Goal: Task Accomplishment & Management: Use online tool/utility

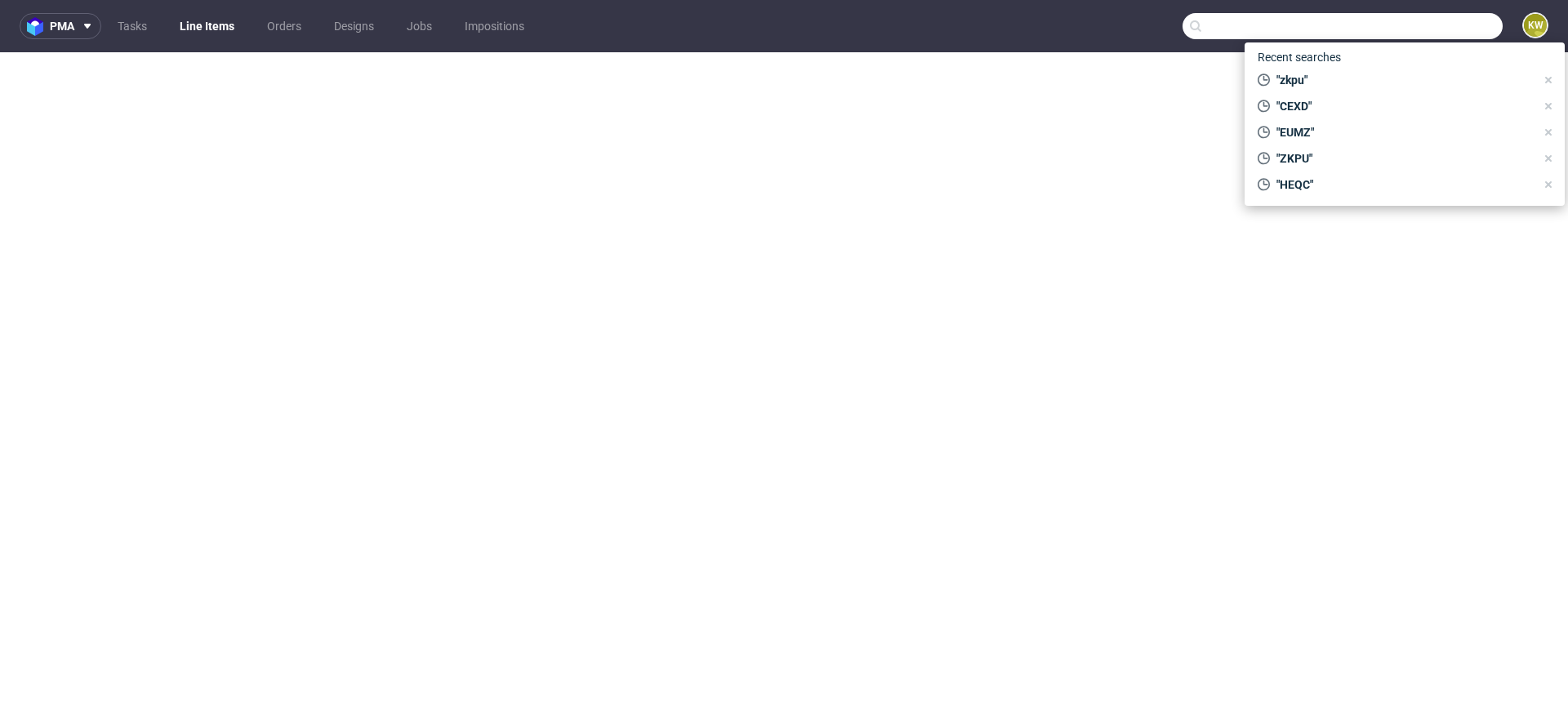
click at [1436, 15] on input "text" at bounding box center [1342, 25] width 320 height 26
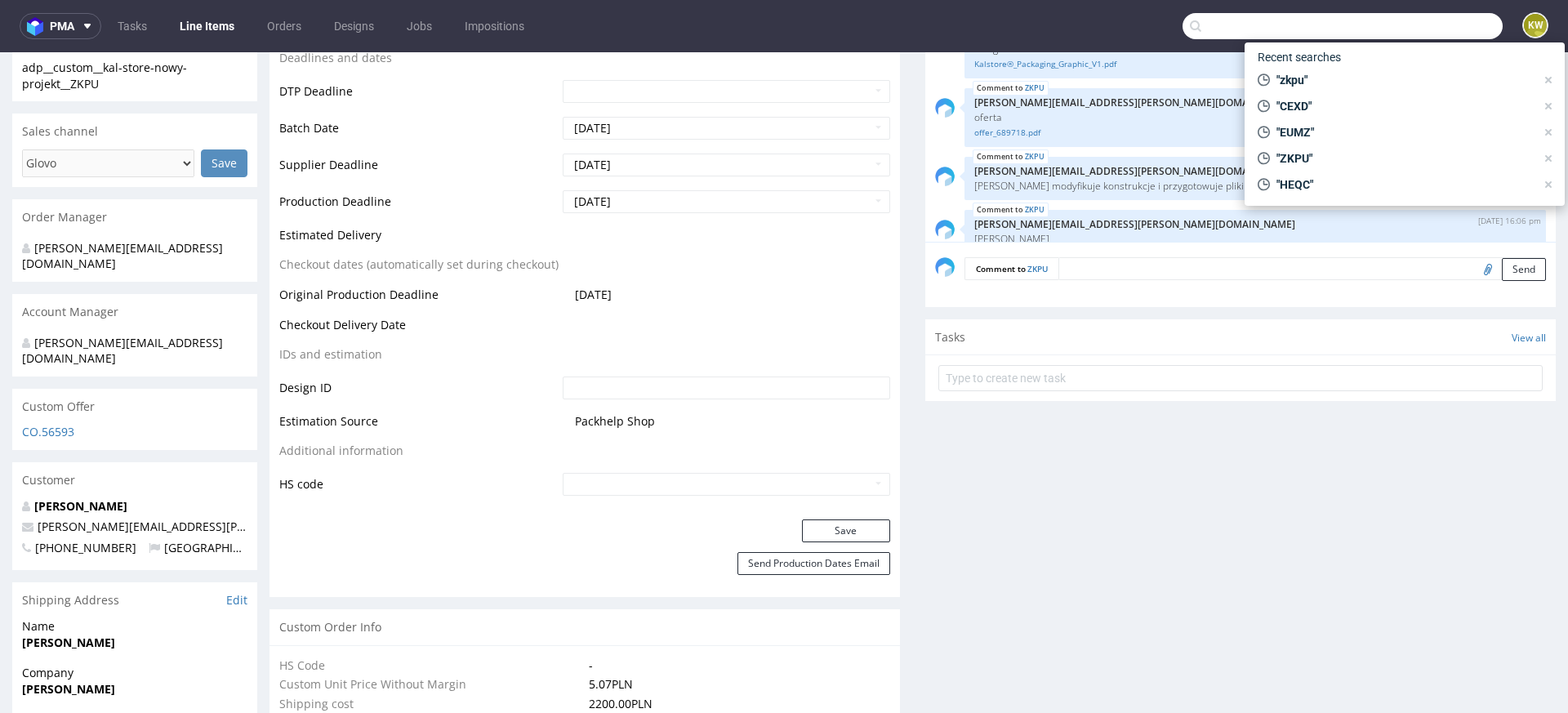
scroll to position [772, 0]
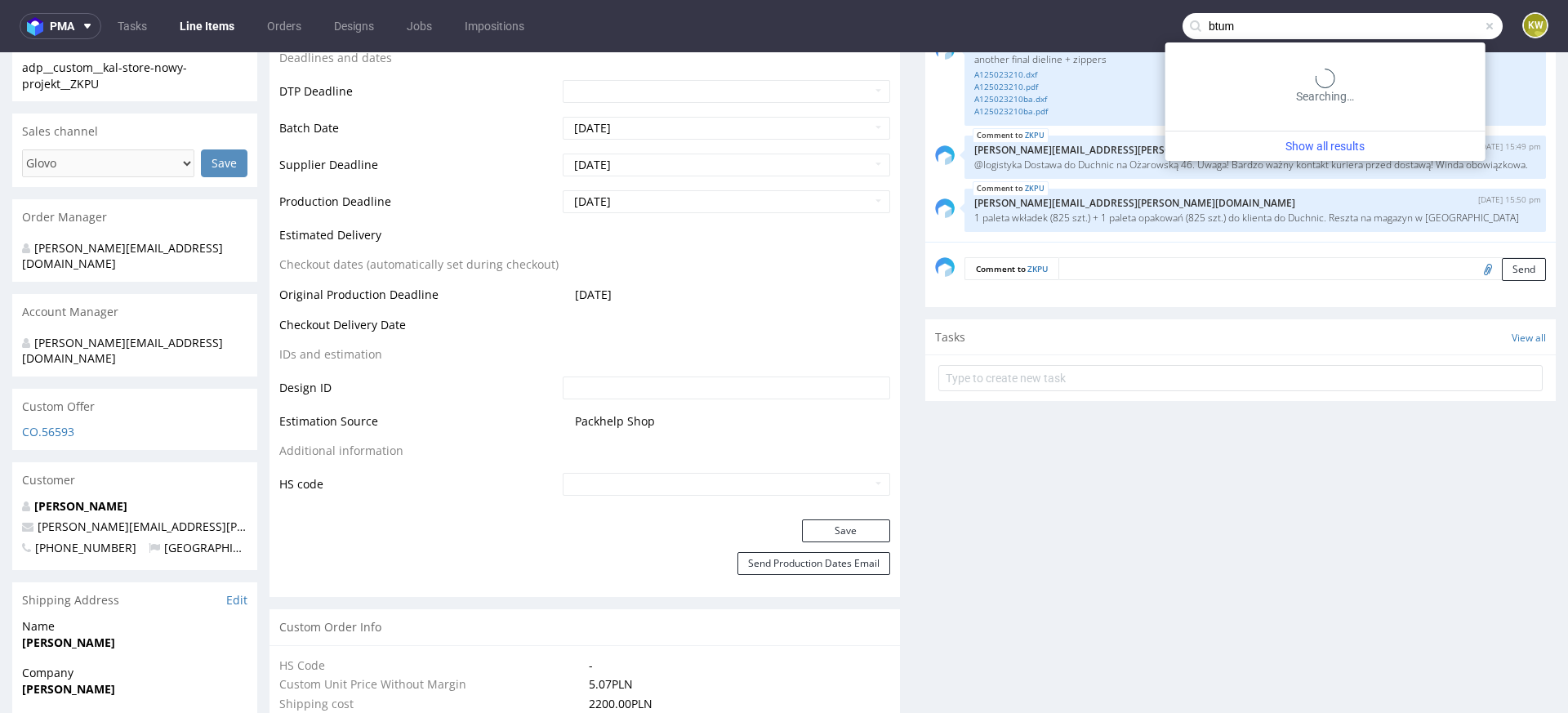
type input "btum"
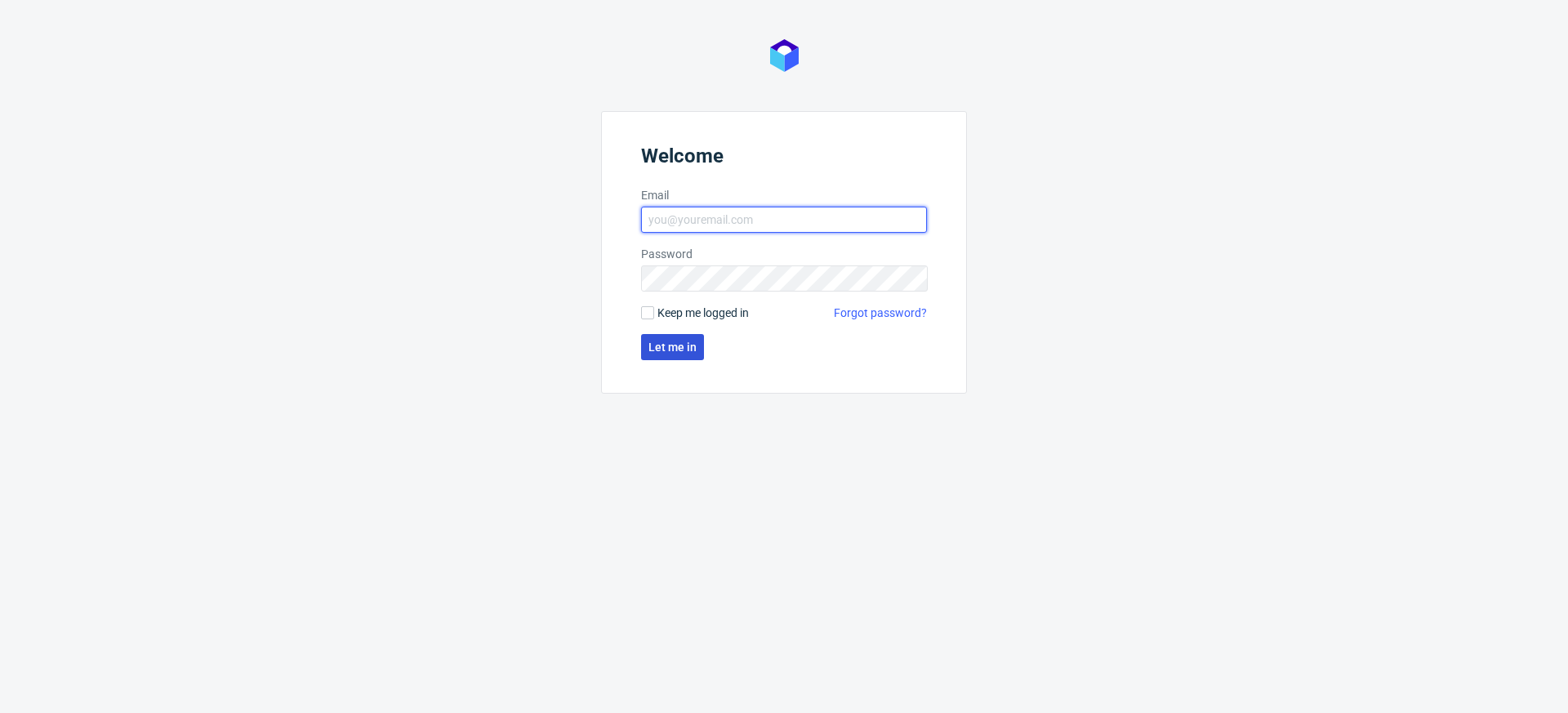
type input "klaudia.wisniewska@packhelp.com"
click at [659, 350] on span "Let me in" at bounding box center [672, 348] width 48 height 12
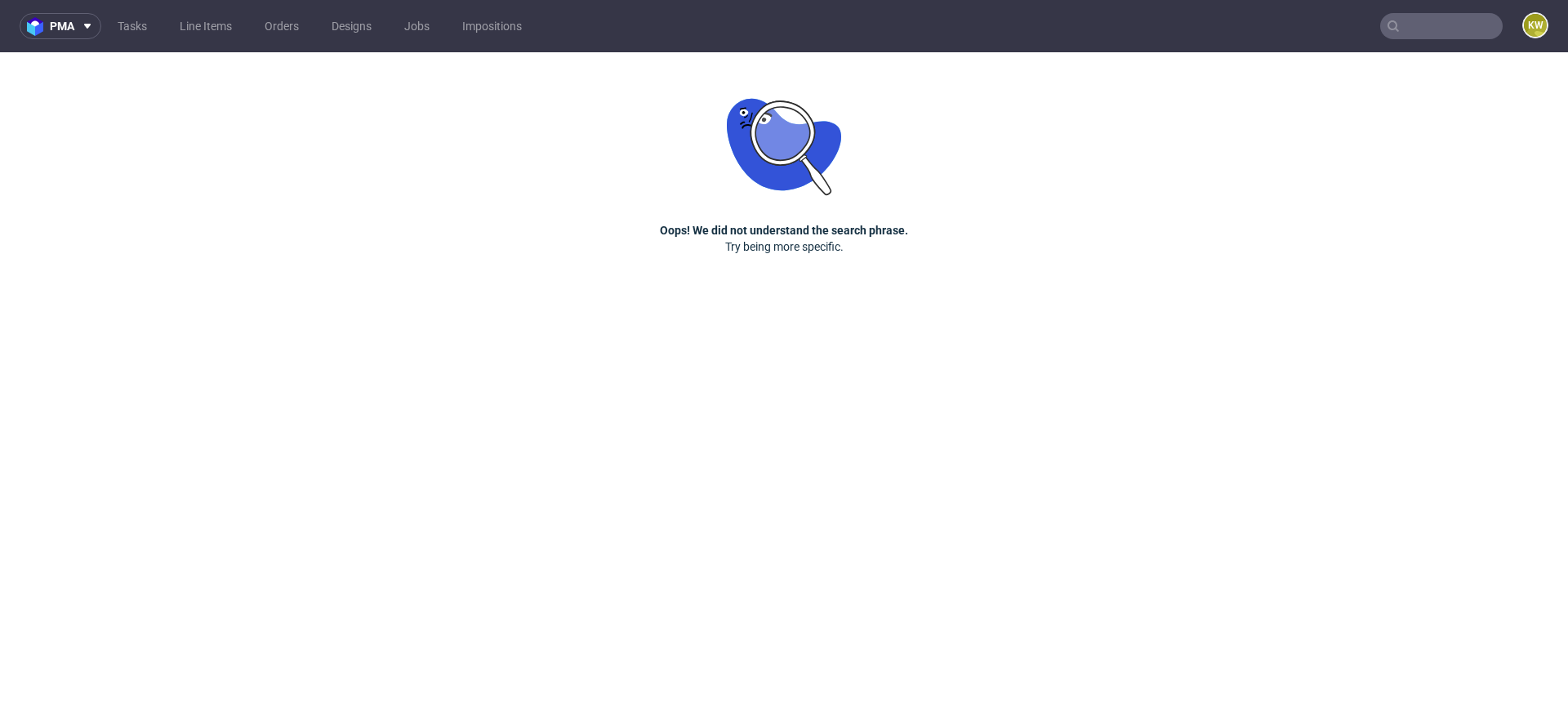
click at [1425, 32] on input "text" at bounding box center [1441, 25] width 123 height 26
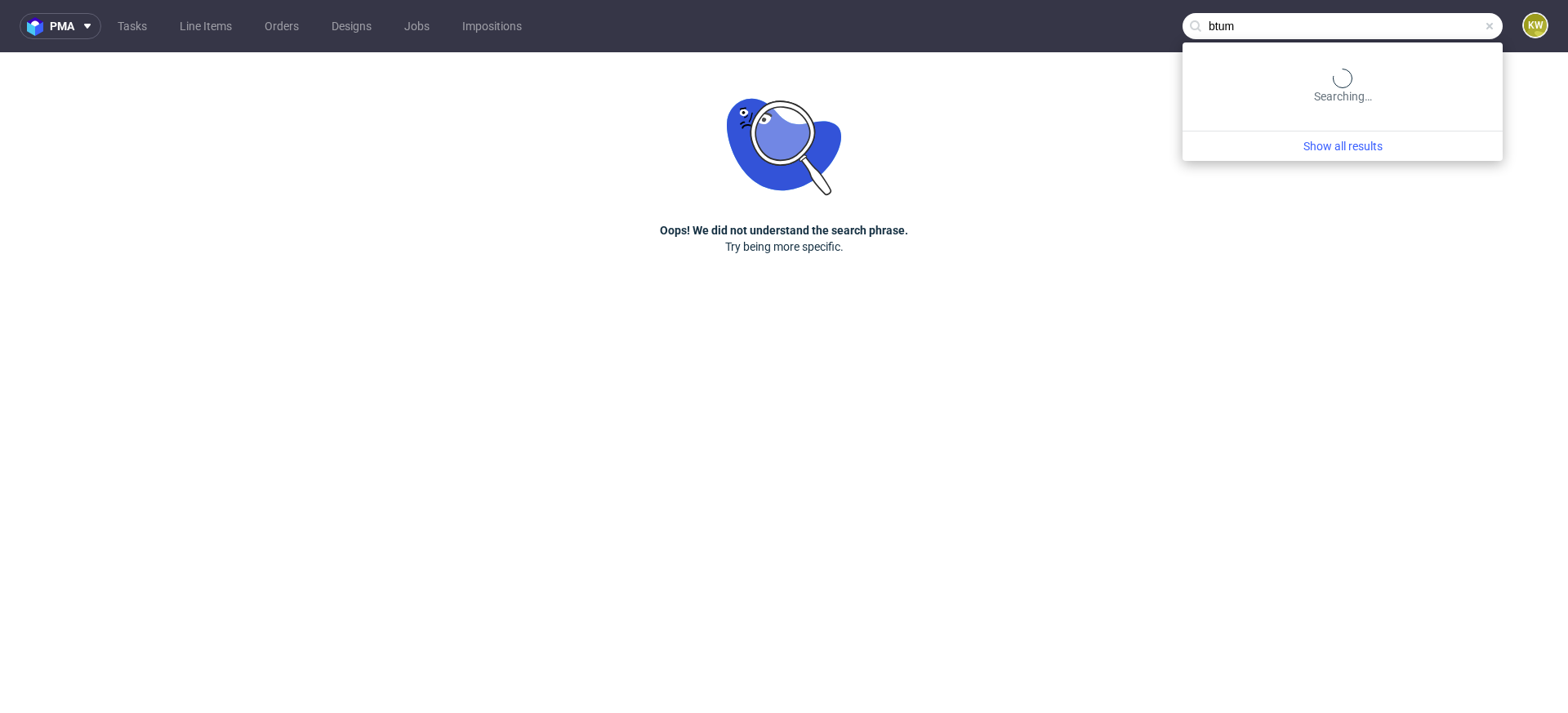
type input "btum"
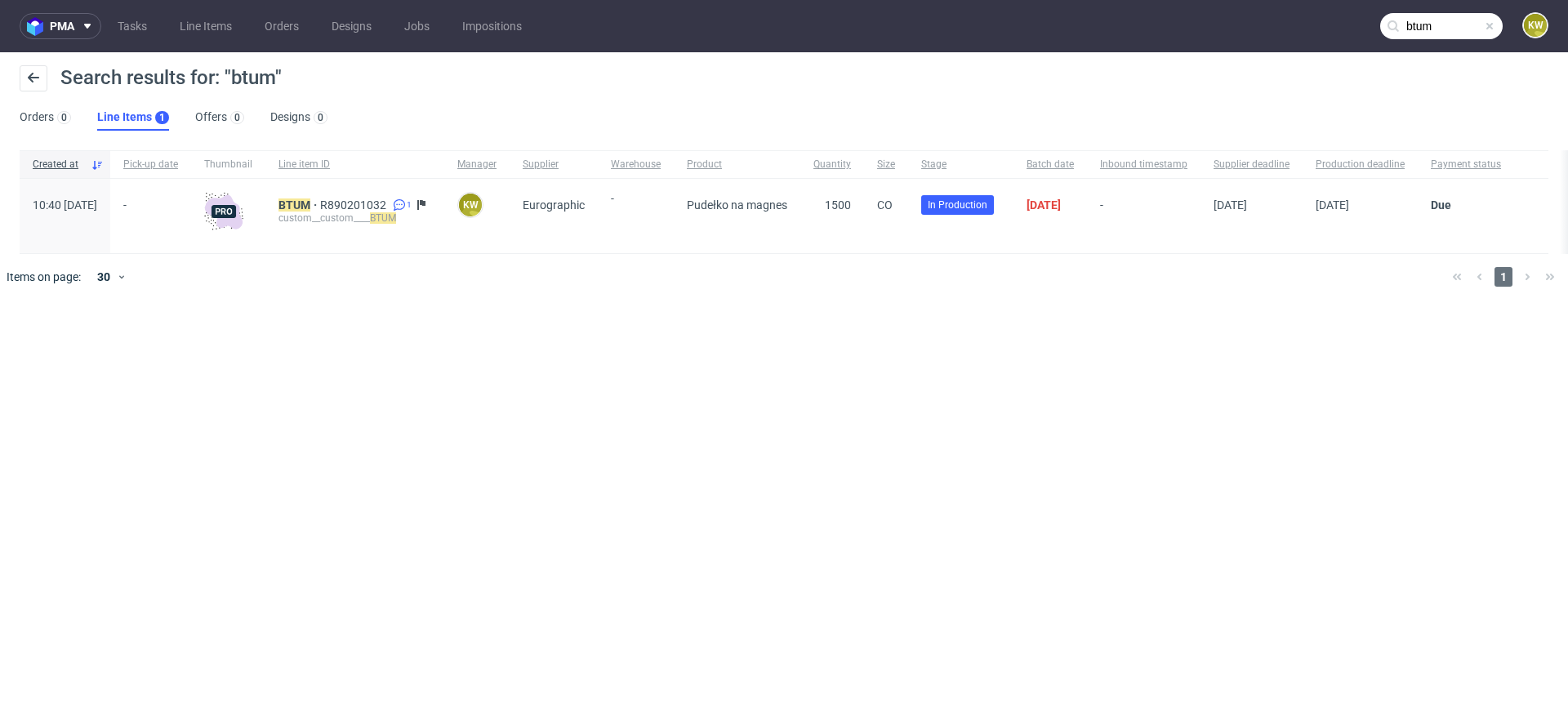
click at [343, 211] on div "custom__custom____ BTUM" at bounding box center [355, 217] width 153 height 13
click at [311, 210] on mark "BTUM" at bounding box center [294, 205] width 32 height 13
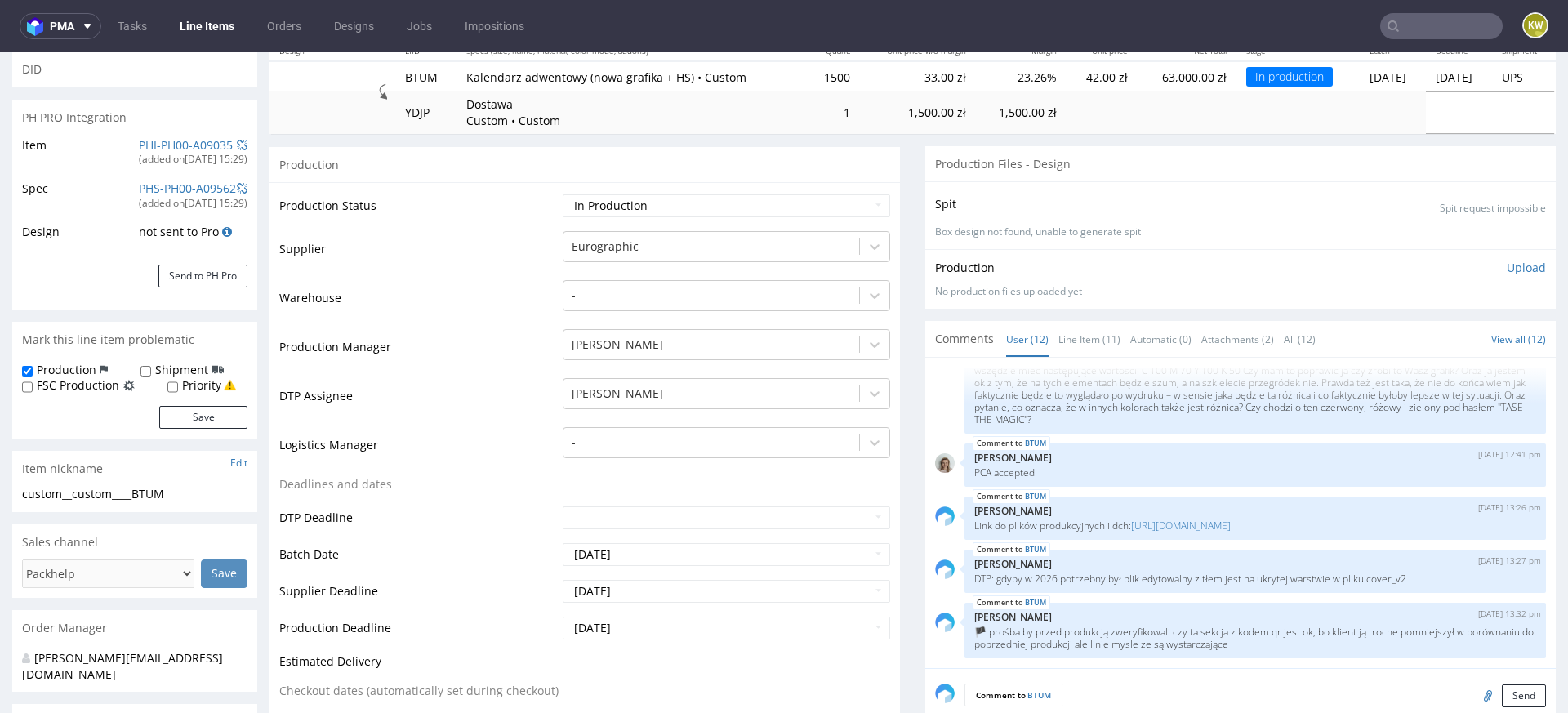
scroll to position [200, 0]
click at [1093, 331] on link "Line Item (11)" at bounding box center [1090, 336] width 62 height 35
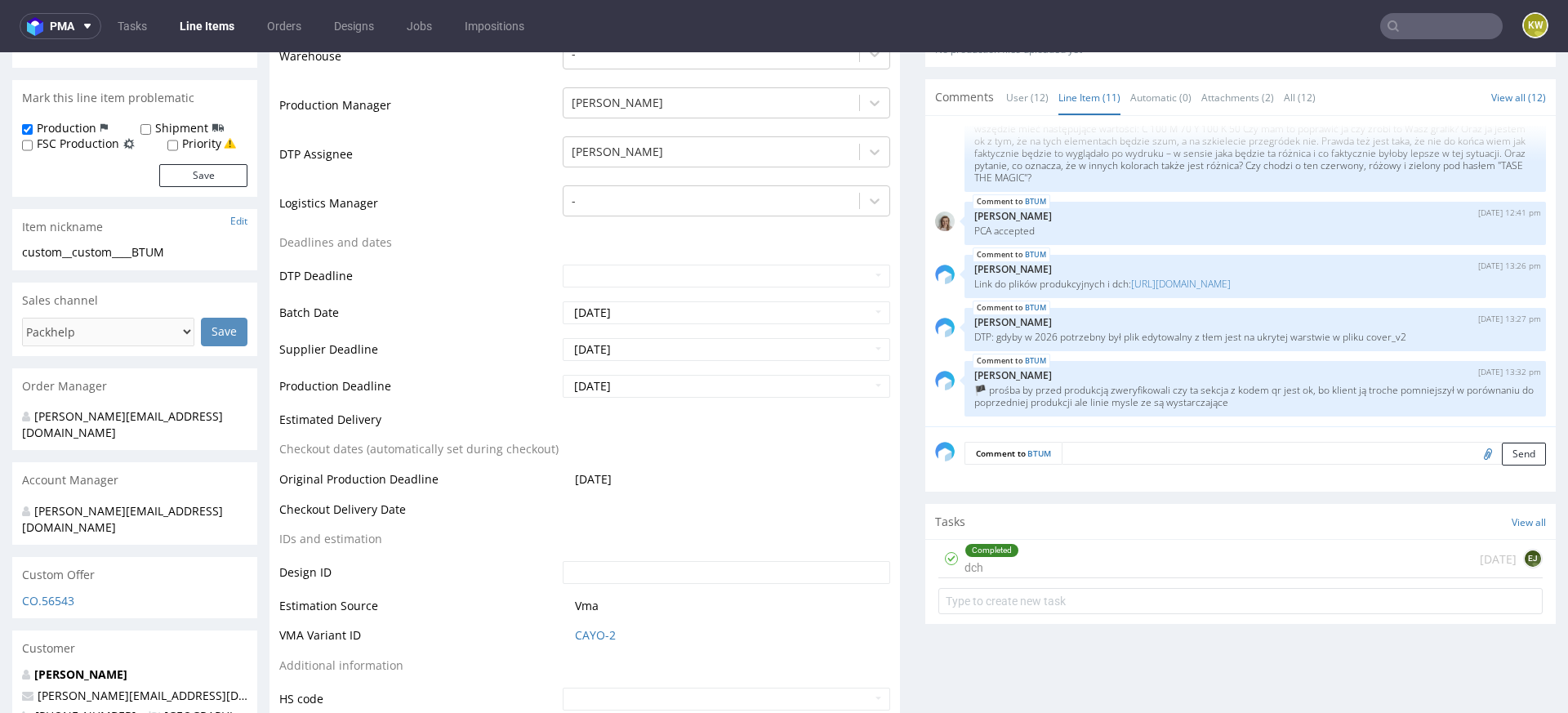
scroll to position [565, 0]
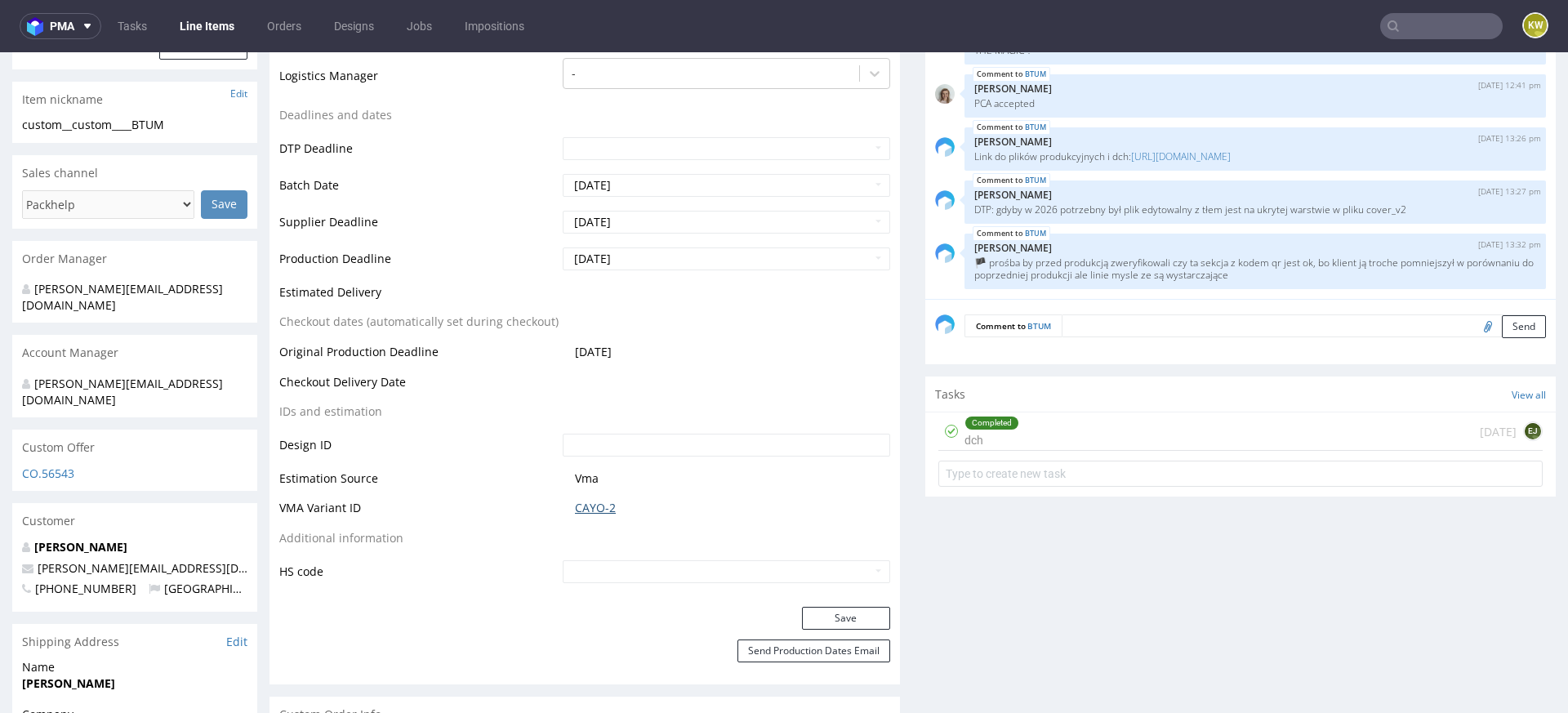
click at [605, 504] on link "CAYO-2" at bounding box center [595, 507] width 41 height 17
click at [592, 509] on link "CAYO-2" at bounding box center [595, 507] width 41 height 17
click at [1396, 18] on input "text" at bounding box center [1441, 25] width 123 height 26
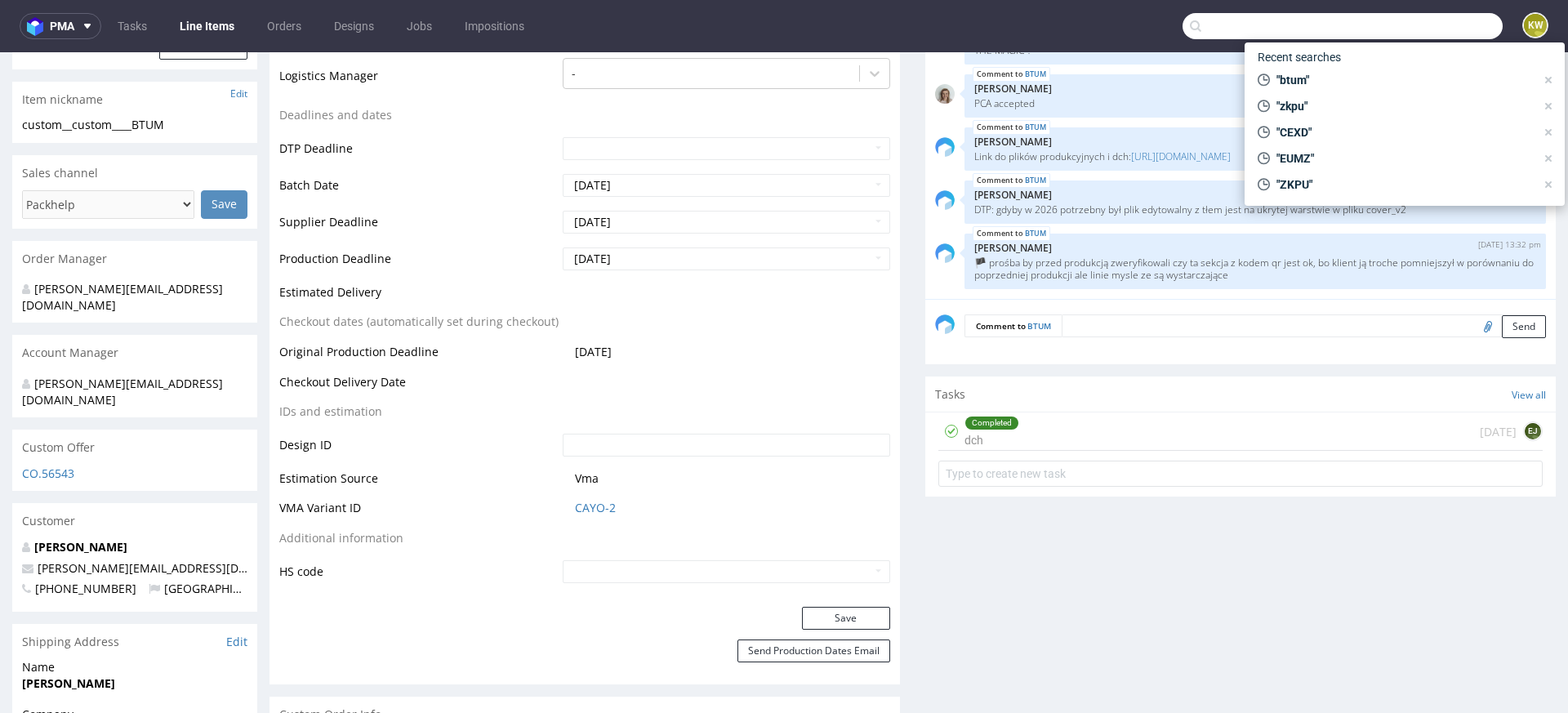
paste input "RWUP"
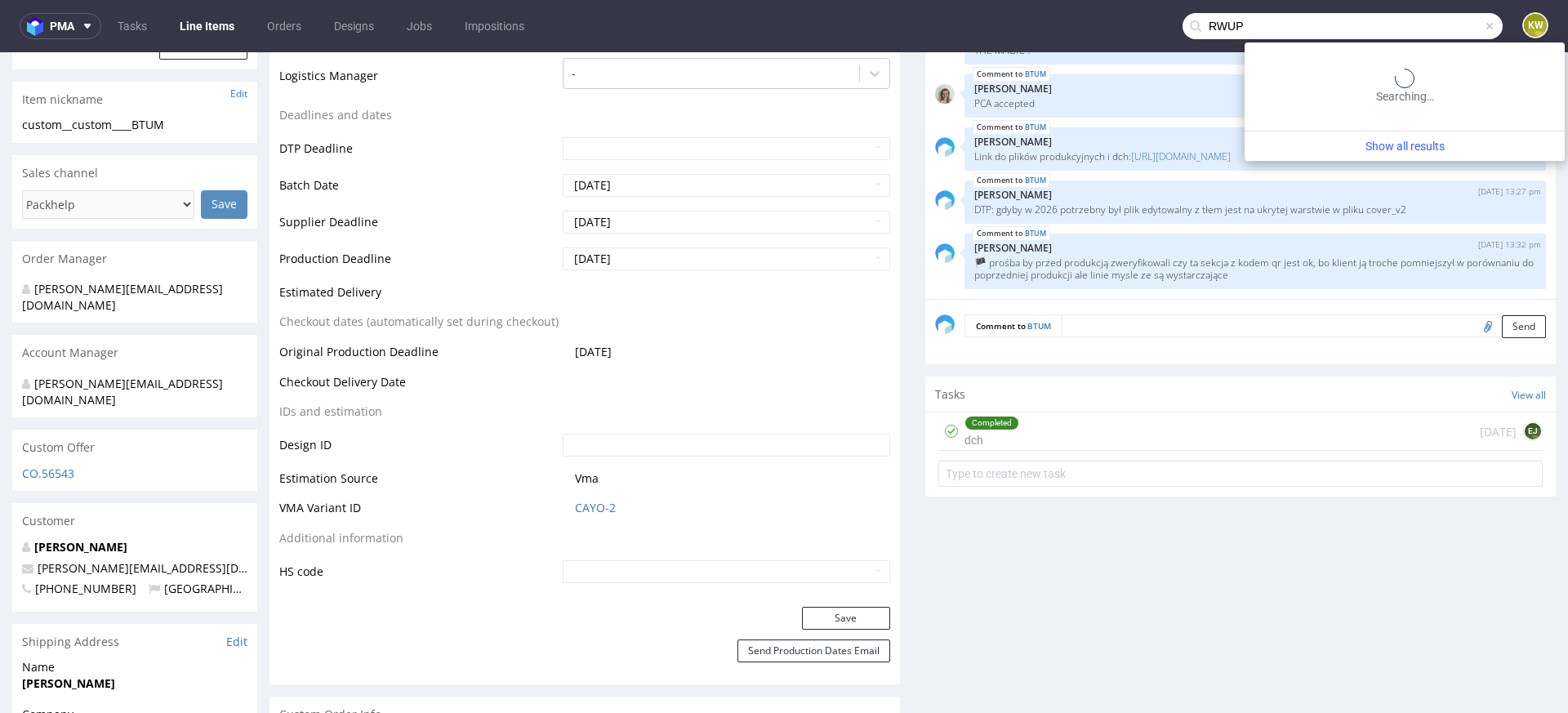
type input "RWUP"
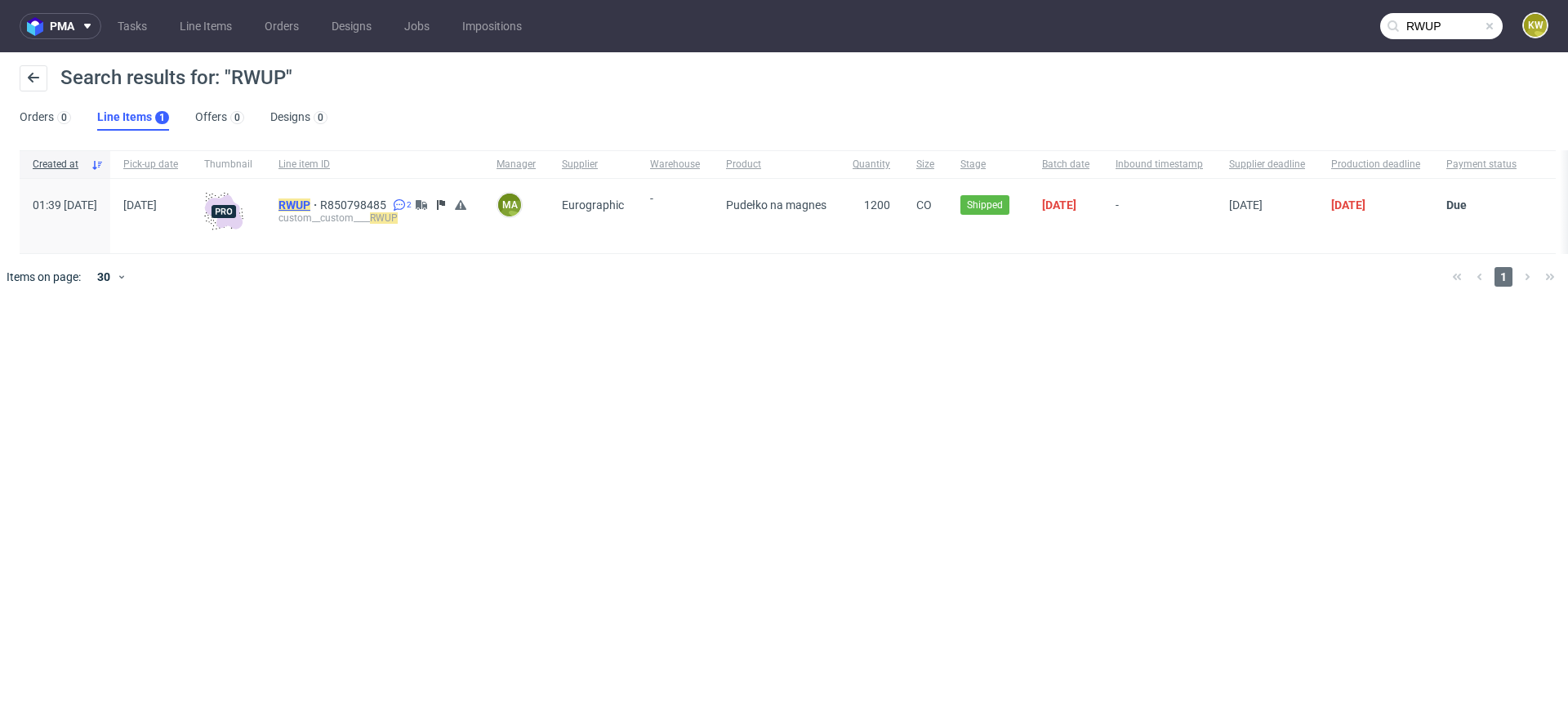
click at [311, 206] on mark "RWUP" at bounding box center [294, 205] width 32 height 13
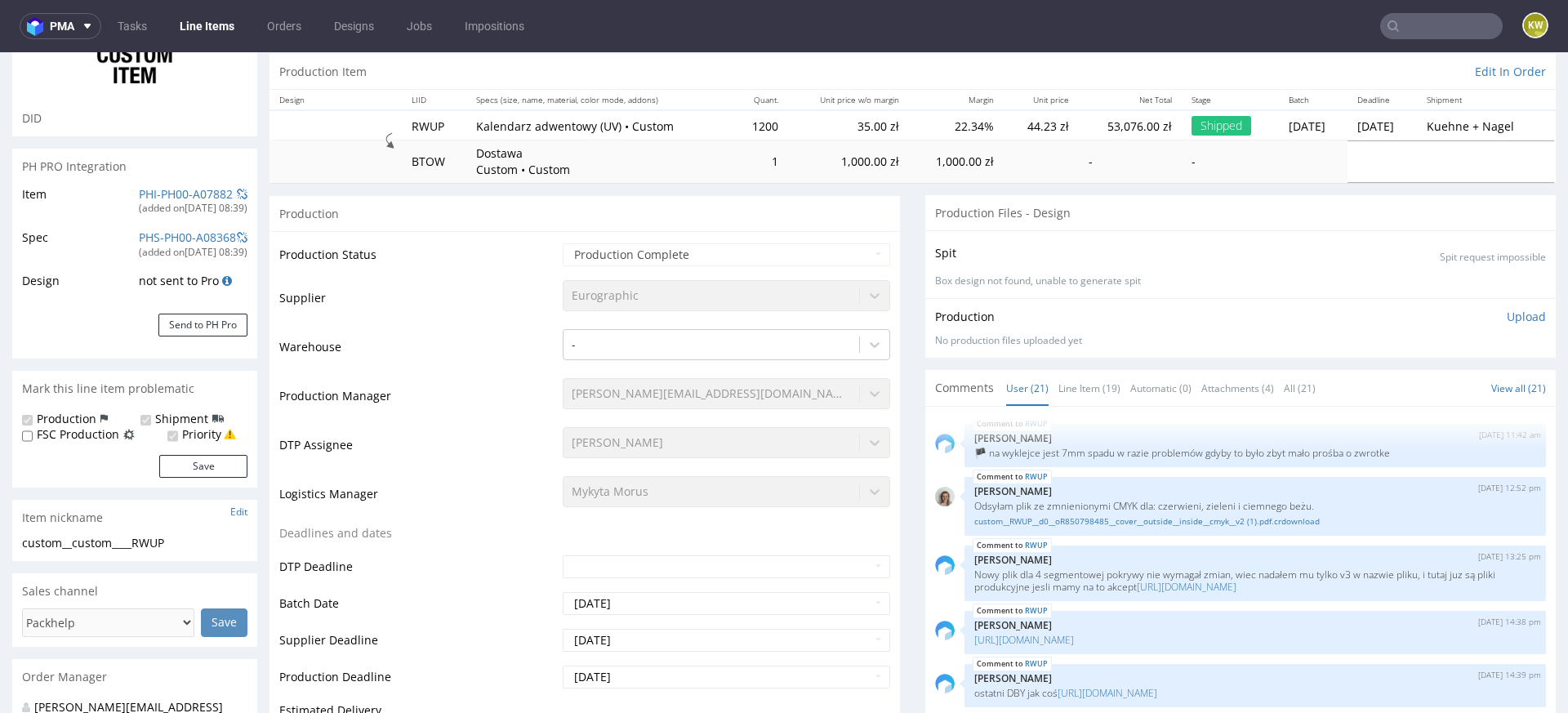
scroll to position [168, 0]
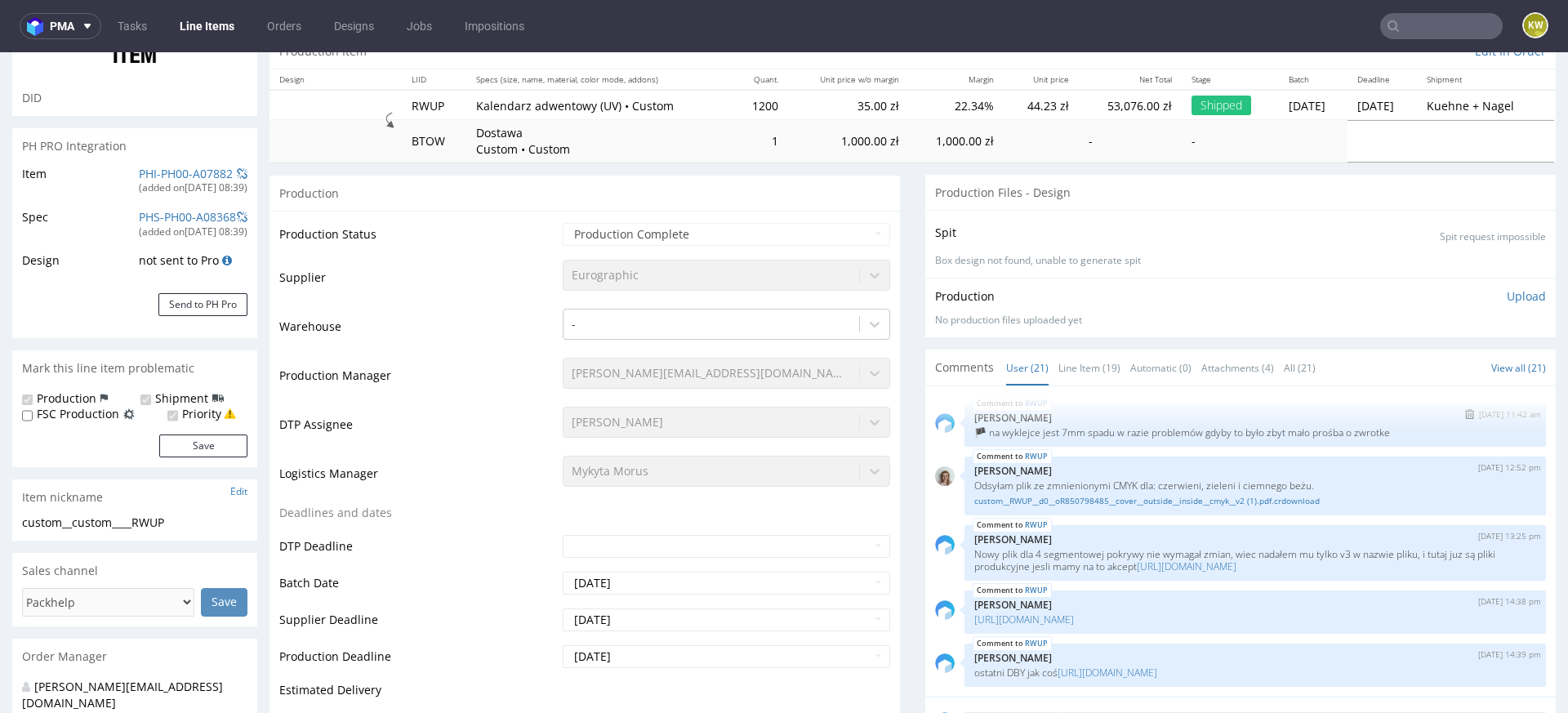
select select "in_progress"
click at [1090, 356] on link "Line Item (19)" at bounding box center [1090, 368] width 62 height 35
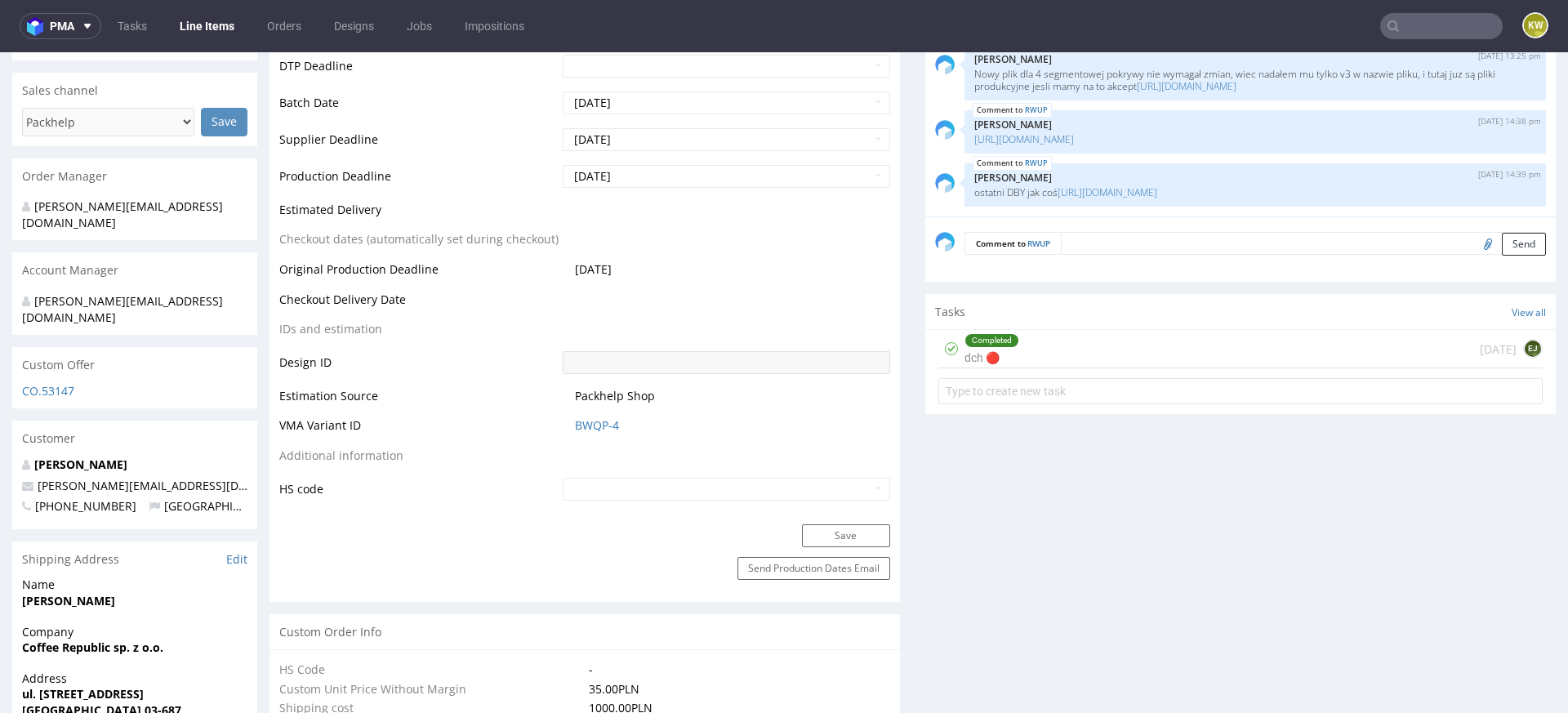
scroll to position [673, 0]
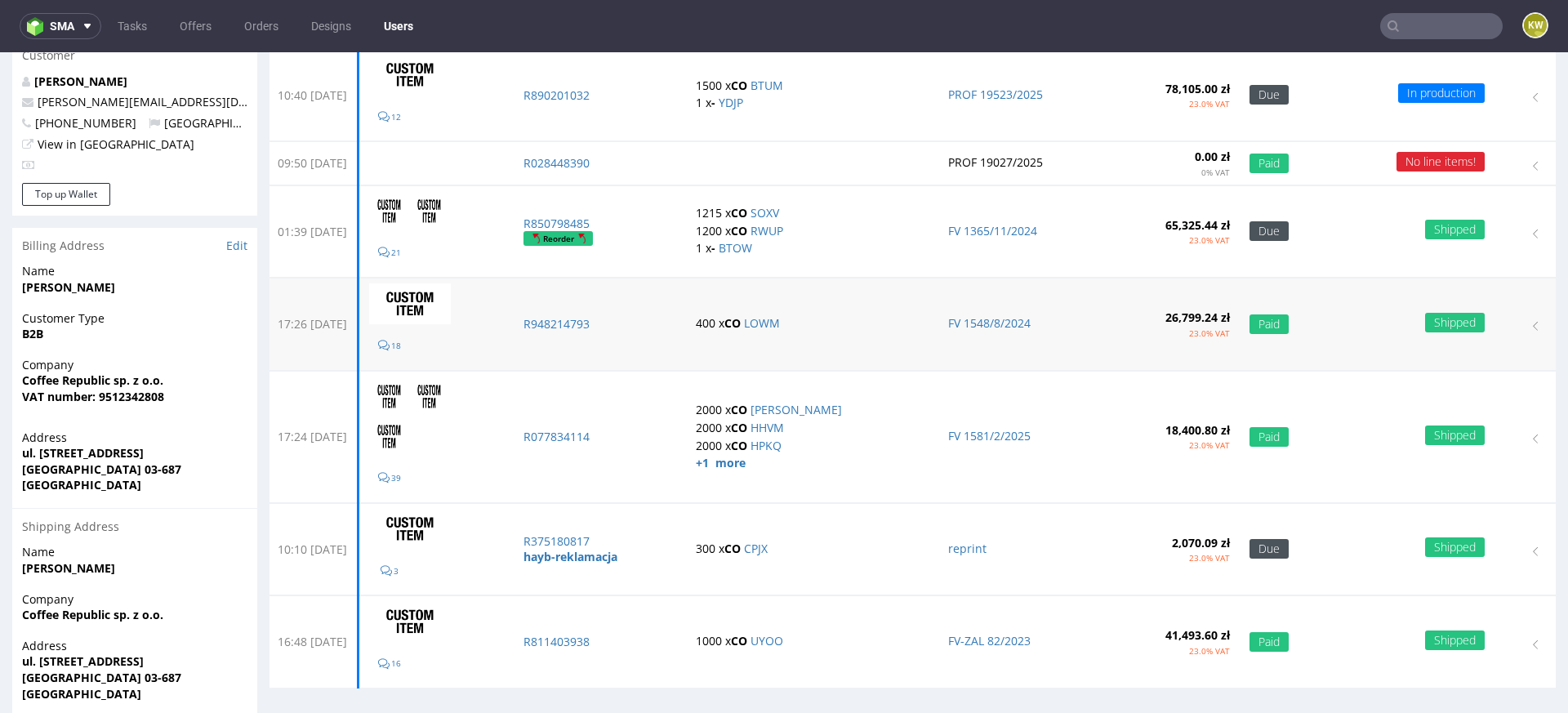
scroll to position [177, 0]
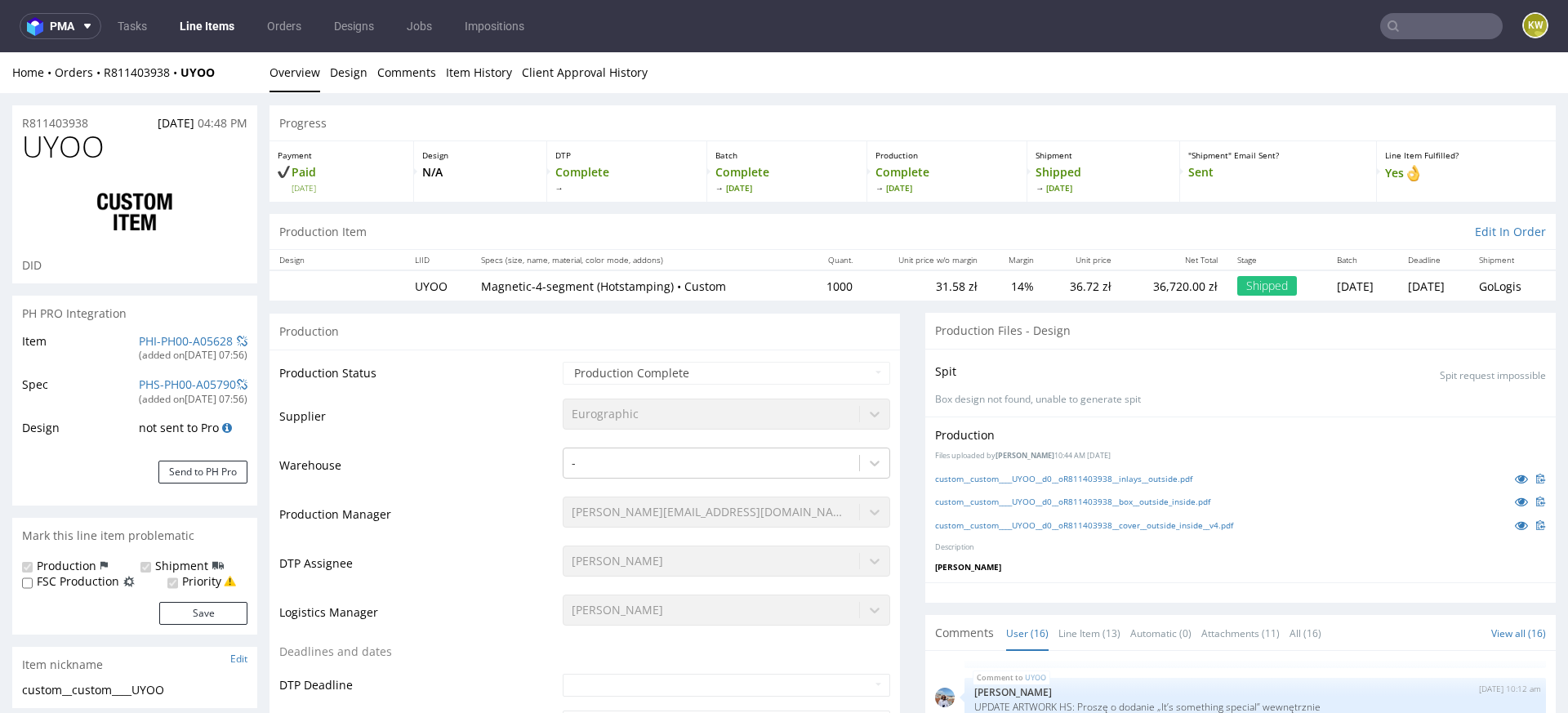
scroll to position [1177, 0]
select select "in_progress"
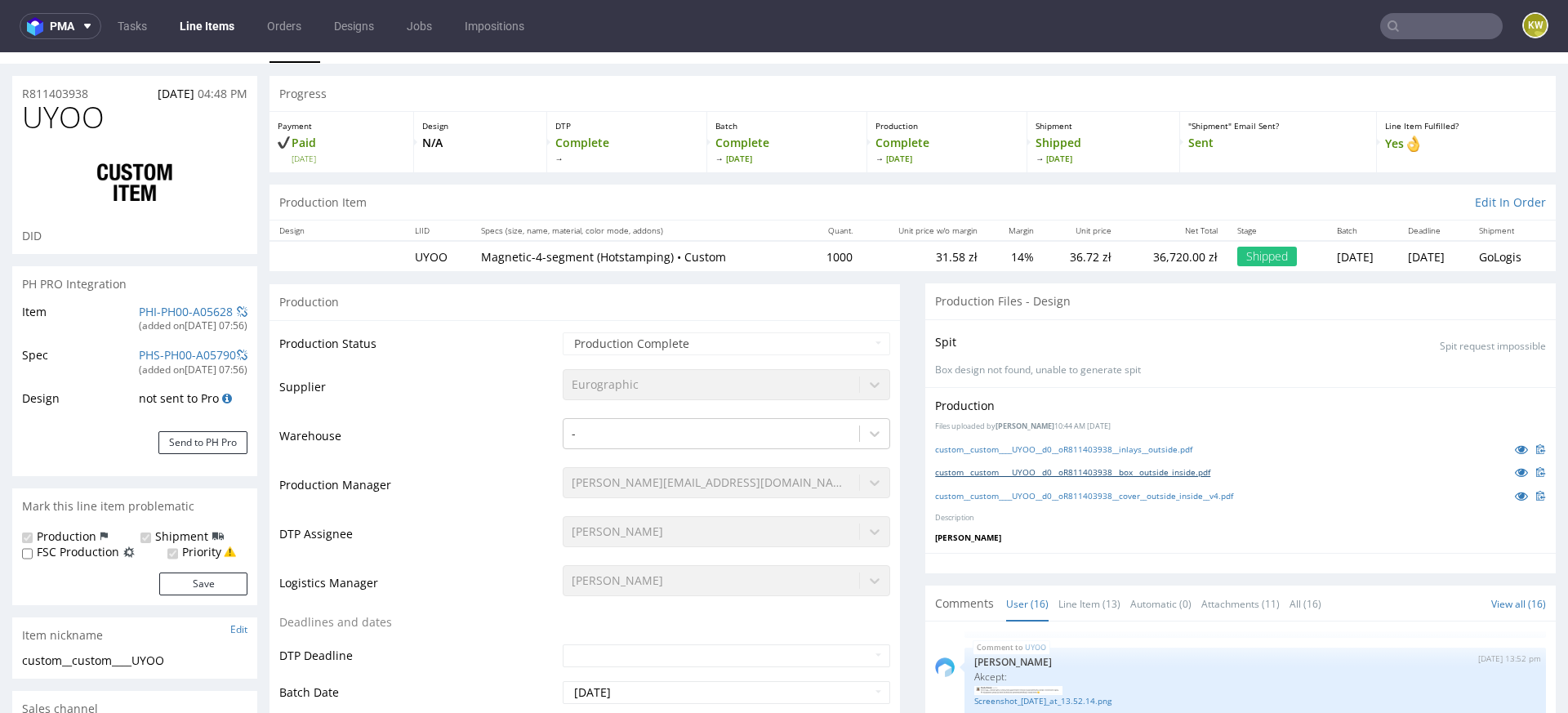
scroll to position [24, 0]
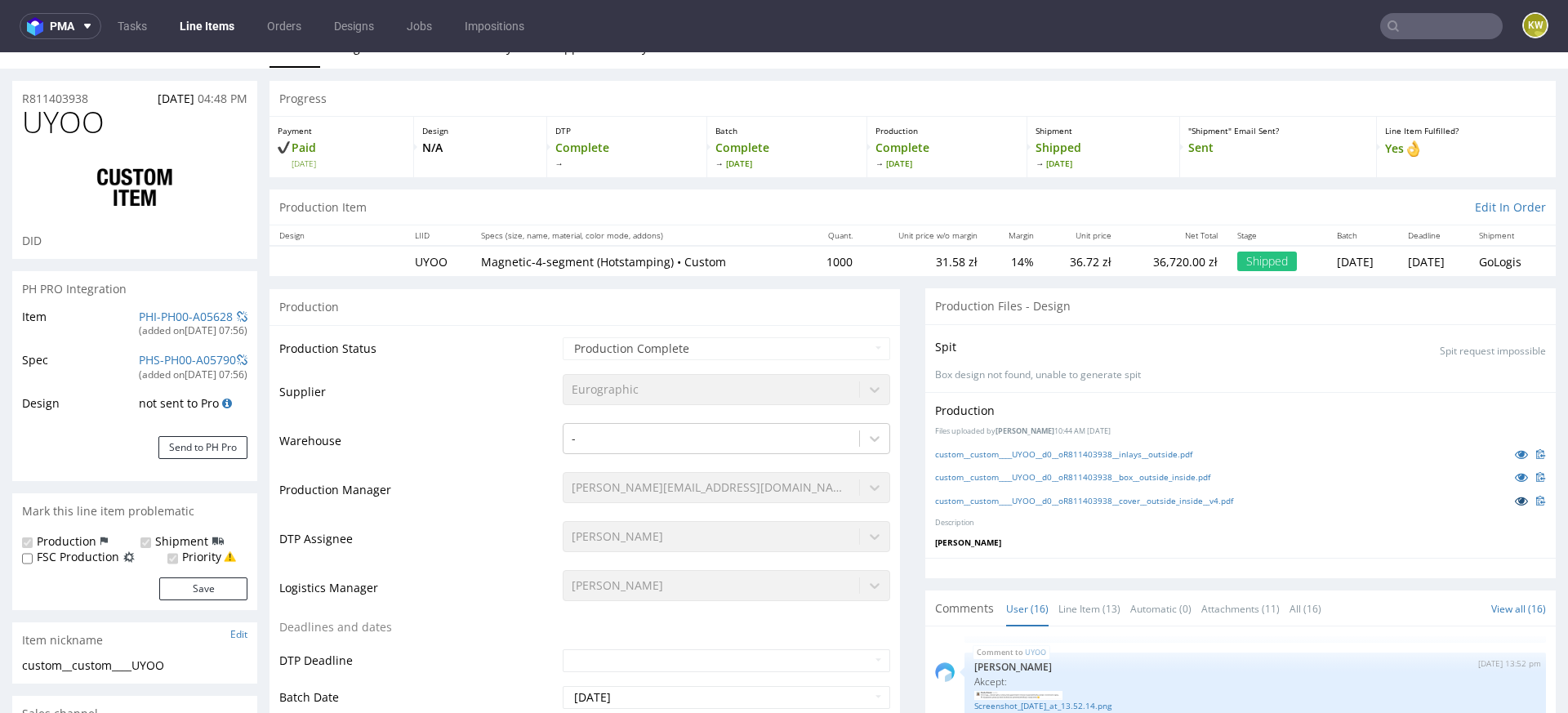
click at [1515, 498] on icon at bounding box center [1521, 501] width 13 height 12
click at [216, 39] on nav "pma Tasks Line Items Orders Designs Jobs Impositions KW" at bounding box center [784, 26] width 1568 height 53
click at [215, 26] on link "Line Items" at bounding box center [206, 25] width 74 height 26
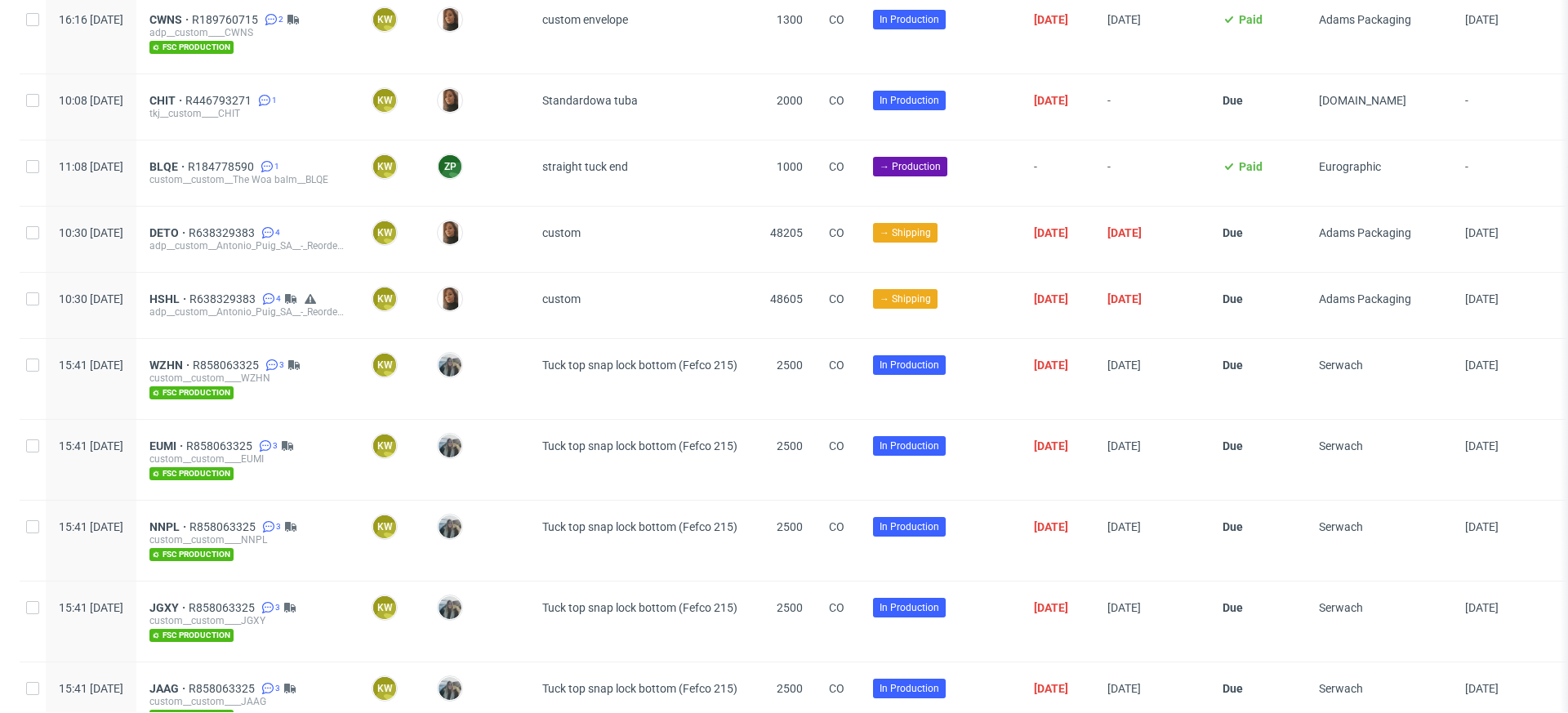
scroll to position [2377, 0]
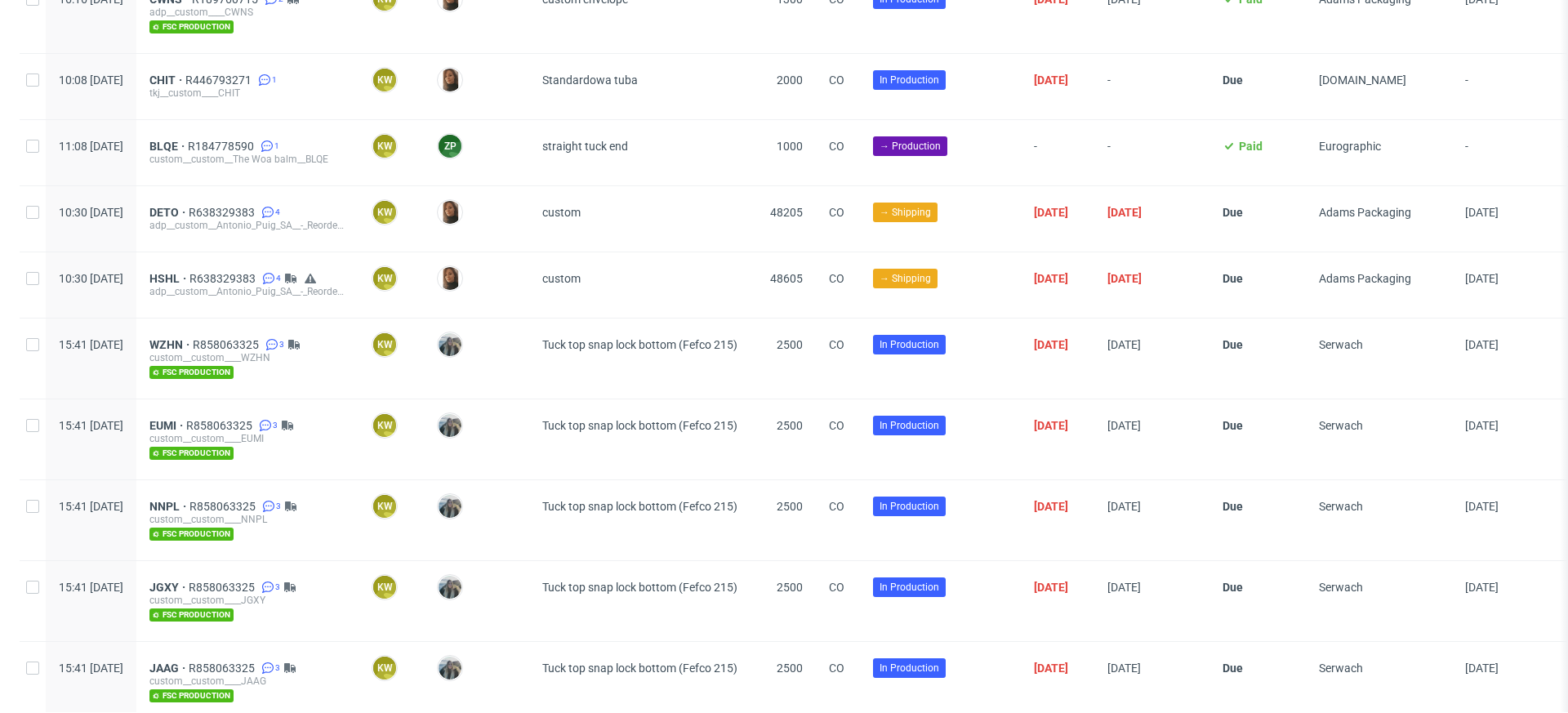
click at [271, 219] on div "adp__custom__Antonio_Puig_SA__-_Reorder_of_2_shipping_boxes_2_x_48k__DETO" at bounding box center [246, 225] width 196 height 13
click at [258, 206] on span "R638329383" at bounding box center [223, 211] width 69 height 13
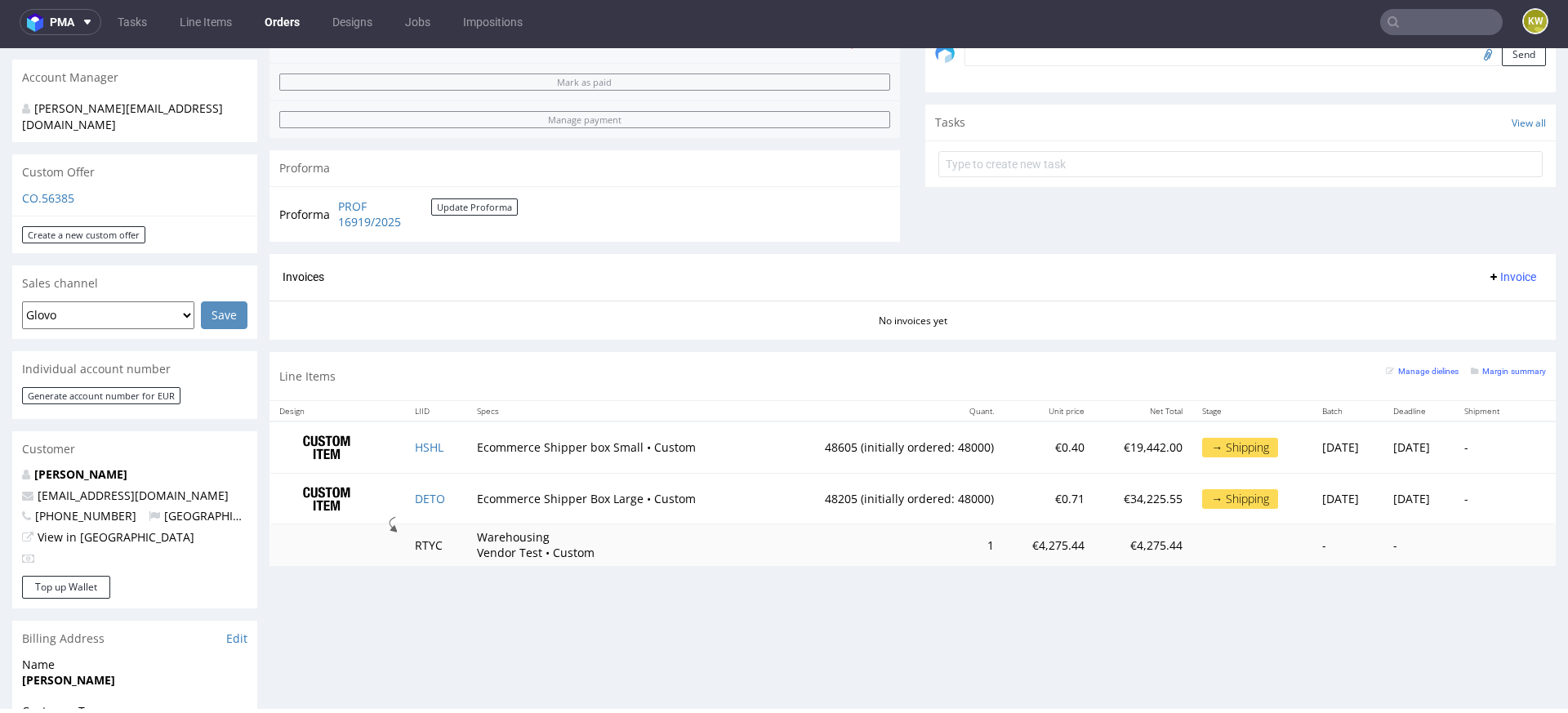
scroll to position [573, 0]
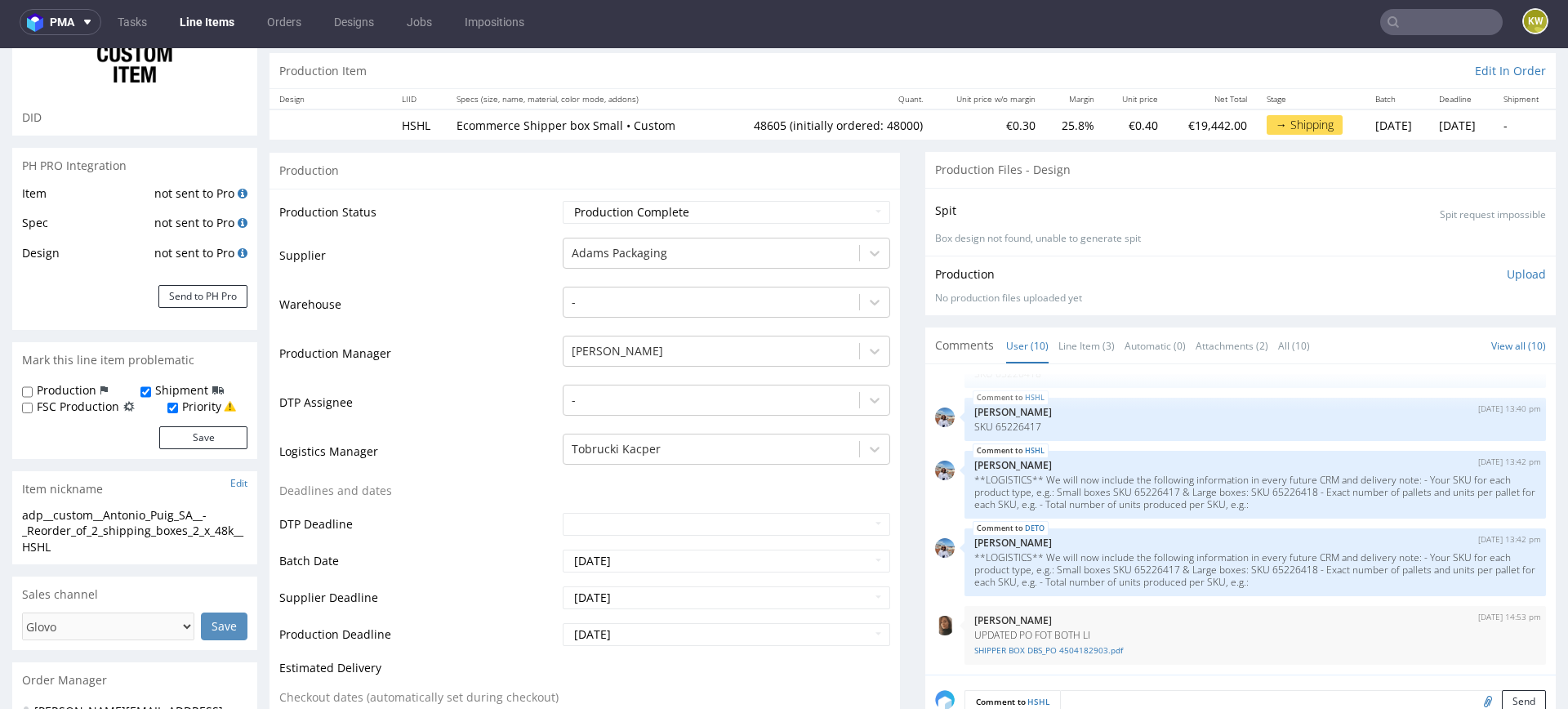
scroll to position [142, 0]
click at [1416, 21] on input "text" at bounding box center [1441, 21] width 123 height 26
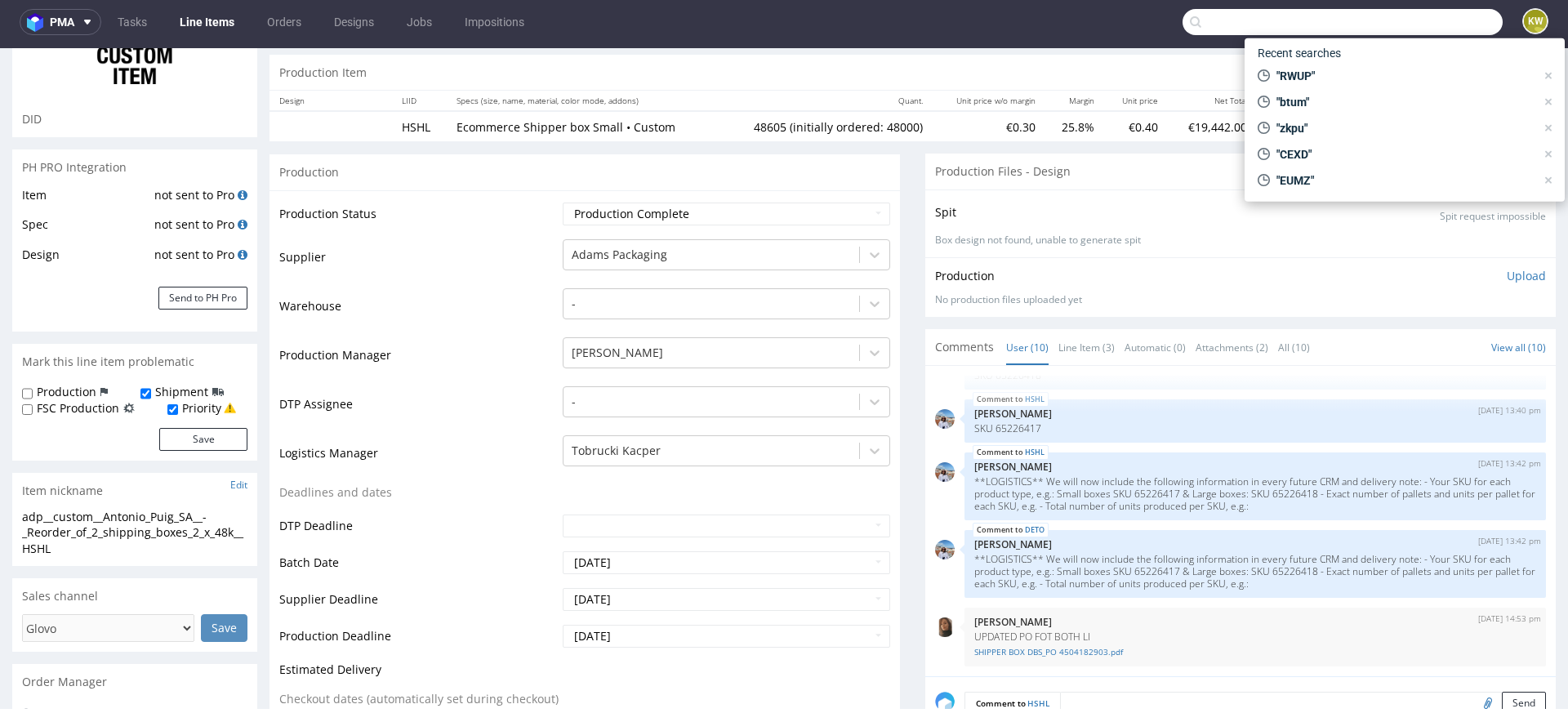
paste input "DEEP"
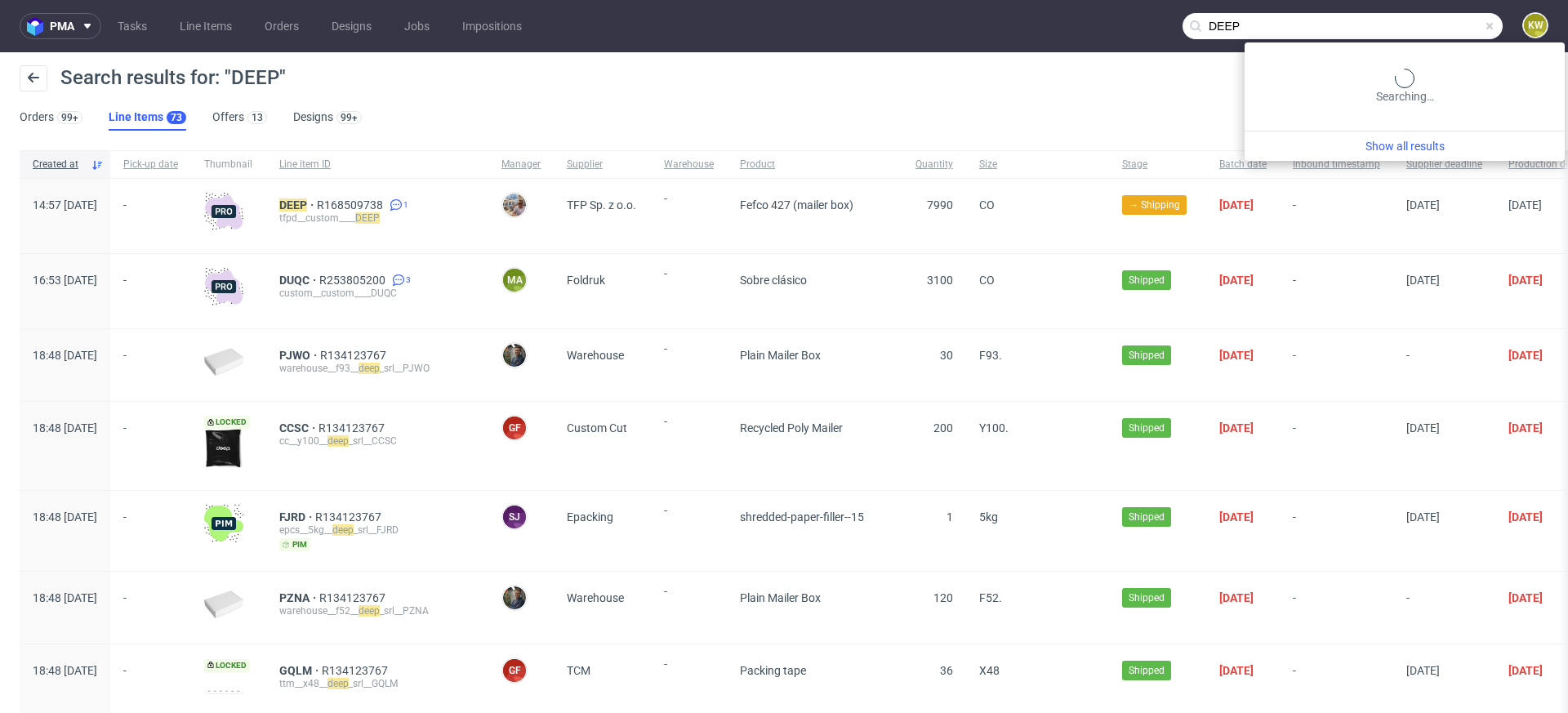
click at [1448, 23] on input "DEEP" at bounding box center [1342, 25] width 320 height 26
type input "D"
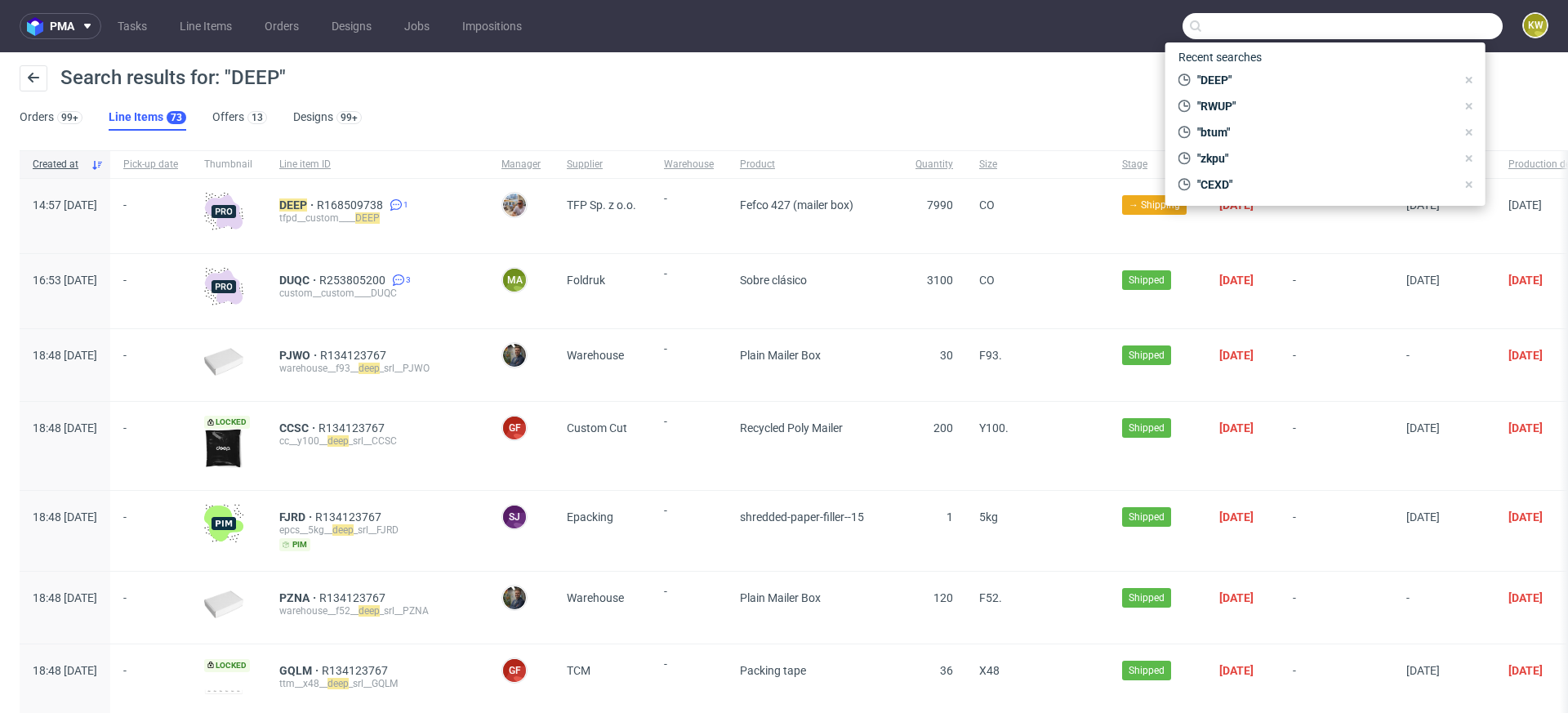
paste input "FRGX"
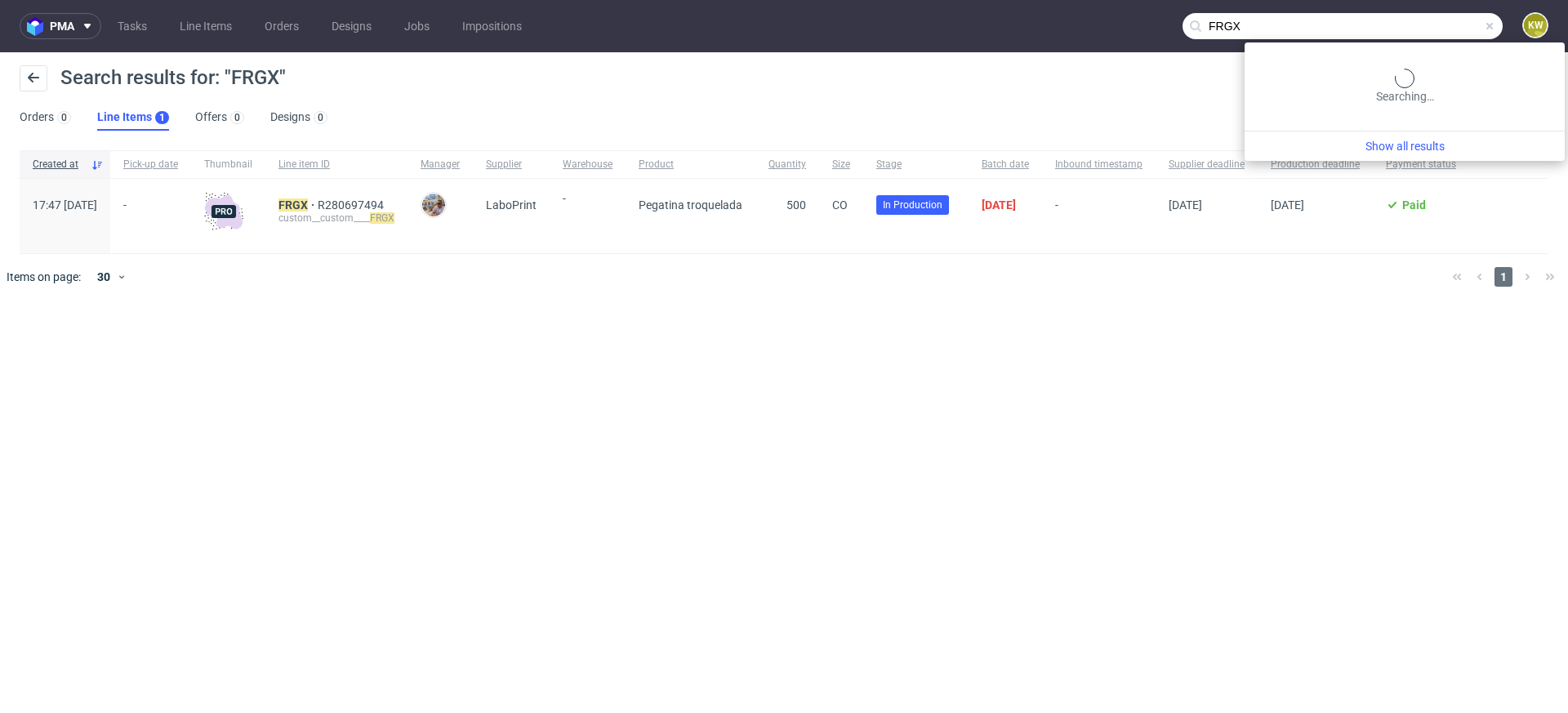
click at [1464, 30] on input "FRGX" at bounding box center [1342, 25] width 320 height 26
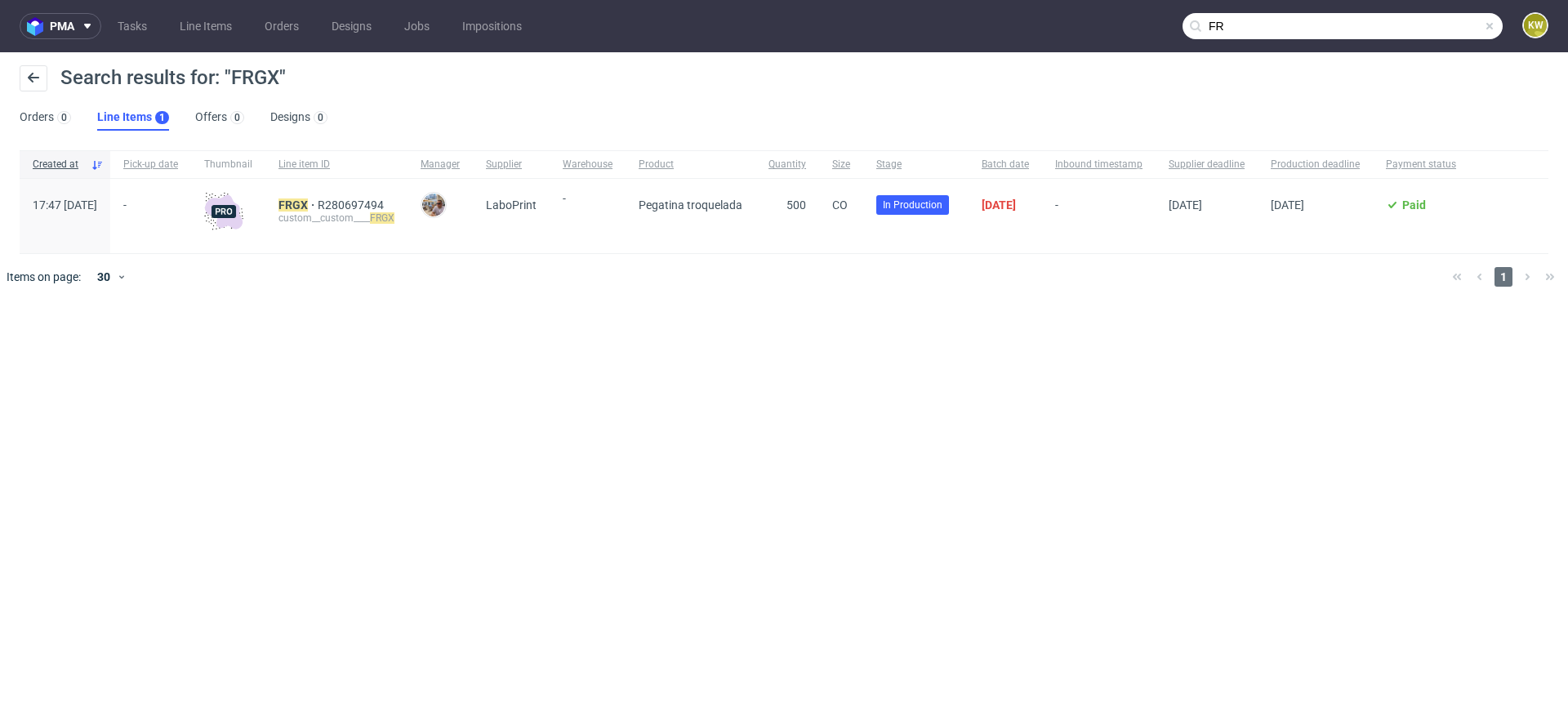
type input "F"
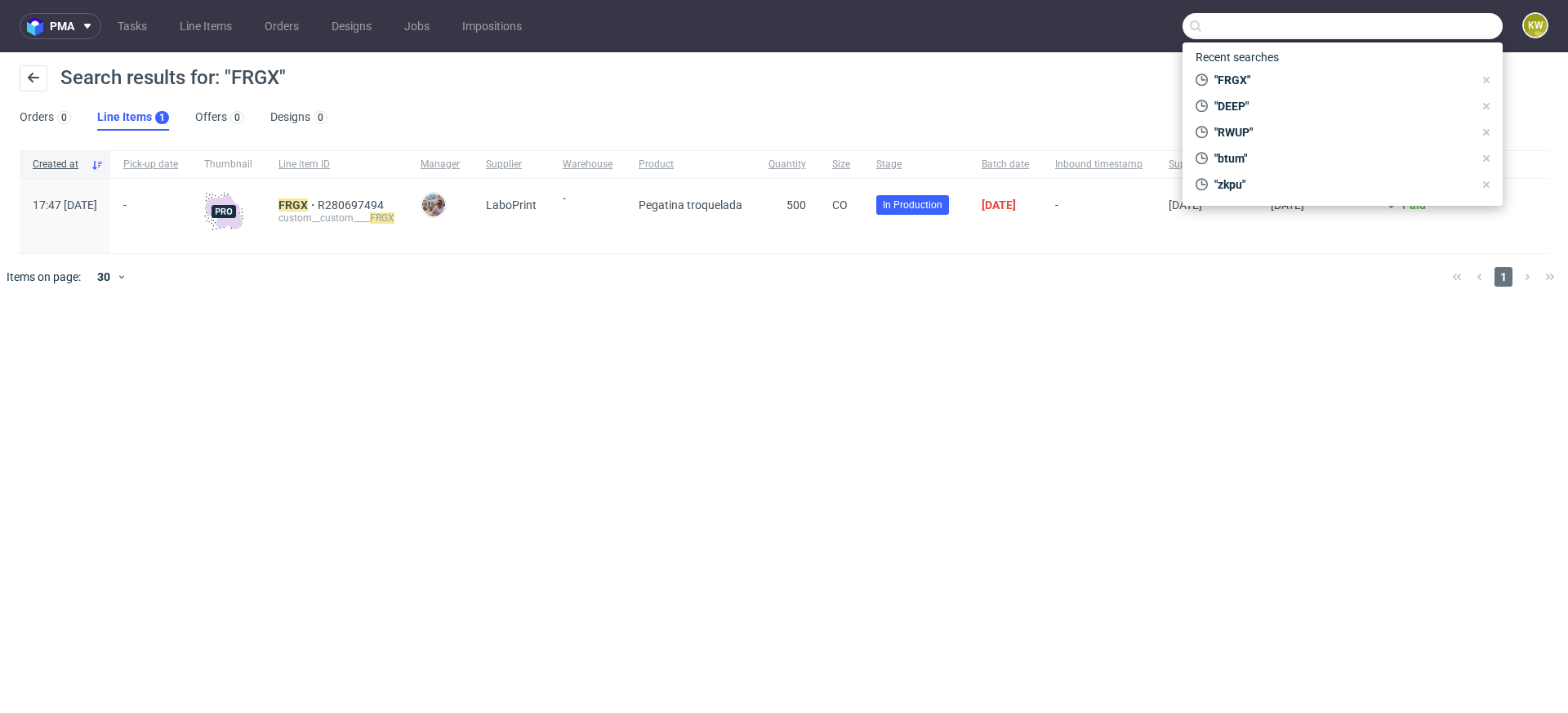
paste input "BXER"
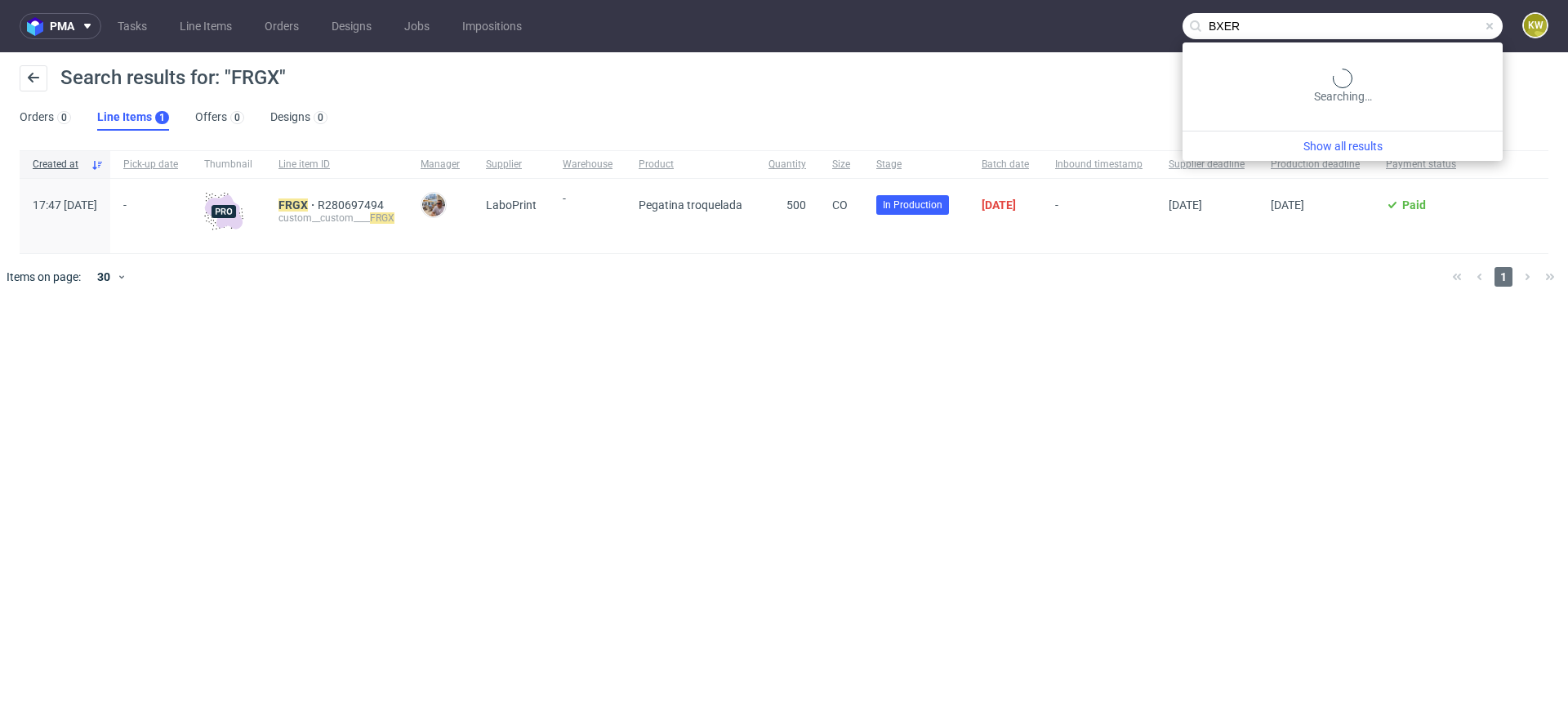
type input "BXER"
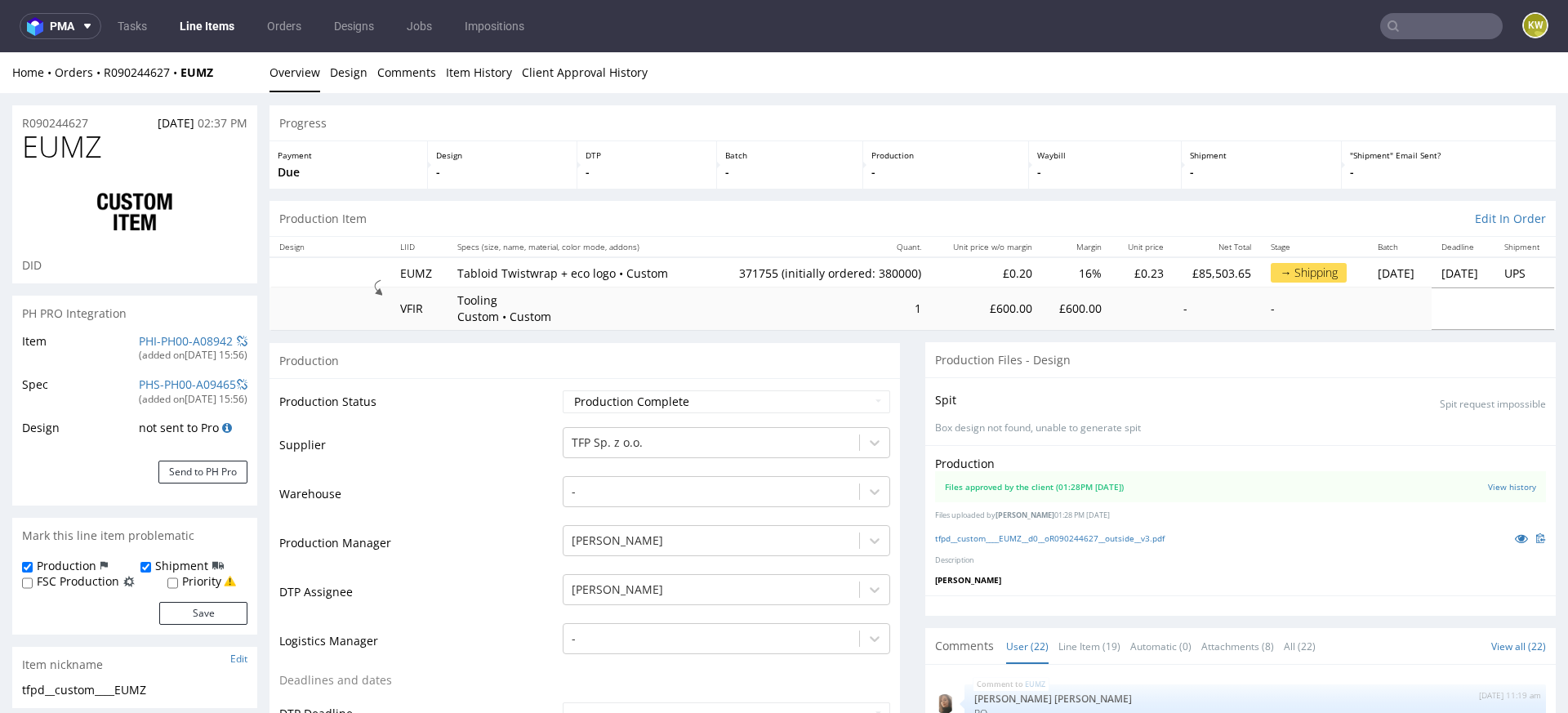
click at [1383, 38] on nav "pma Tasks Line Items Orders Designs Jobs Impositions KW" at bounding box center [784, 26] width 1568 height 53
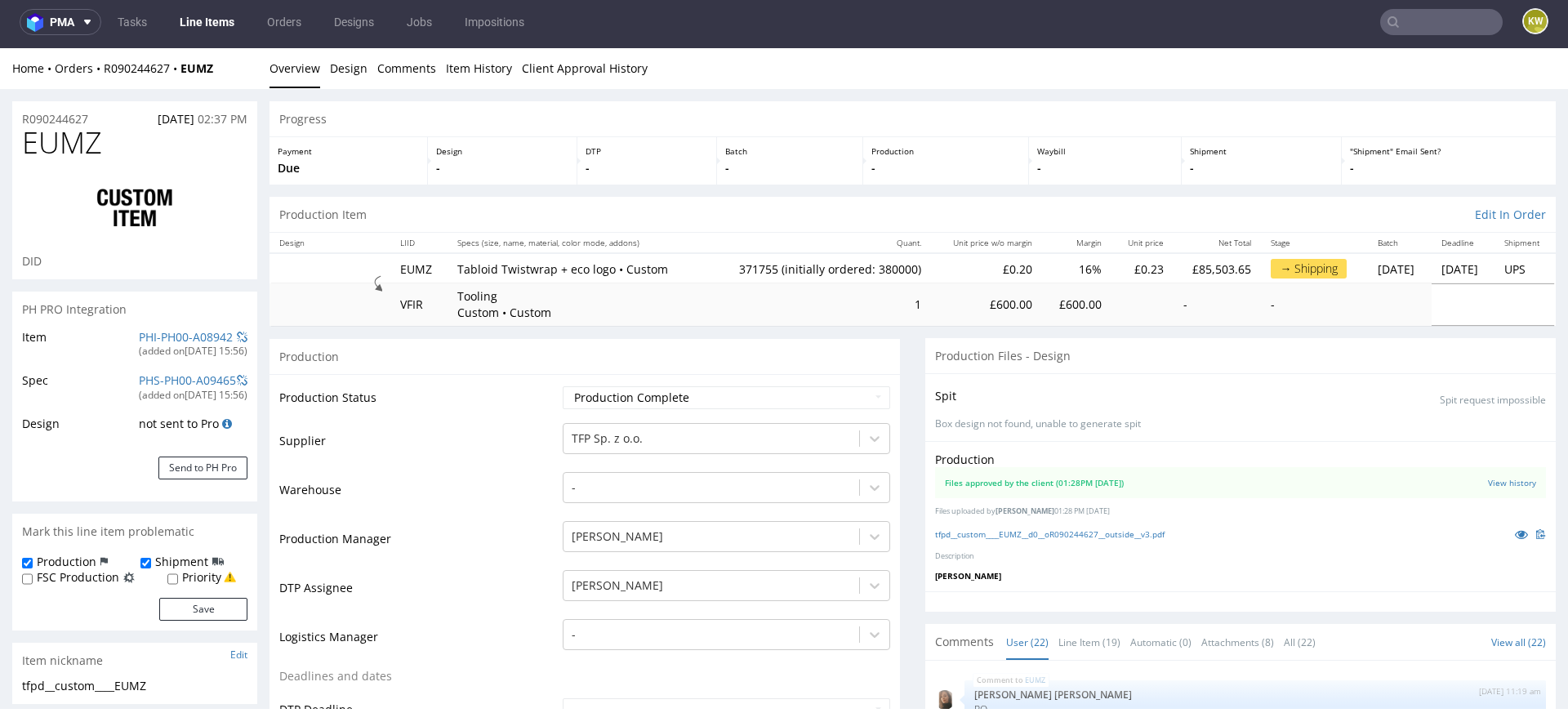
scroll to position [1142, 0]
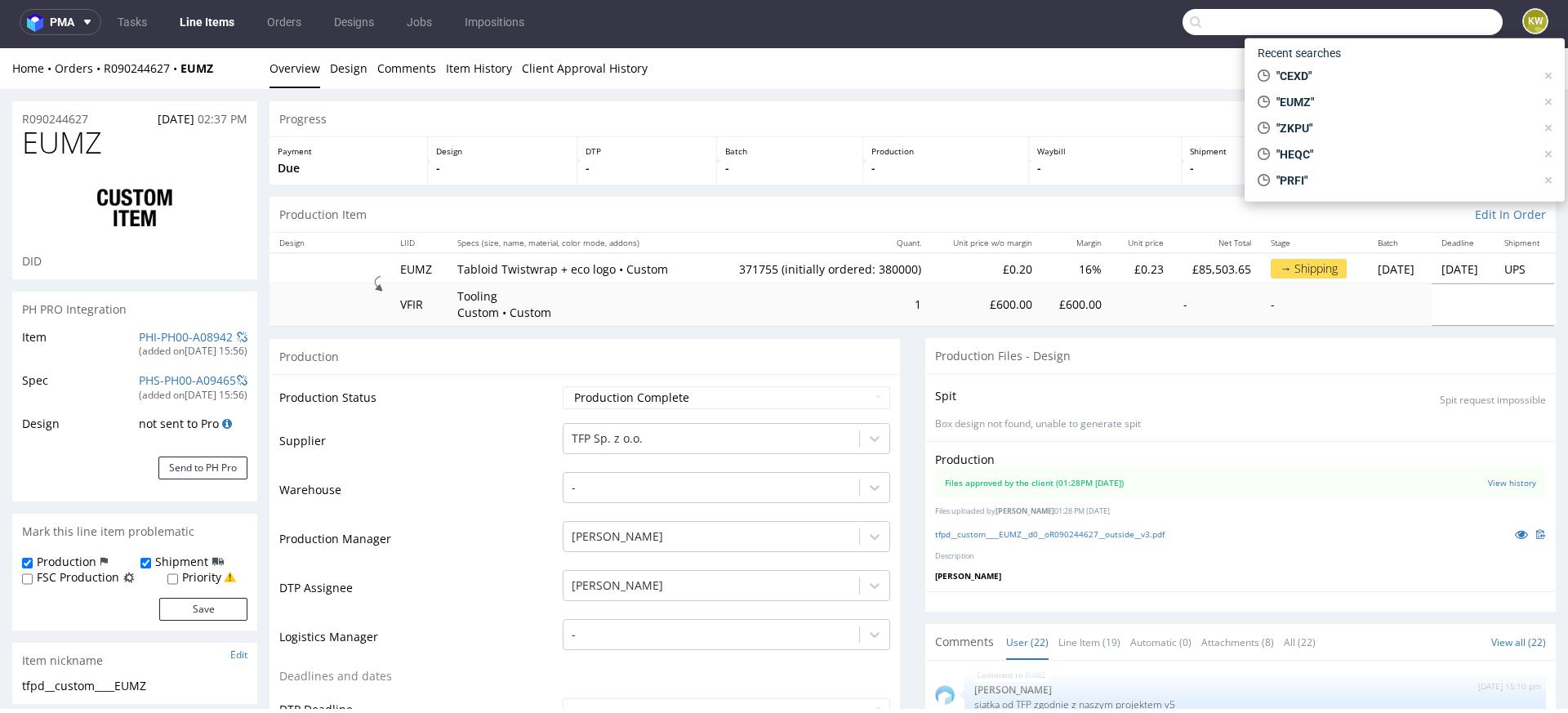
click at [1395, 24] on input "text" at bounding box center [1342, 21] width 320 height 26
paste input "BMOC."
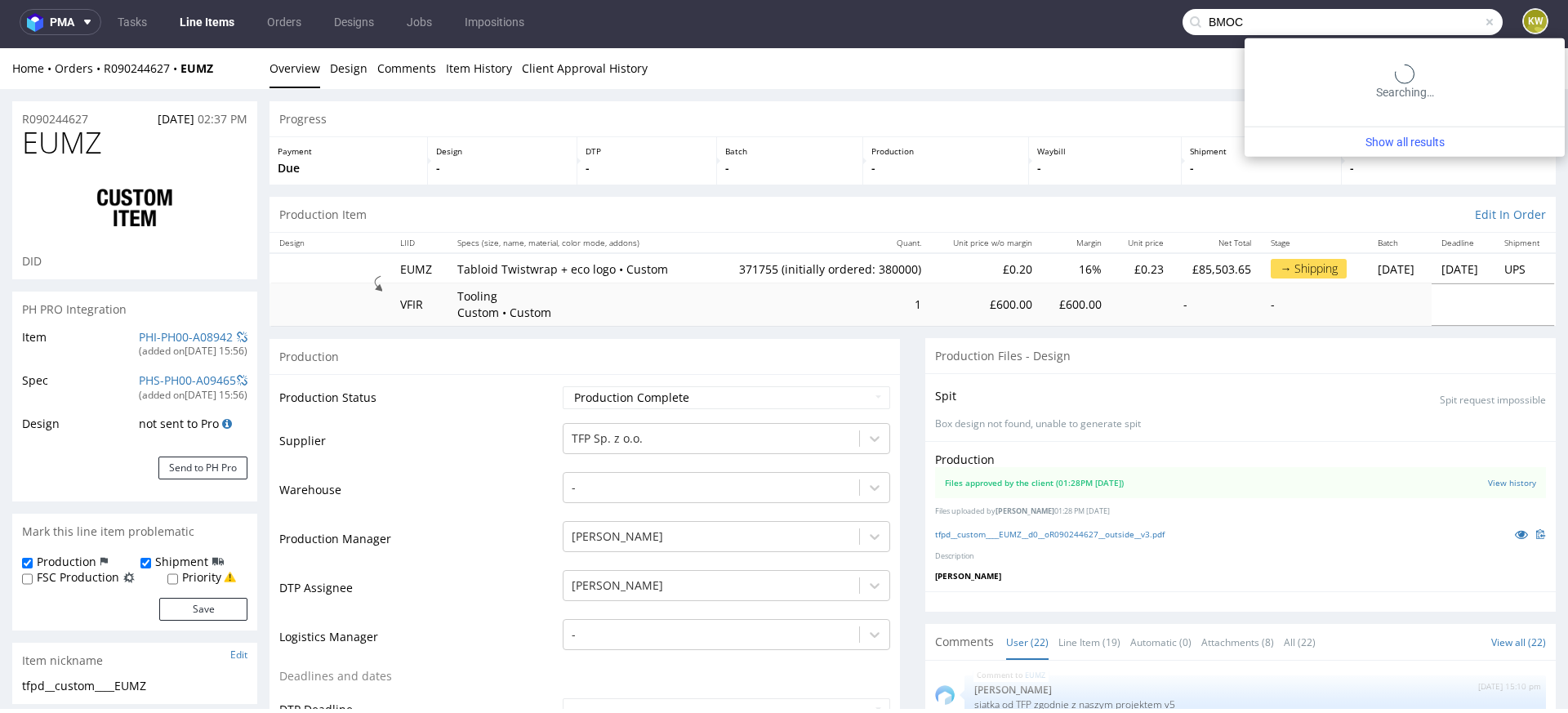
type input "BMOC"
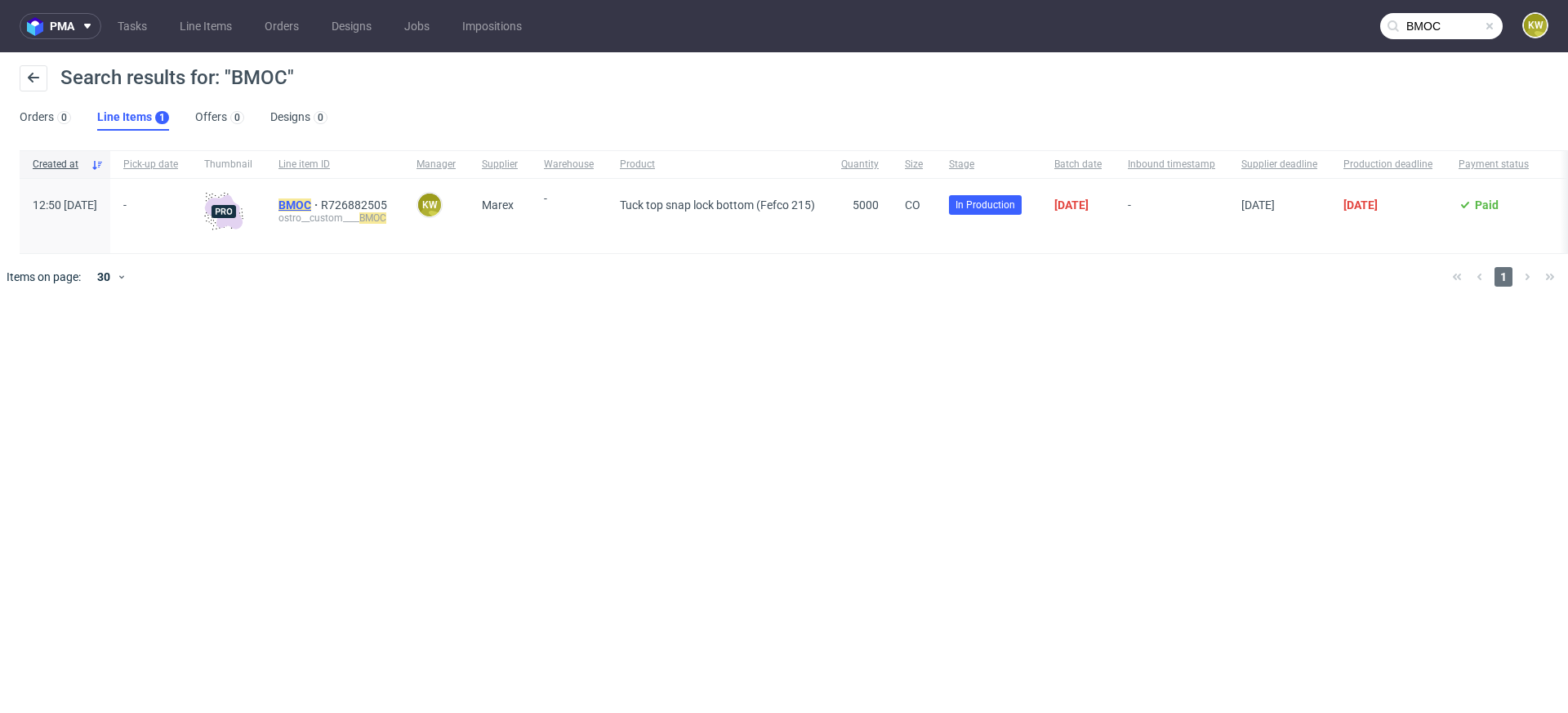
click at [312, 205] on mark "BMOC" at bounding box center [295, 205] width 33 height 13
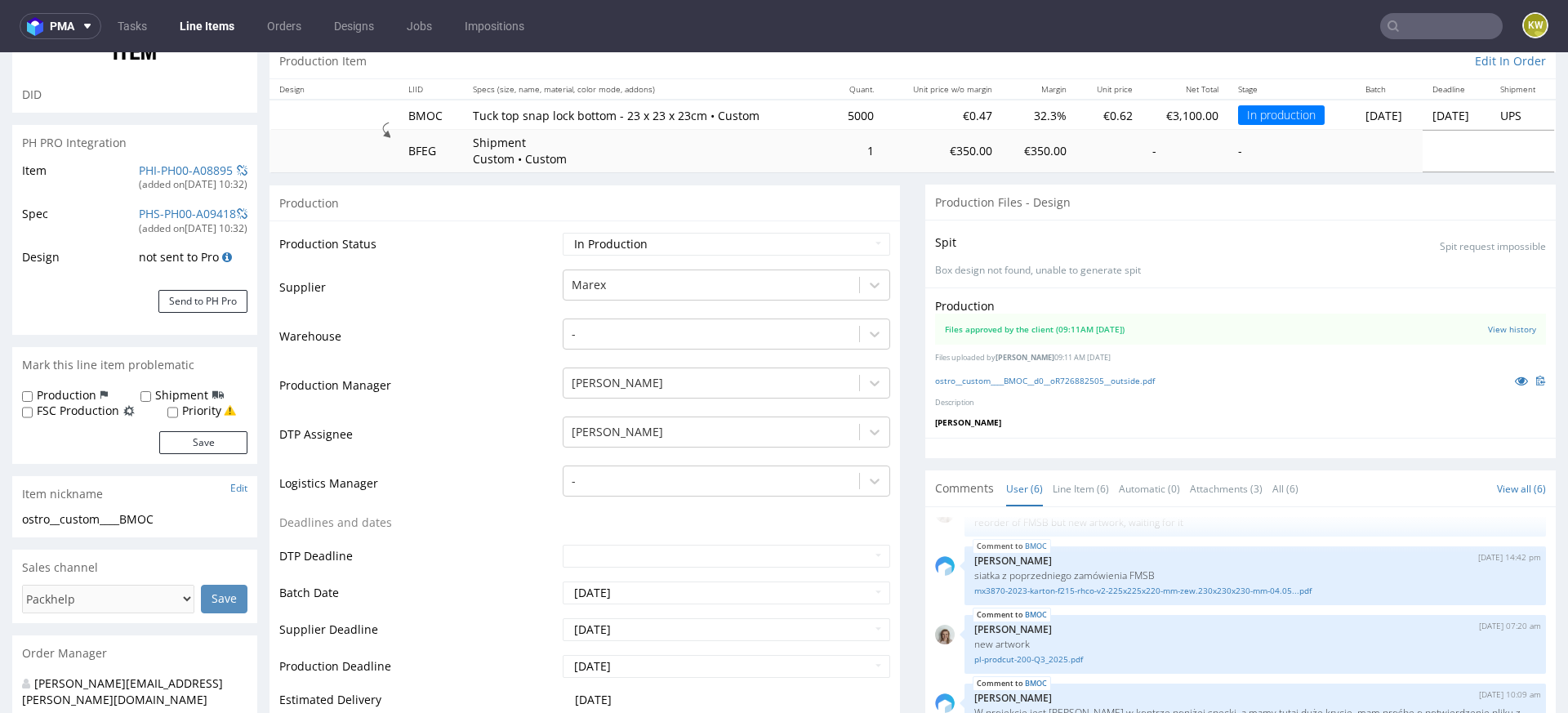
scroll to position [171, 0]
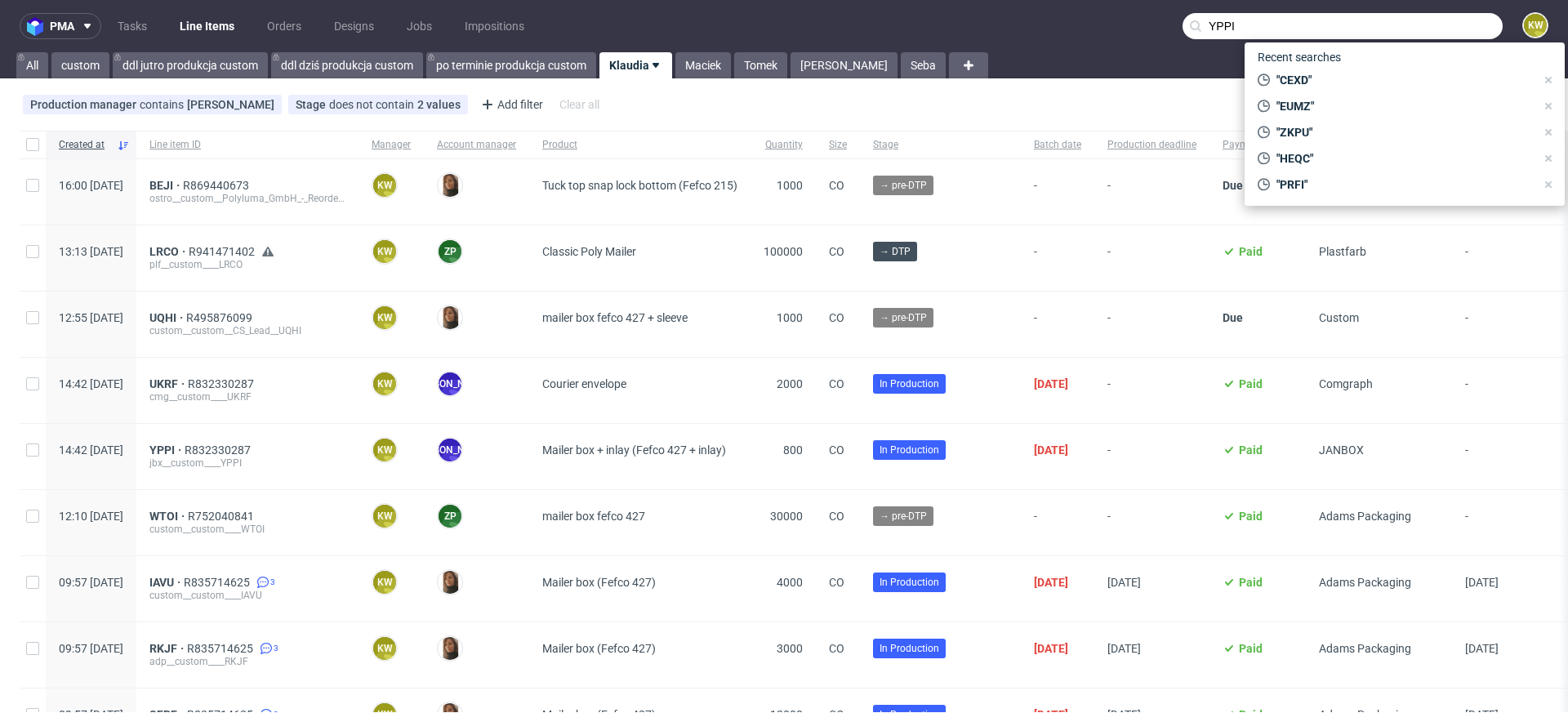
type input "YPPI"
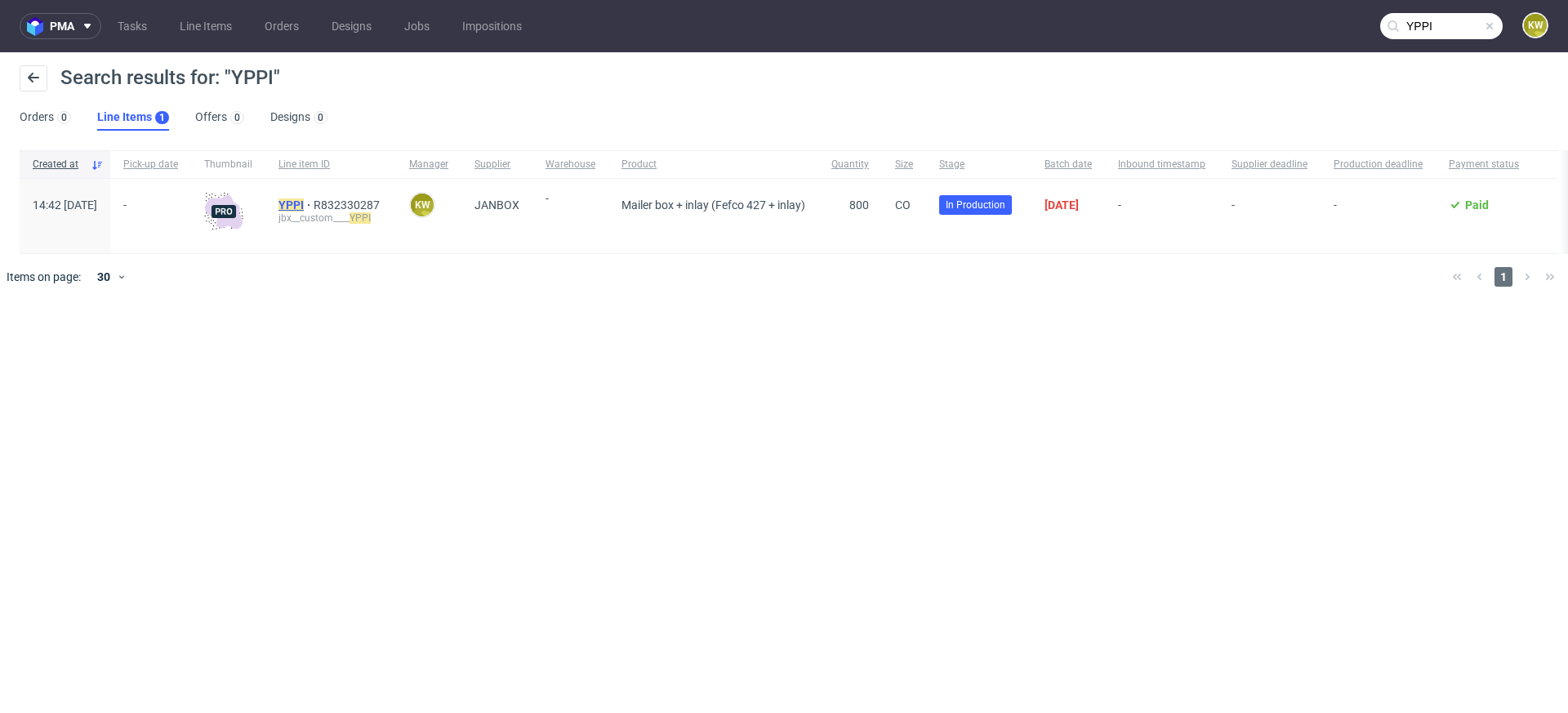
click at [304, 206] on mark "YPPI" at bounding box center [291, 205] width 25 height 13
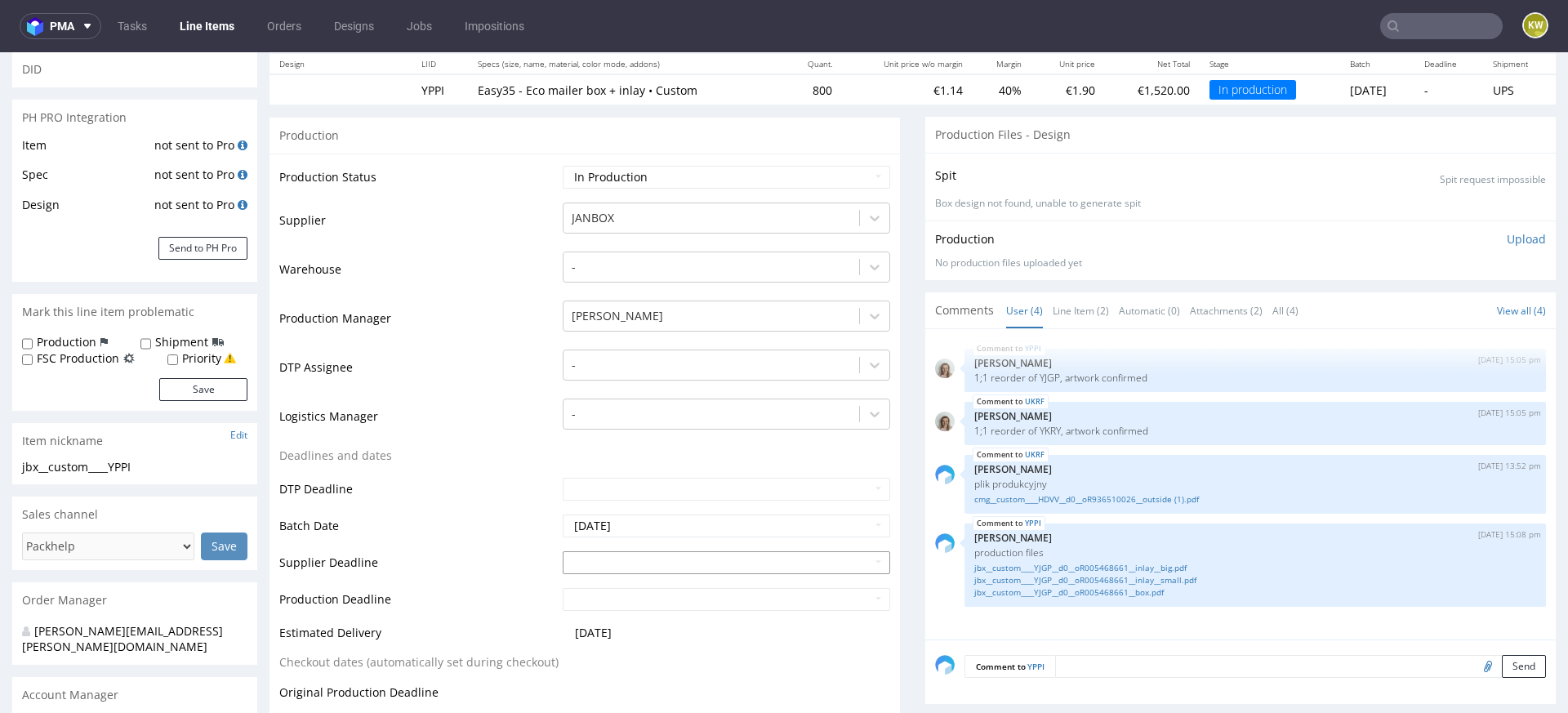
click at [594, 564] on input "text" at bounding box center [727, 562] width 327 height 22
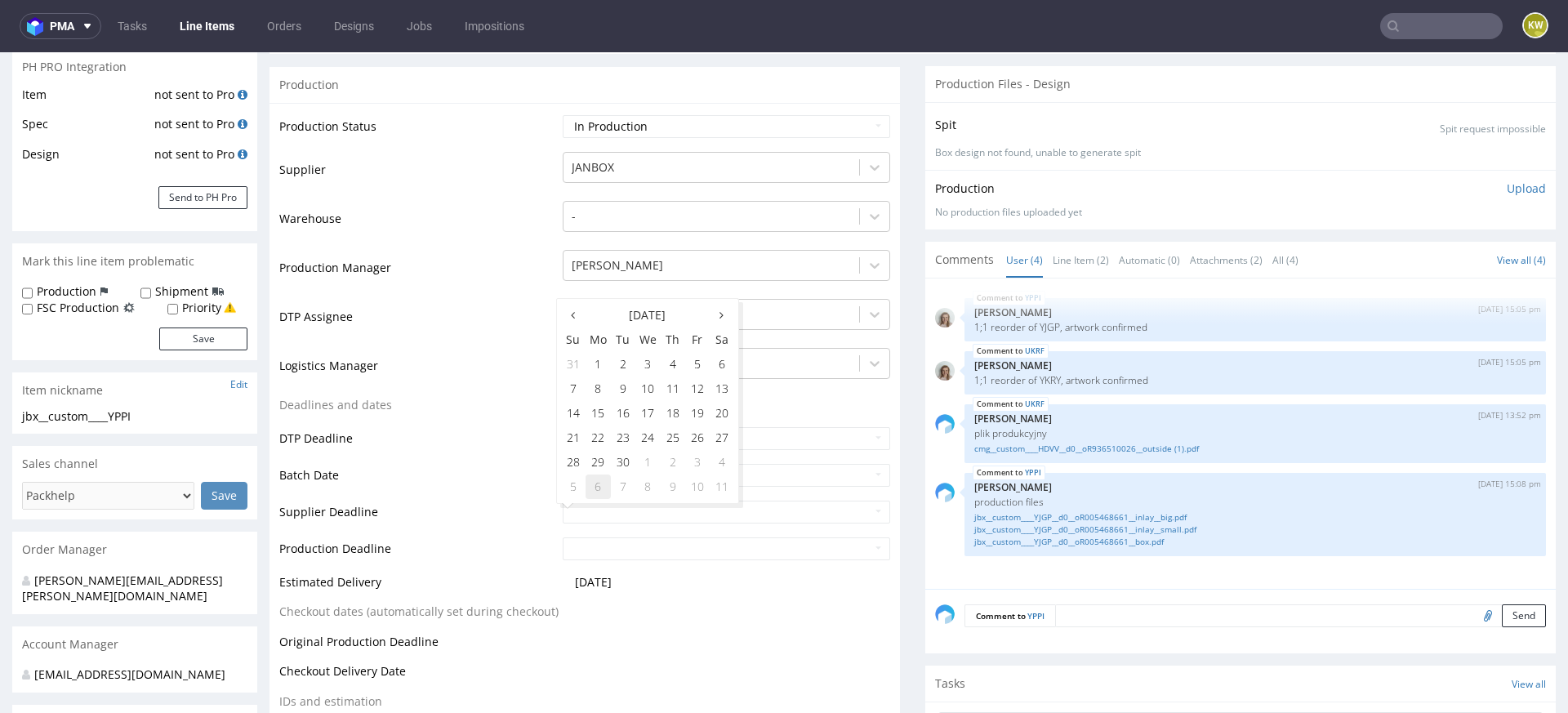
click at [597, 484] on td "6" at bounding box center [598, 486] width 25 height 24
type input "2025-10-06"
click at [588, 545] on input "text" at bounding box center [727, 548] width 327 height 22
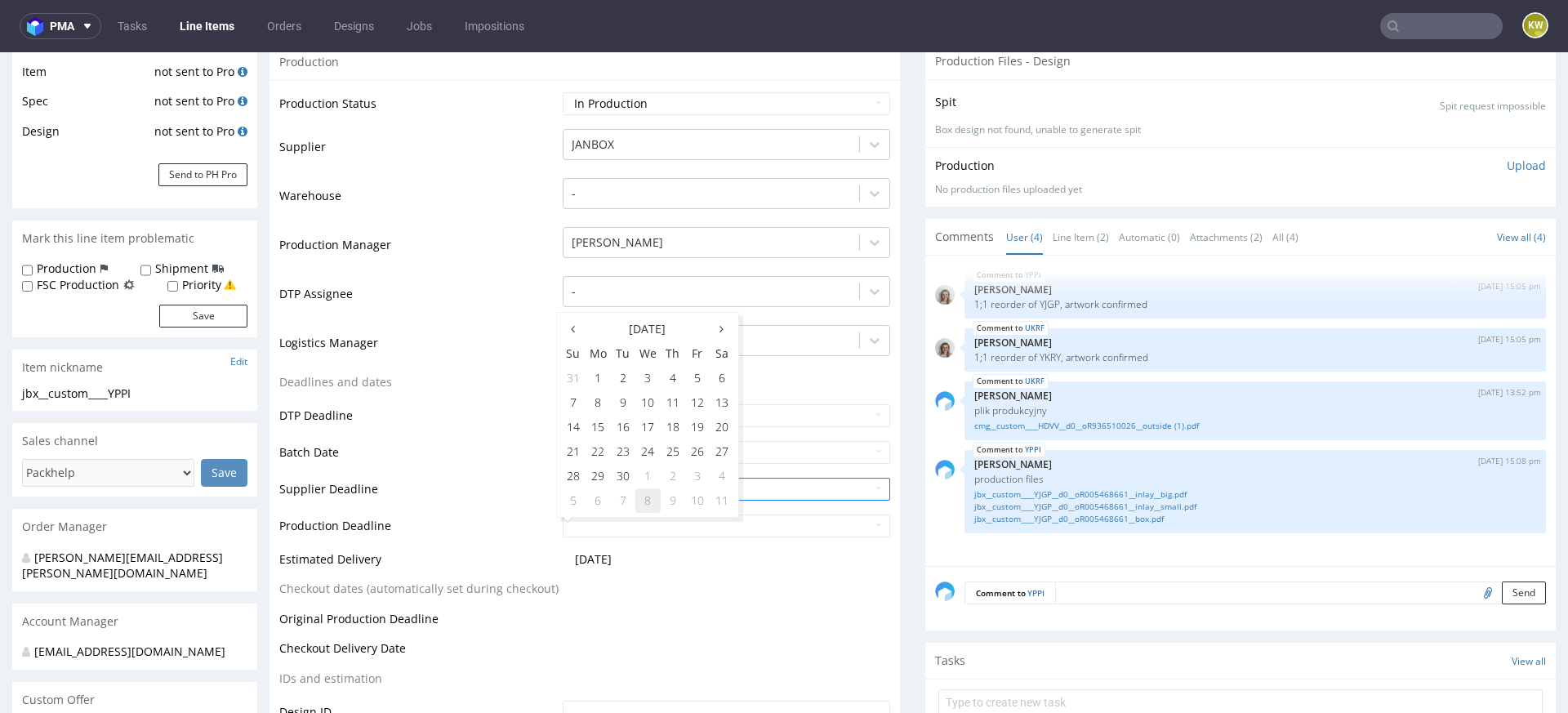
click at [642, 504] on td "8" at bounding box center [648, 500] width 25 height 24
type input "2025-10-08"
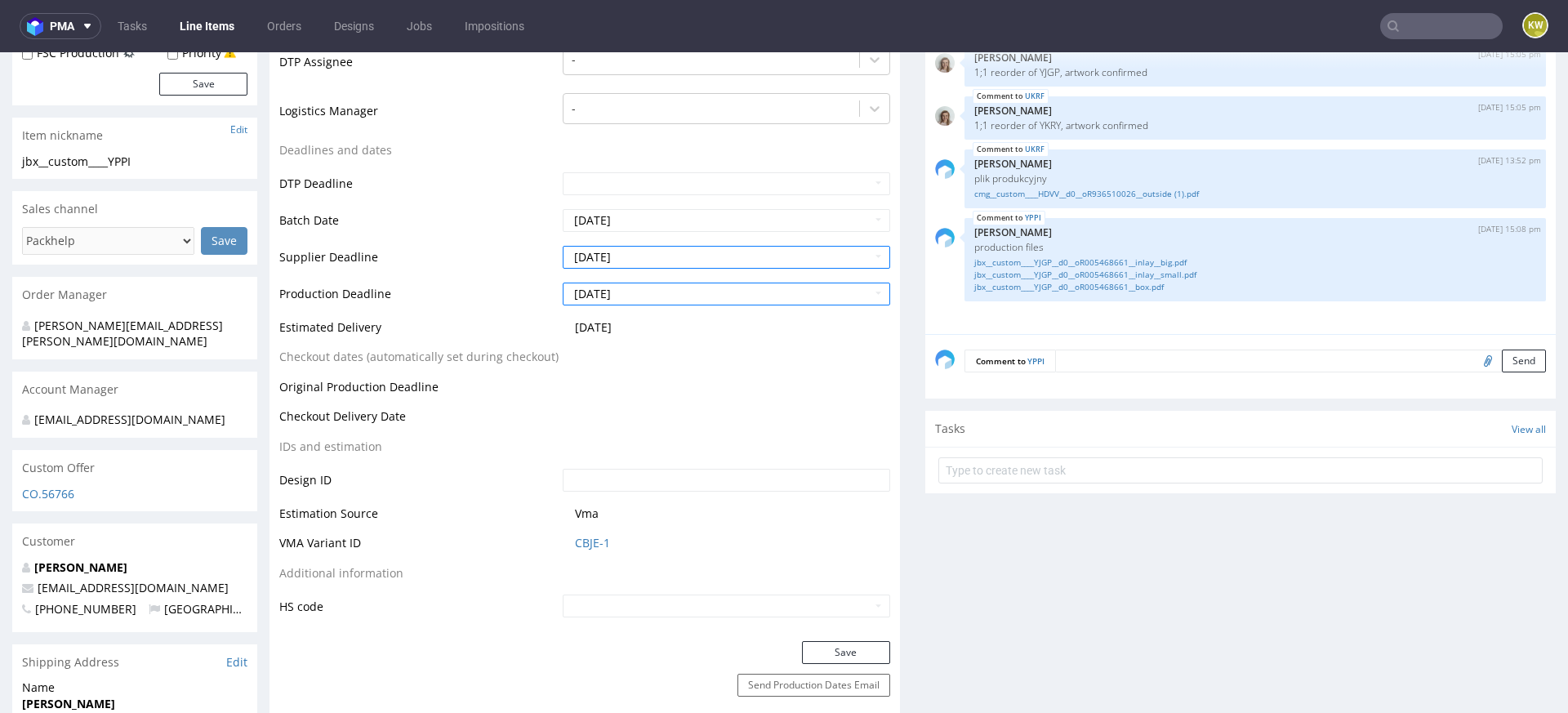
scroll to position [517, 0]
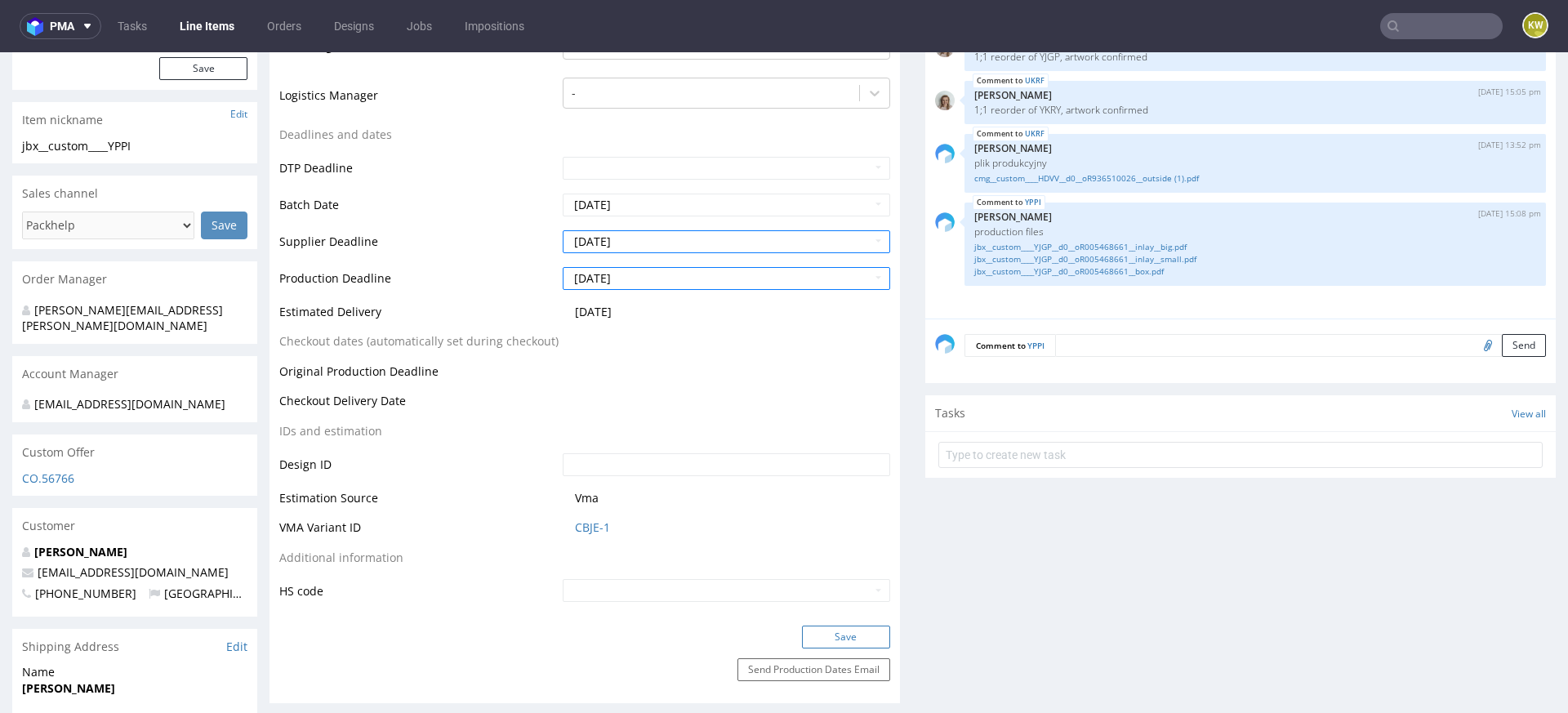
click at [820, 634] on button "Save" at bounding box center [846, 636] width 89 height 22
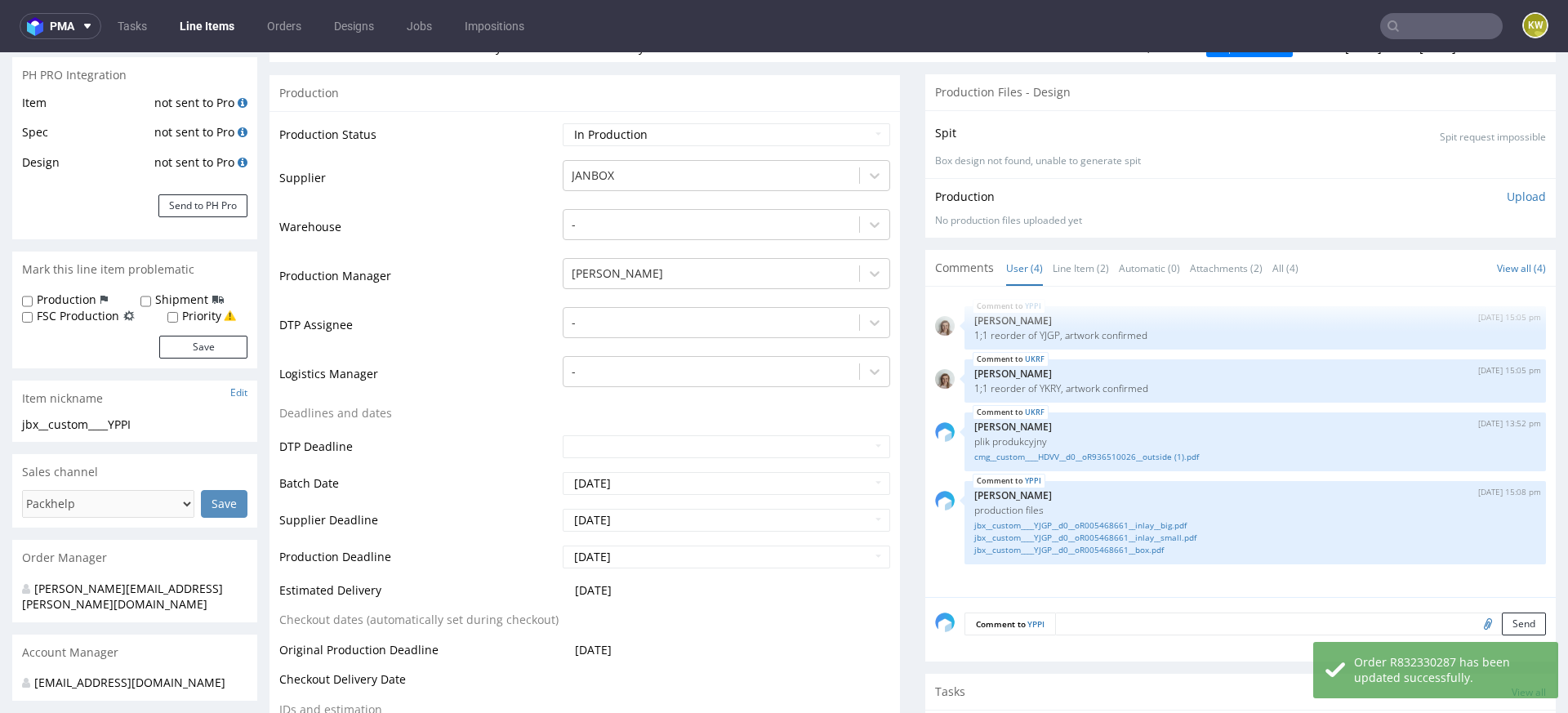
scroll to position [0, 0]
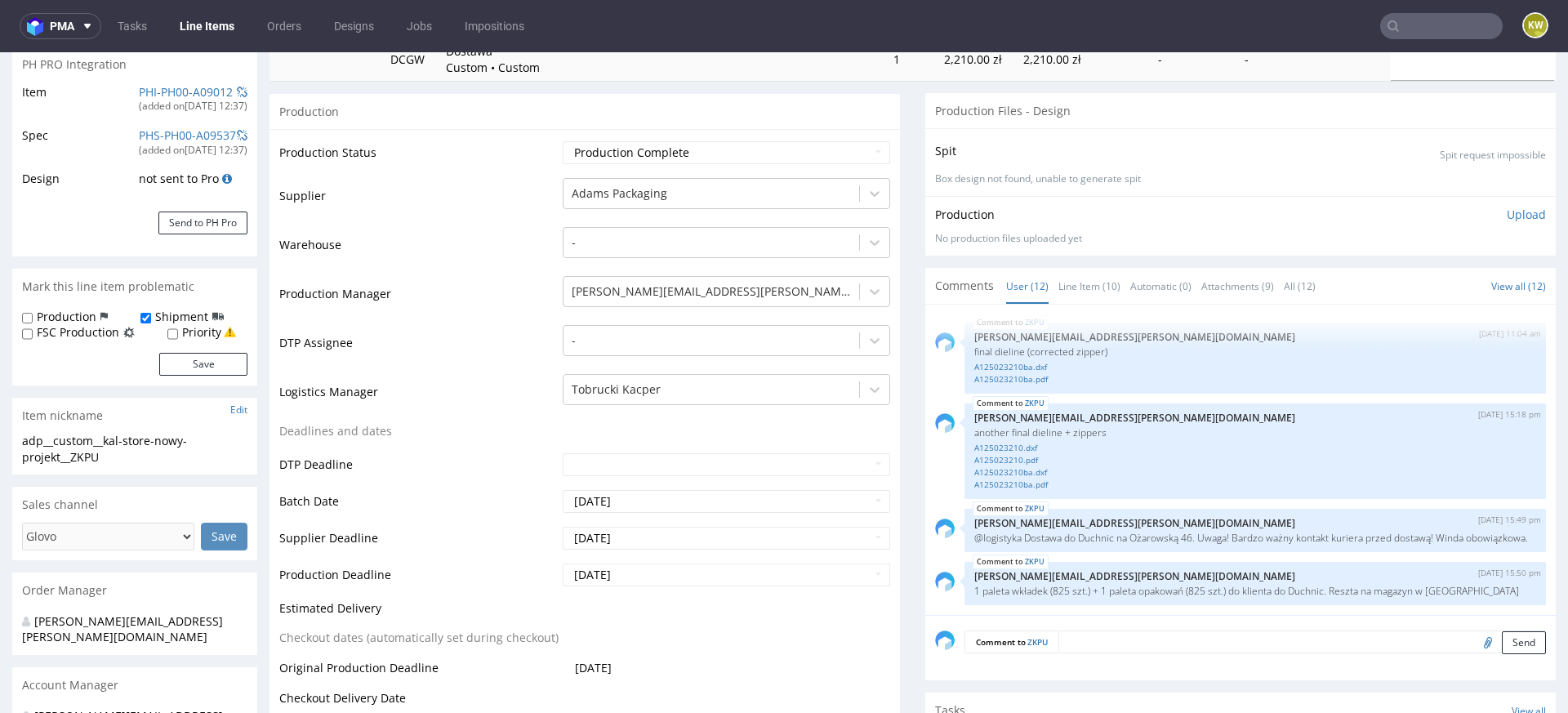
scroll to position [253, 0]
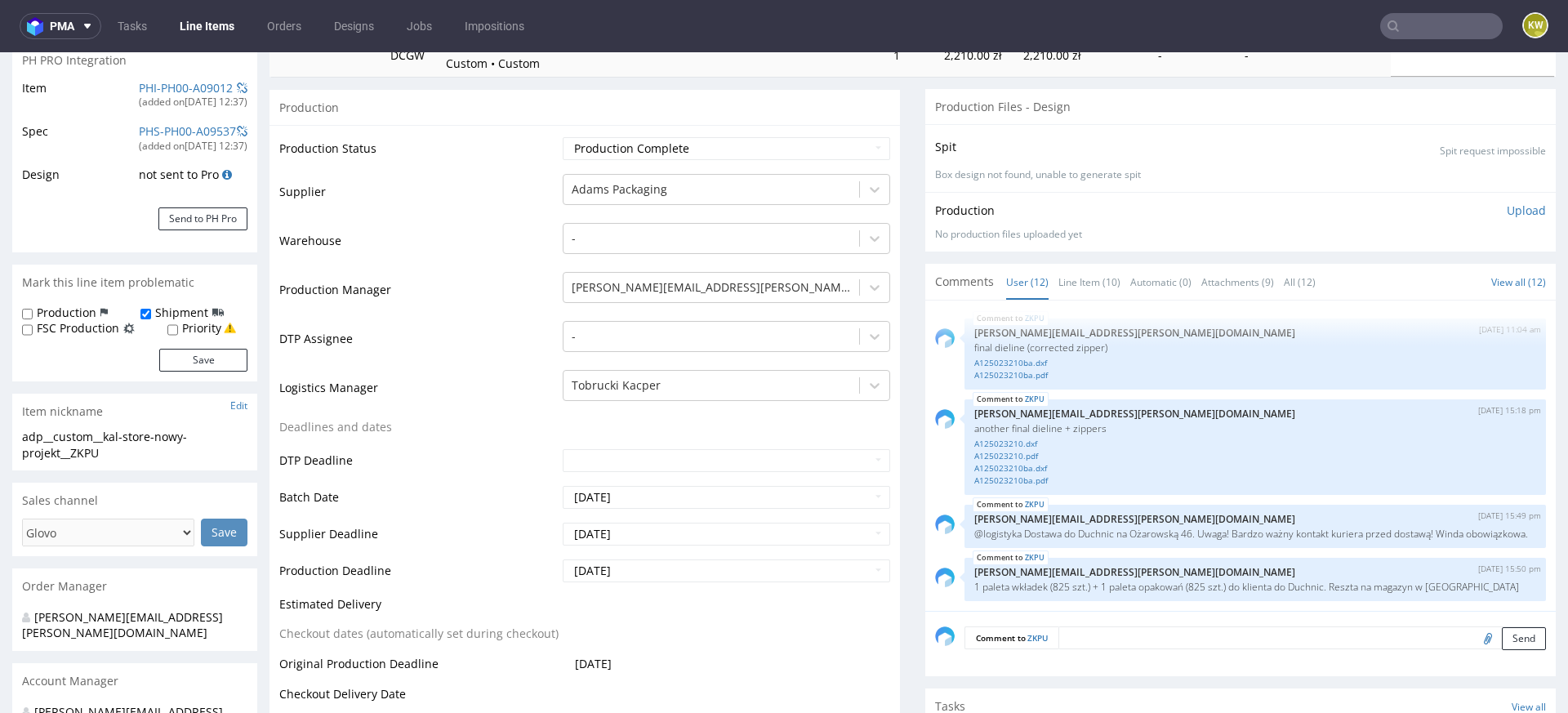
click at [450, 437] on td "Deadlines and dates" at bounding box center [419, 432] width 280 height 30
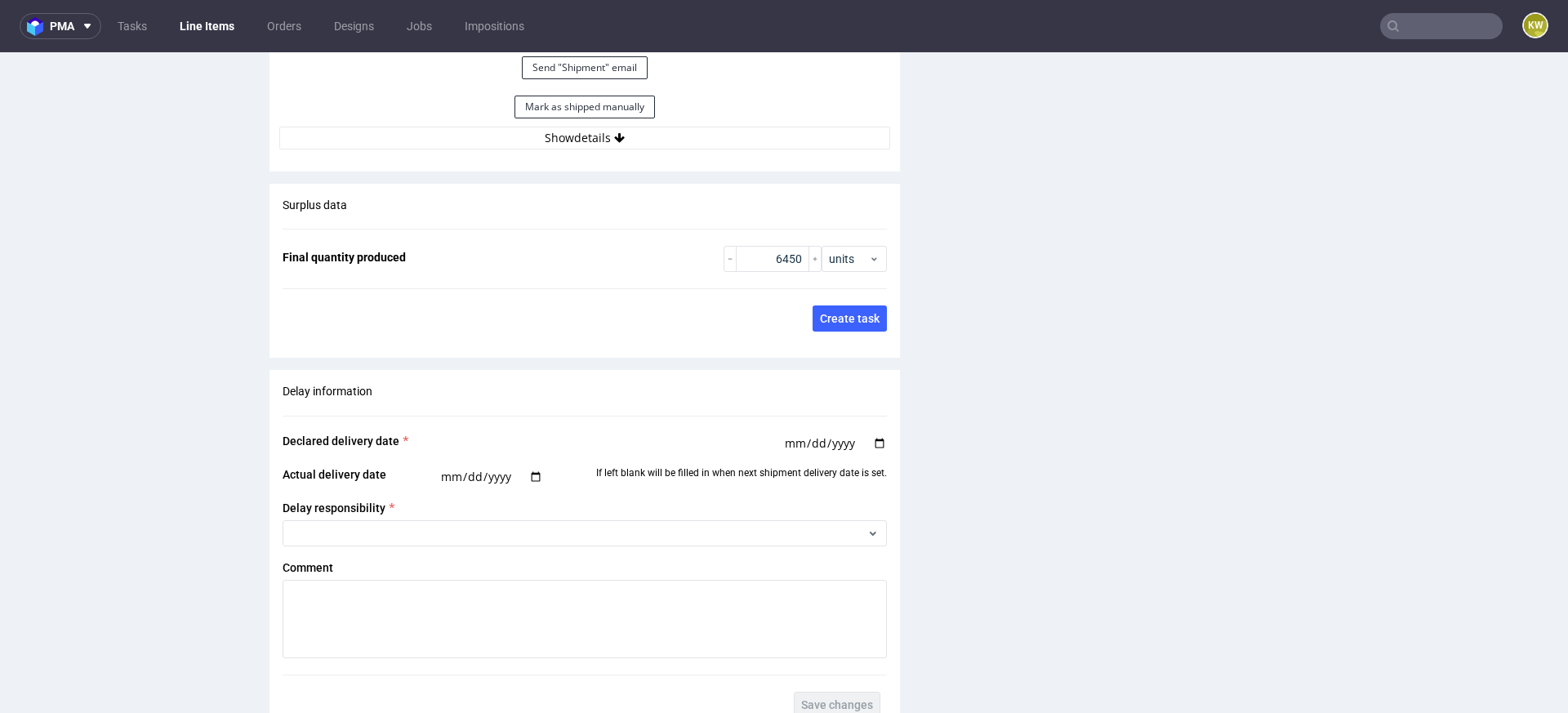
scroll to position [2487, 0]
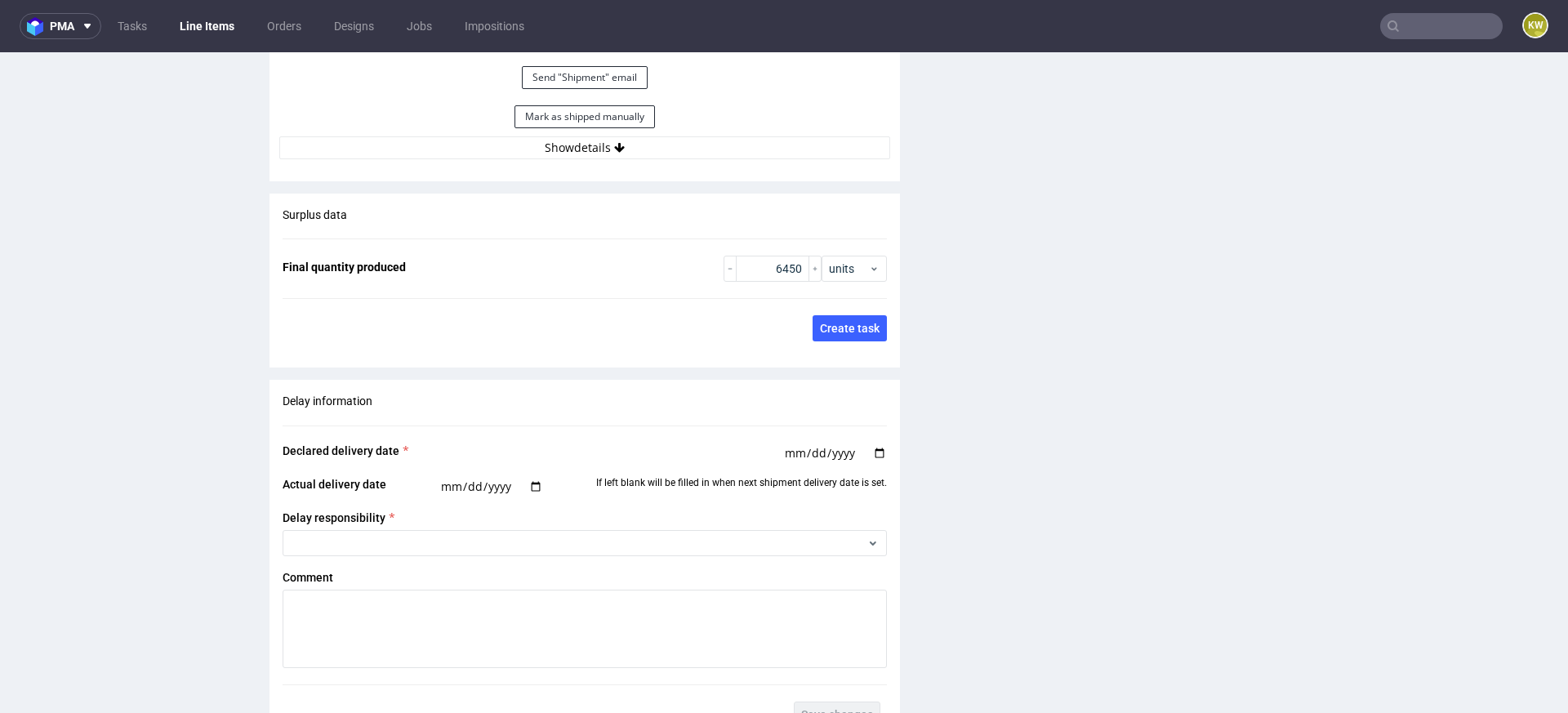
click at [738, 160] on button "Show details" at bounding box center [584, 147] width 611 height 22
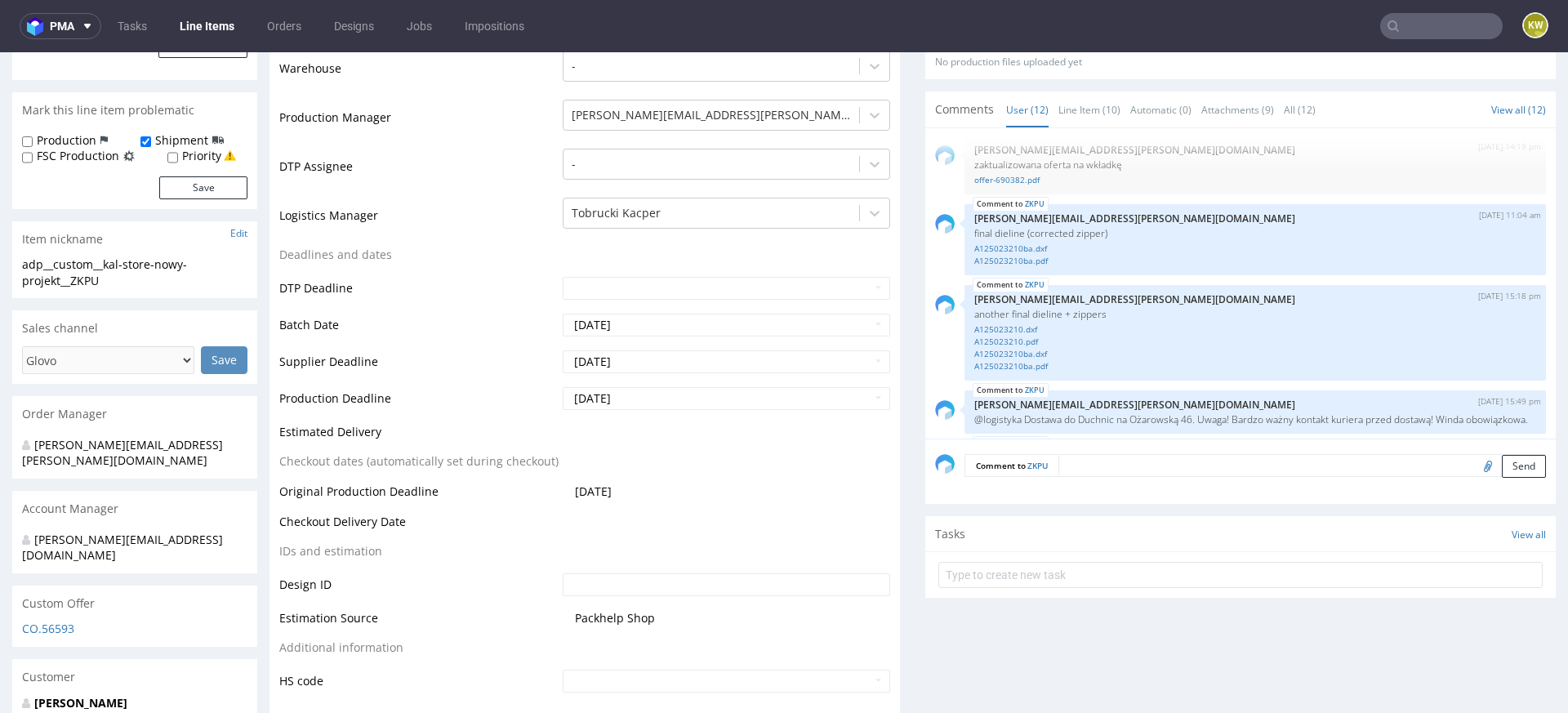
scroll to position [772, 0]
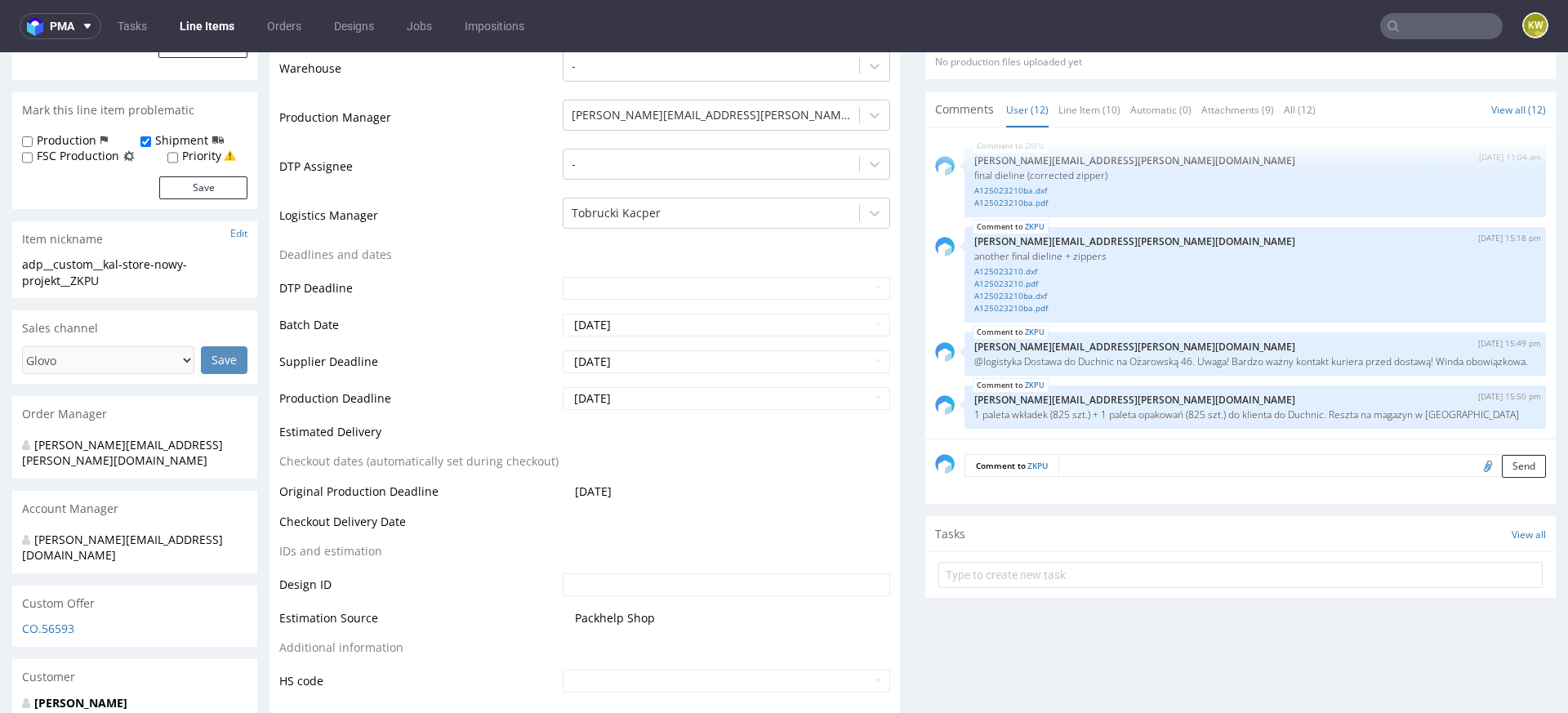
click at [216, 36] on link "Line Items" at bounding box center [206, 25] width 74 height 26
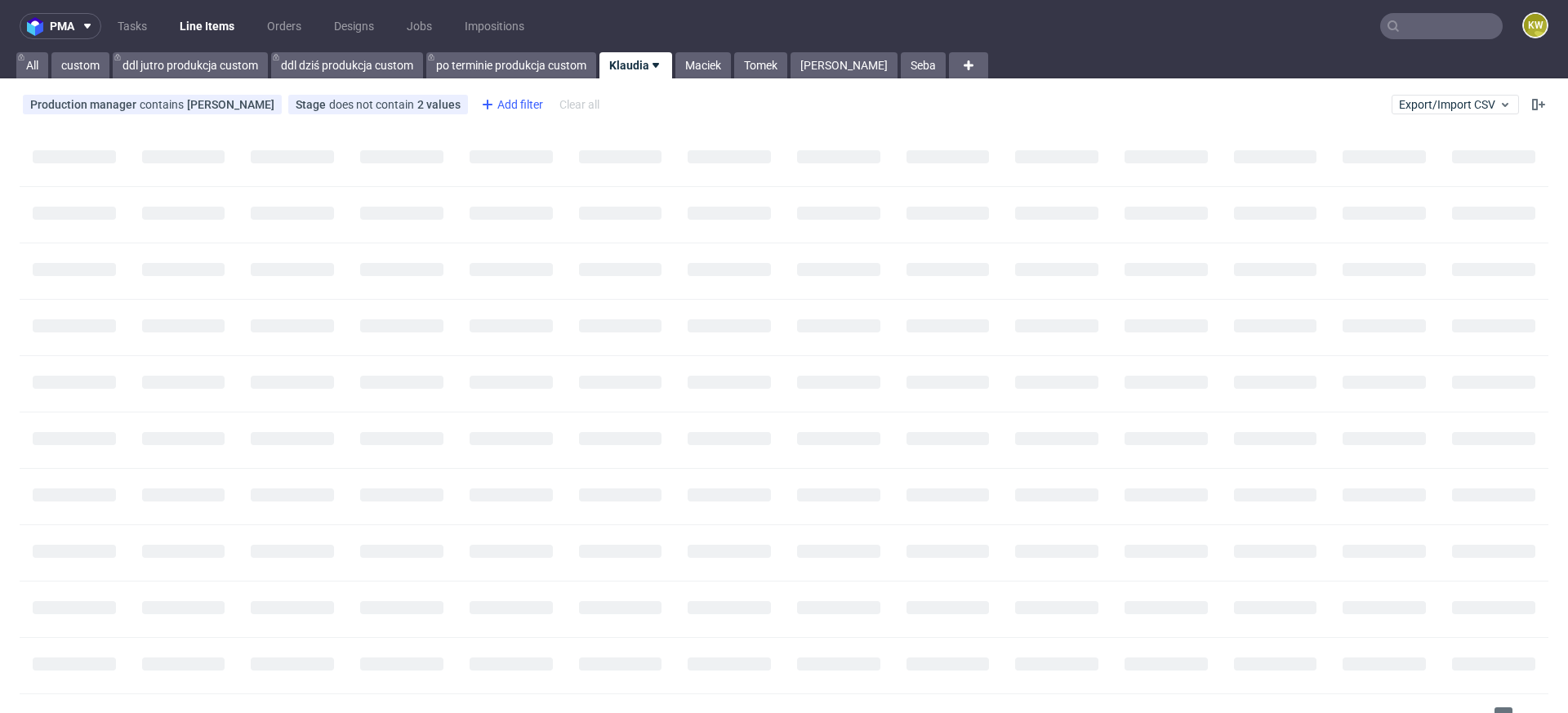
click at [491, 103] on icon at bounding box center [488, 104] width 19 height 19
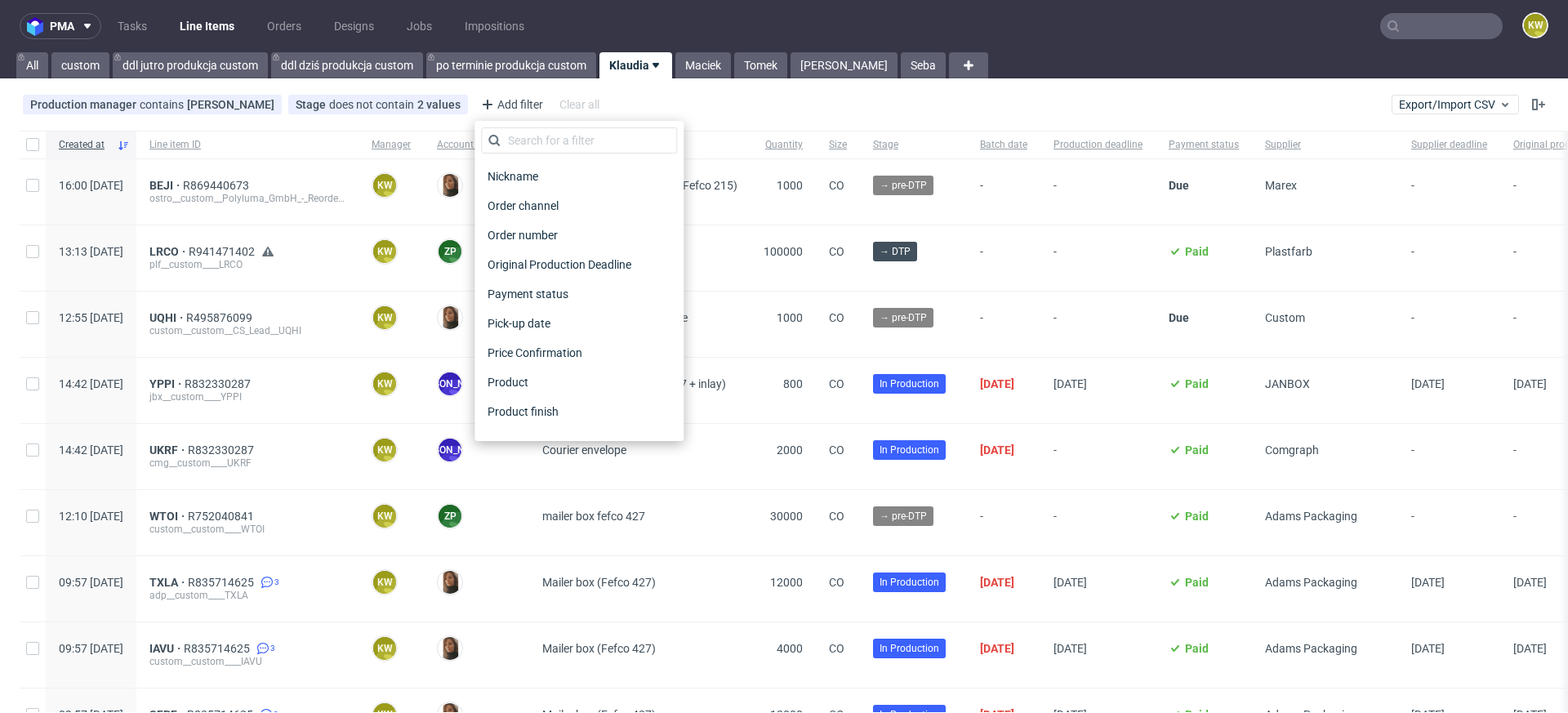
scroll to position [1313, 0]
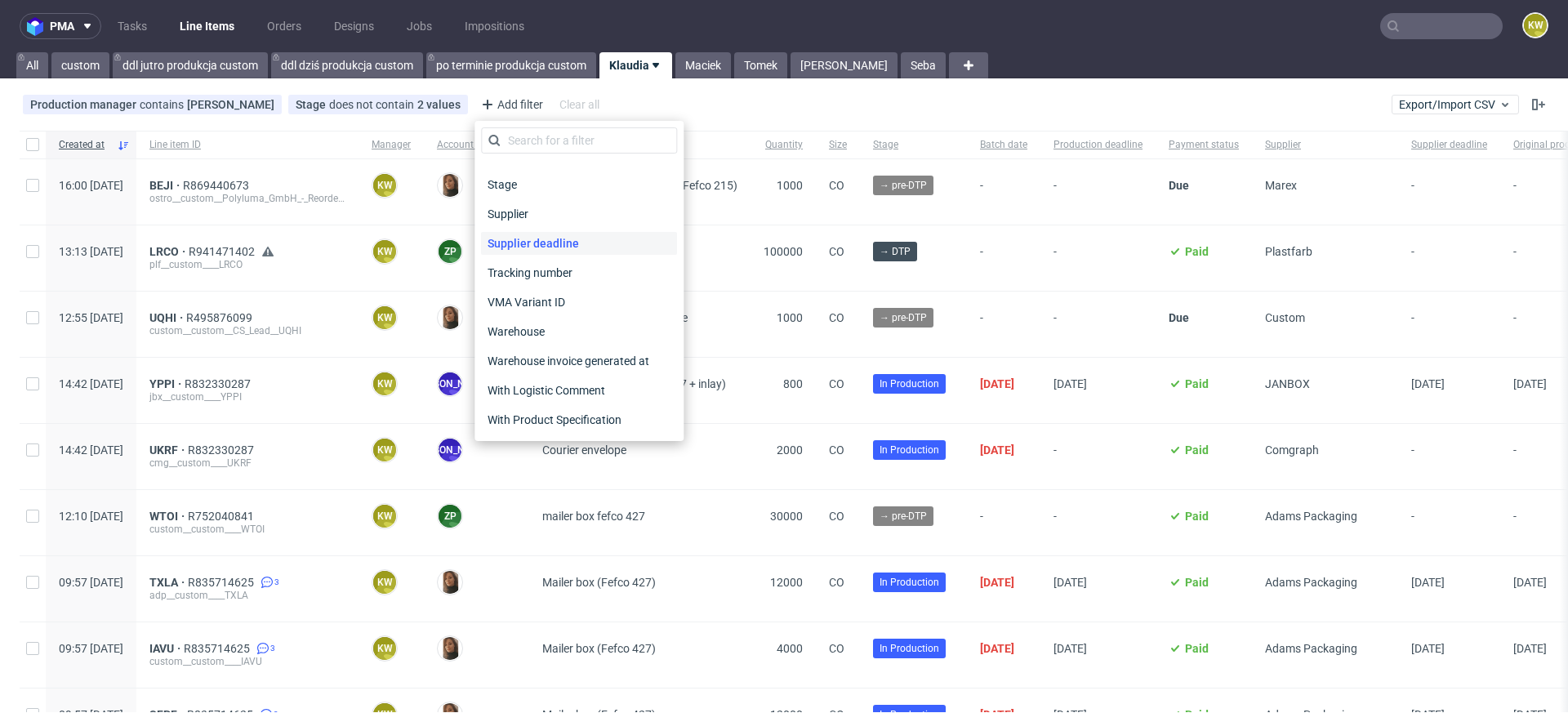
click at [528, 235] on span "Supplier deadline" at bounding box center [533, 243] width 104 height 22
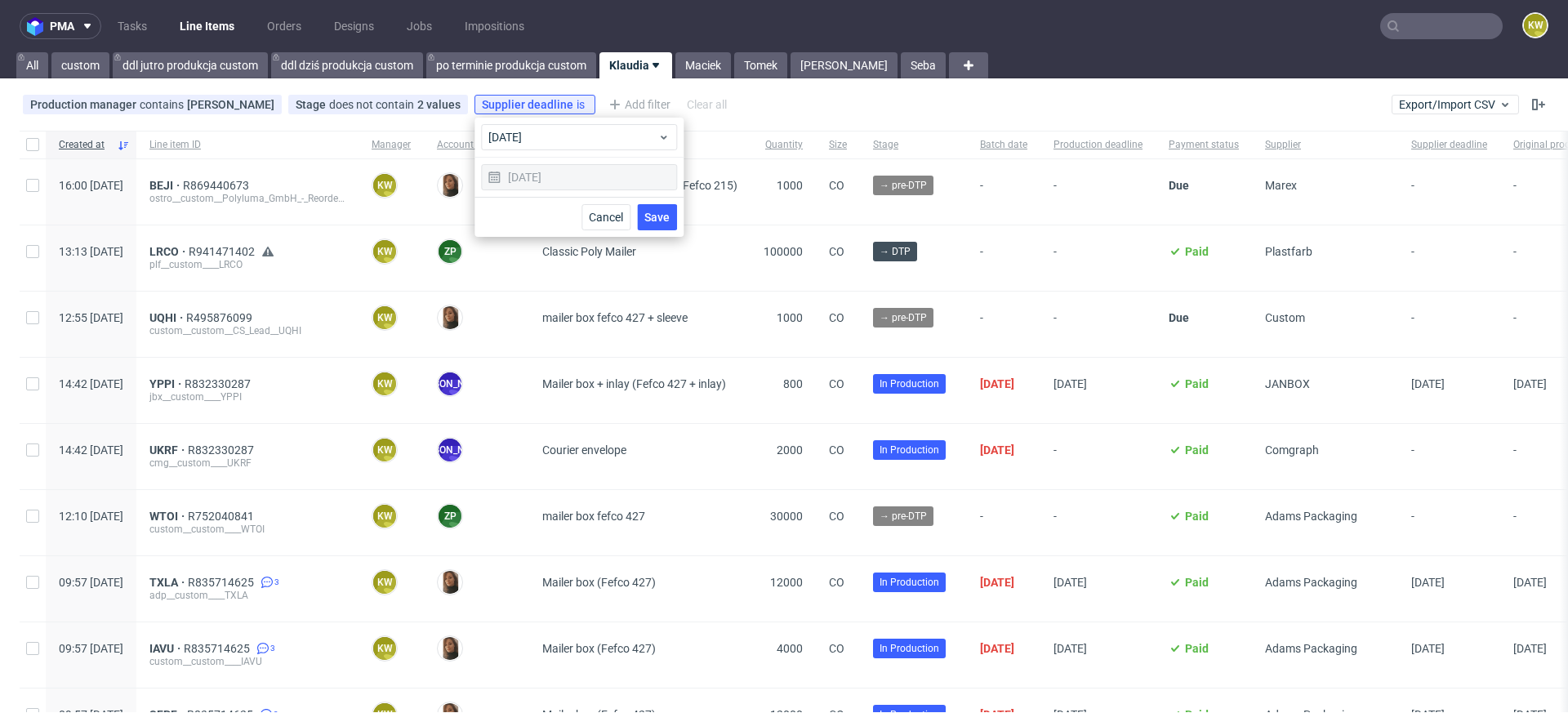
click at [663, 220] on span "Save" at bounding box center [657, 217] width 25 height 12
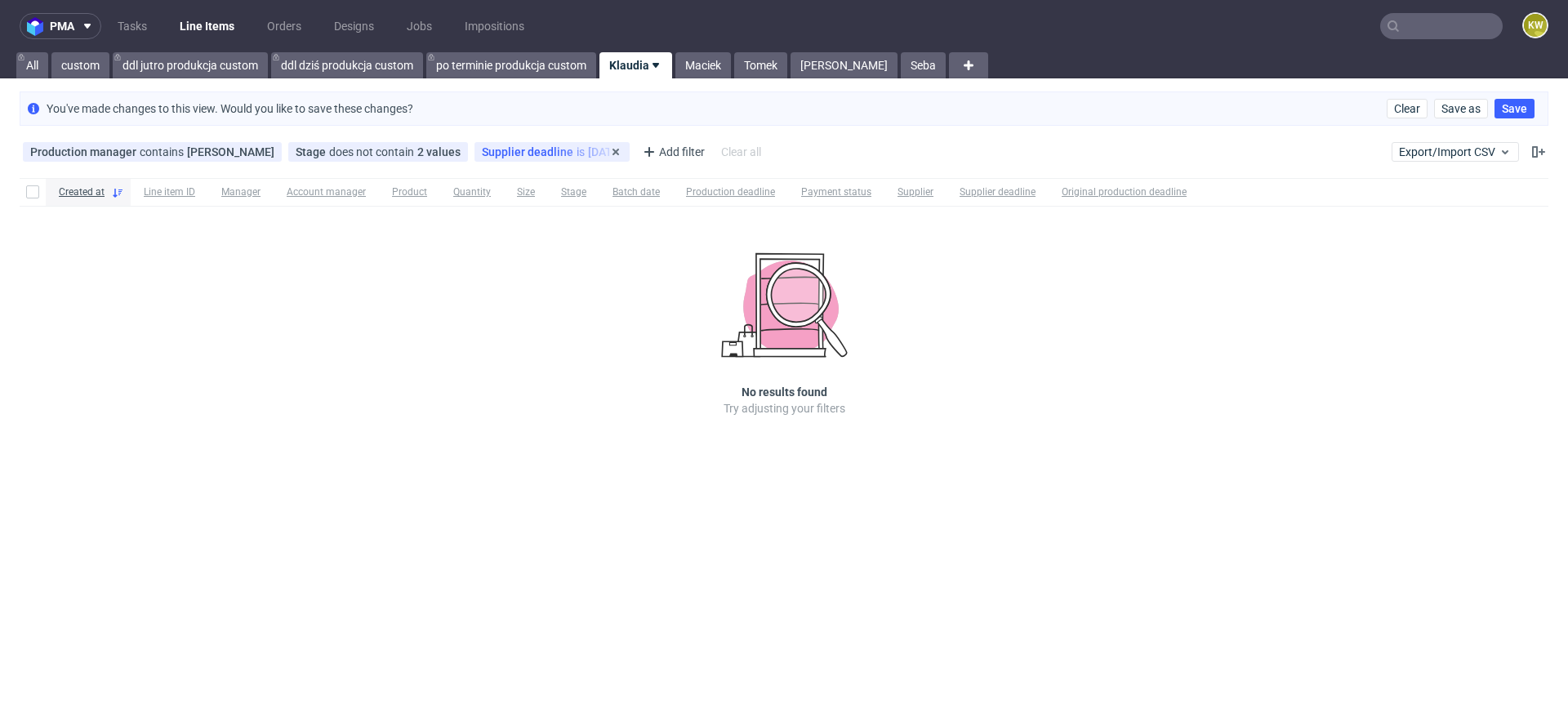
click at [561, 151] on div "Supplier deadline is today" at bounding box center [552, 151] width 140 height 13
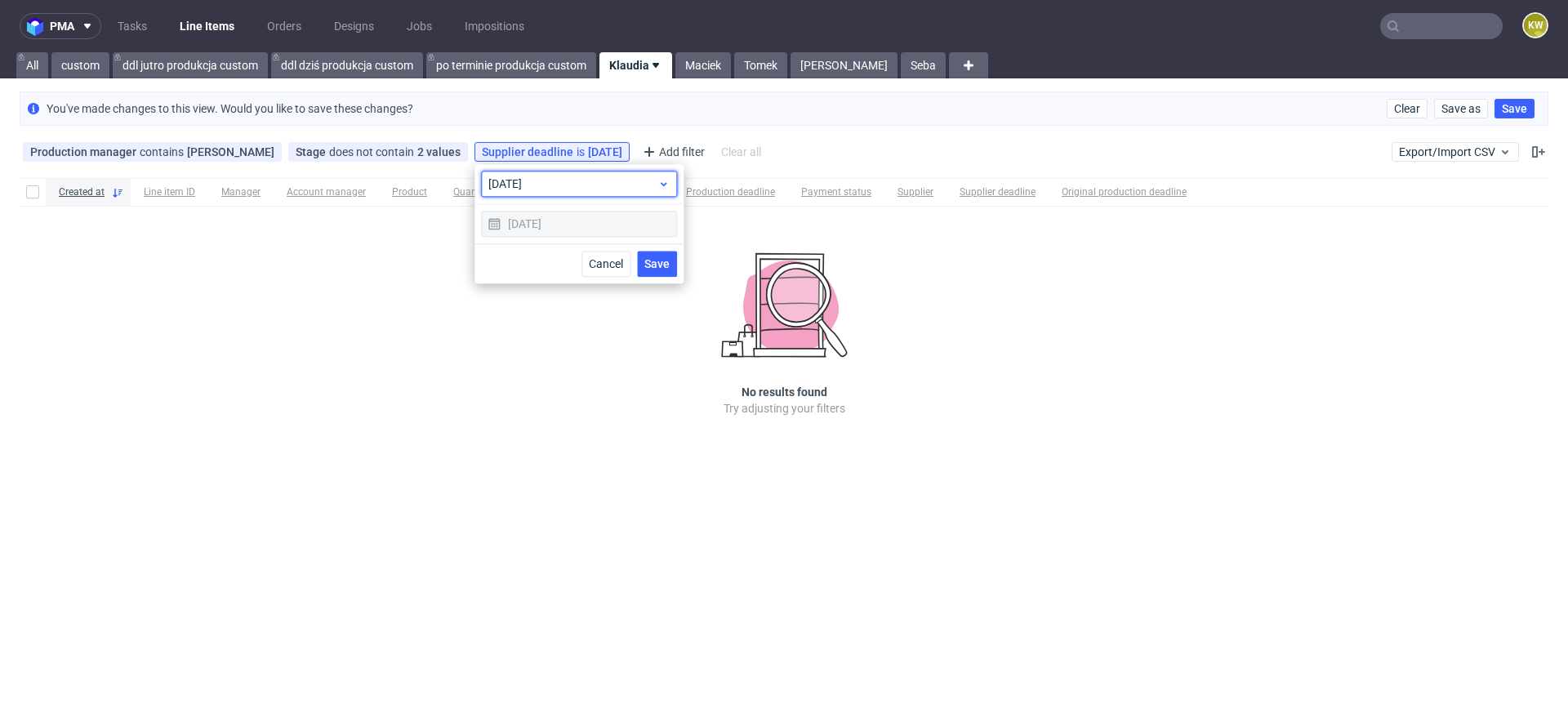
click at [537, 179] on span "today" at bounding box center [573, 183] width 169 height 17
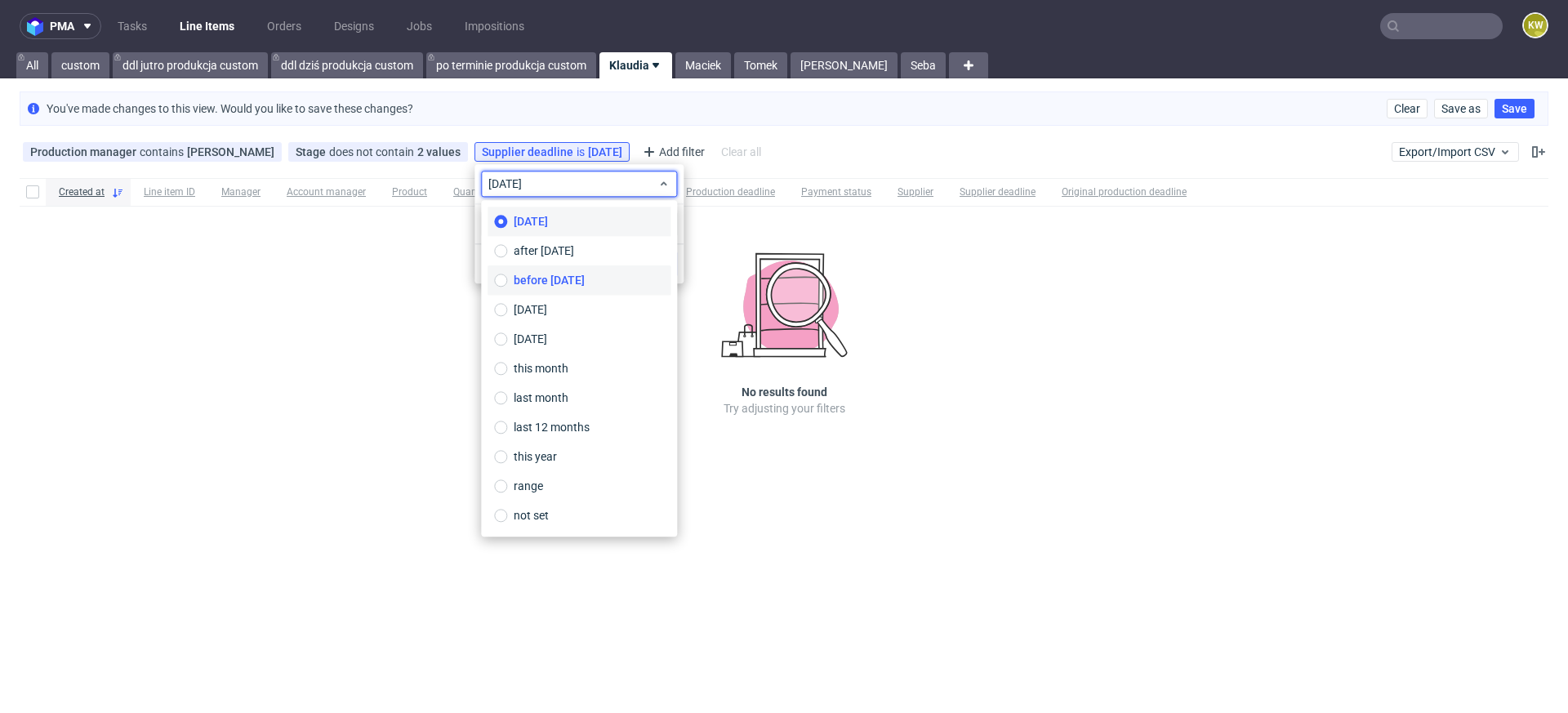
click at [546, 282] on span "before today" at bounding box center [548, 280] width 71 height 17
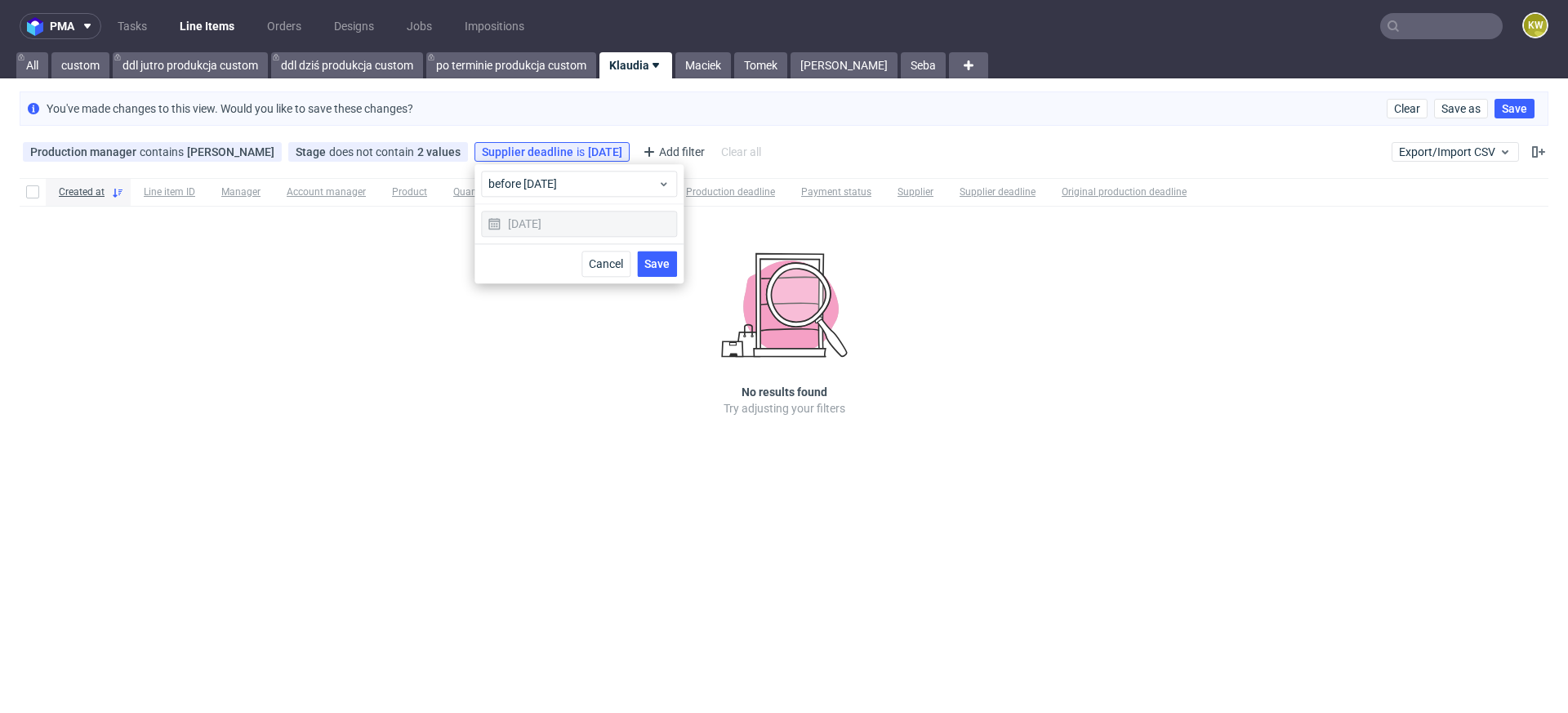
click at [665, 271] on button "Save" at bounding box center [656, 263] width 40 height 26
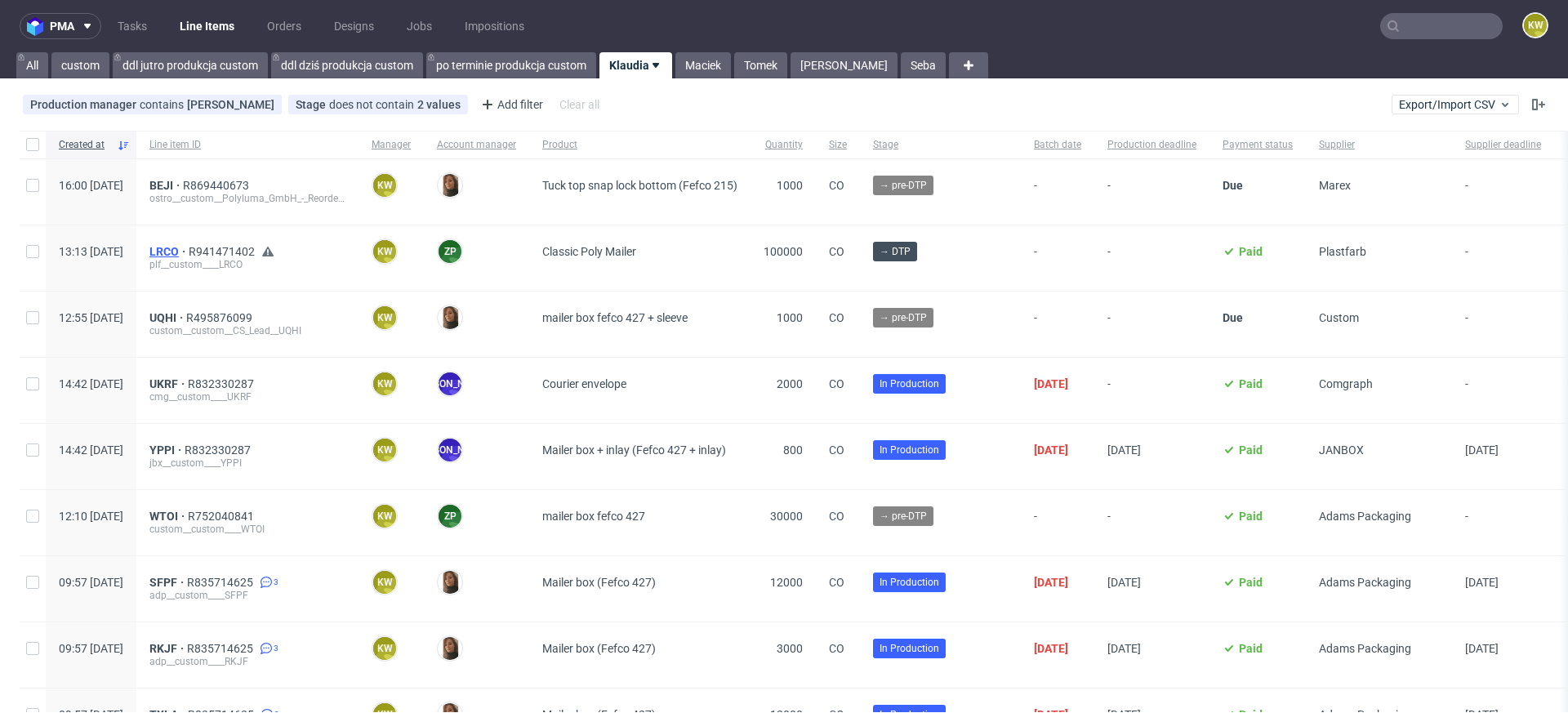
click at [189, 252] on span "LRCO" at bounding box center [168, 251] width 39 height 13
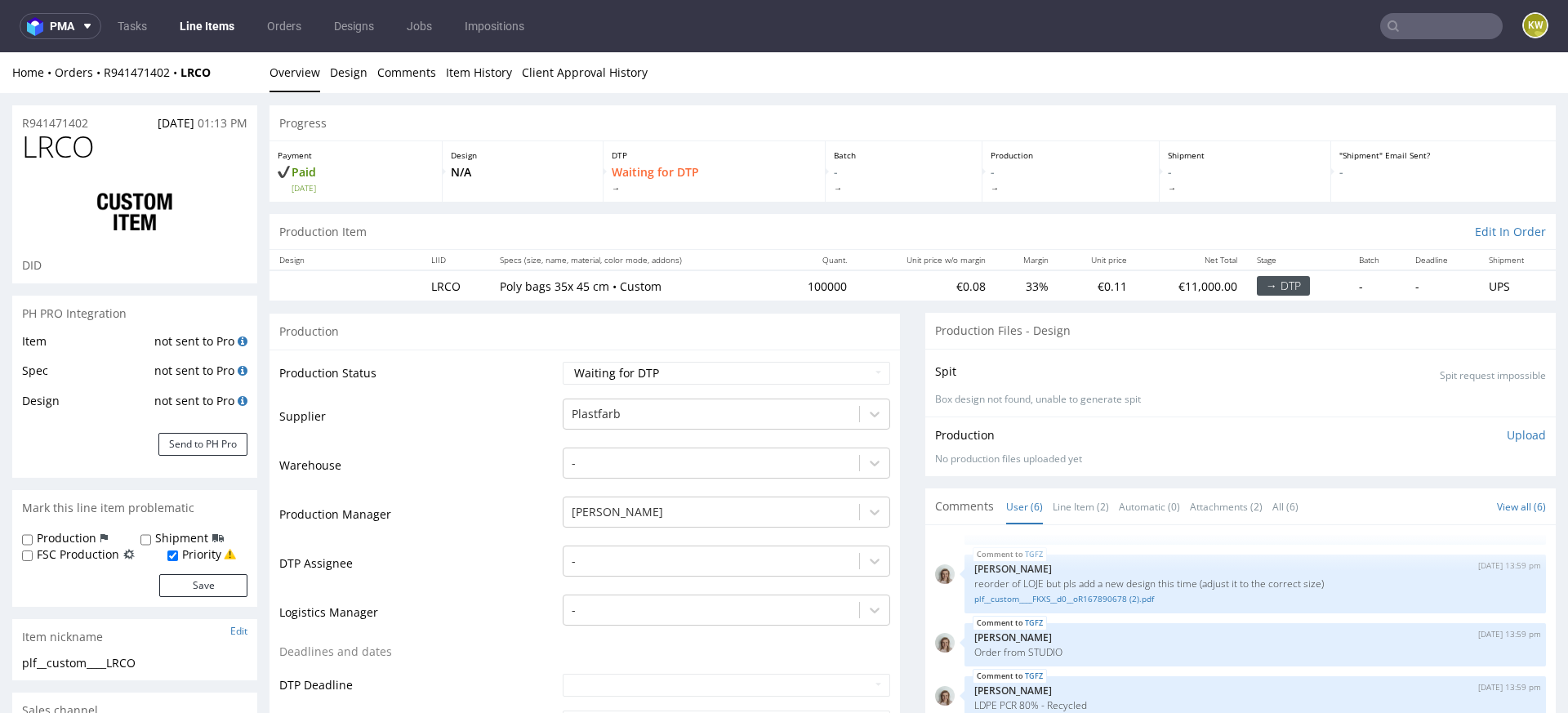
scroll to position [62, 0]
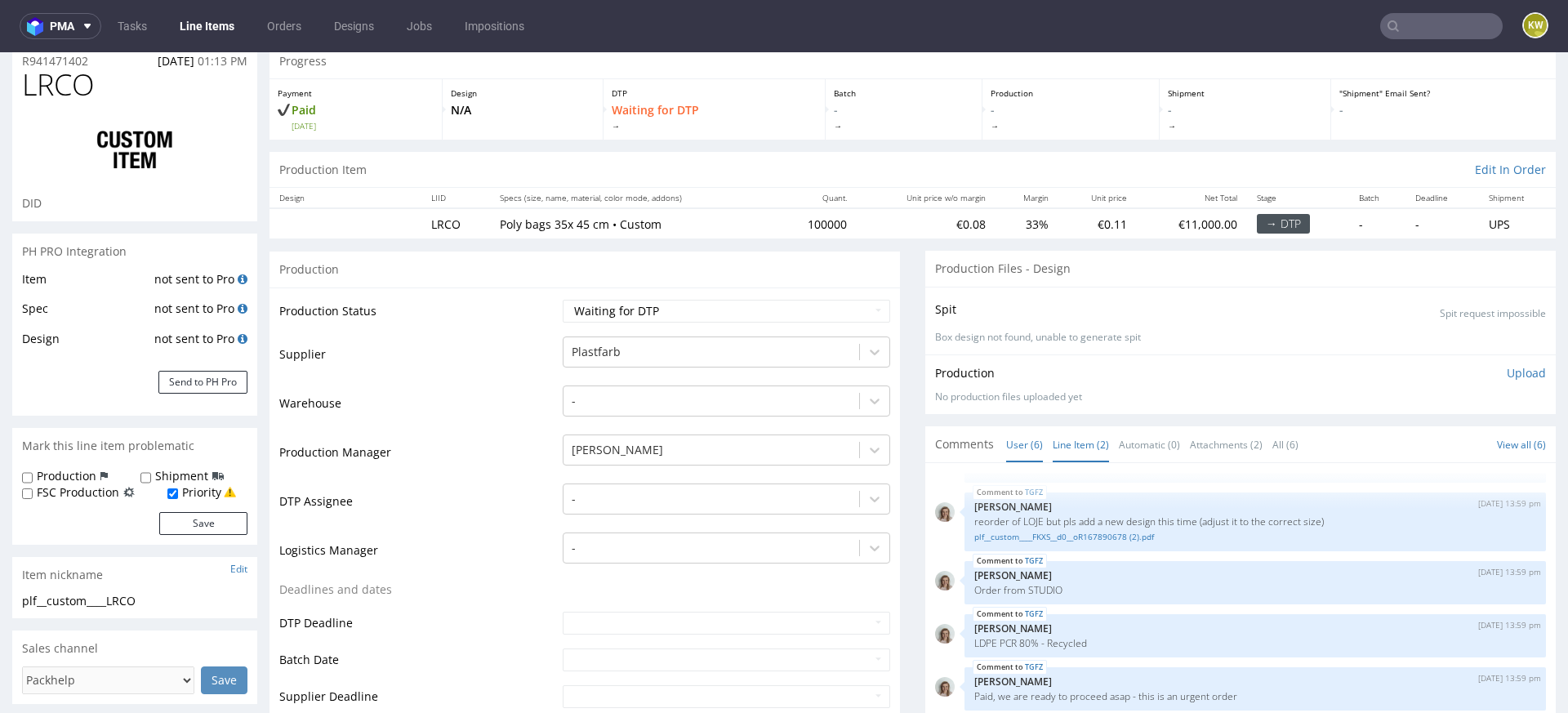
click at [1081, 452] on link "Line Item (2)" at bounding box center [1081, 445] width 56 height 35
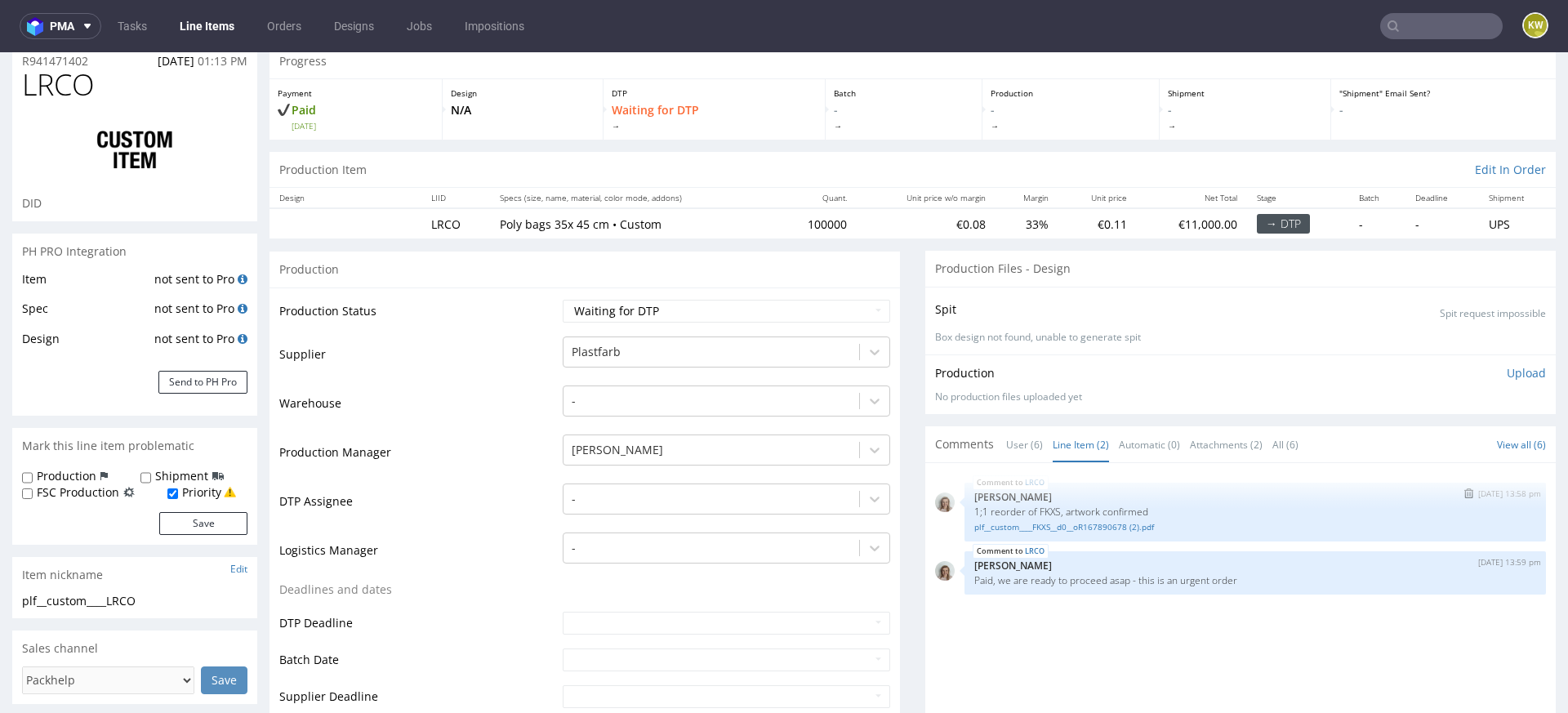
click at [1043, 510] on p "1;1 reorder of FKXS, artwork confirmed" at bounding box center [1254, 511] width 562 height 13
copy p "FKXS"
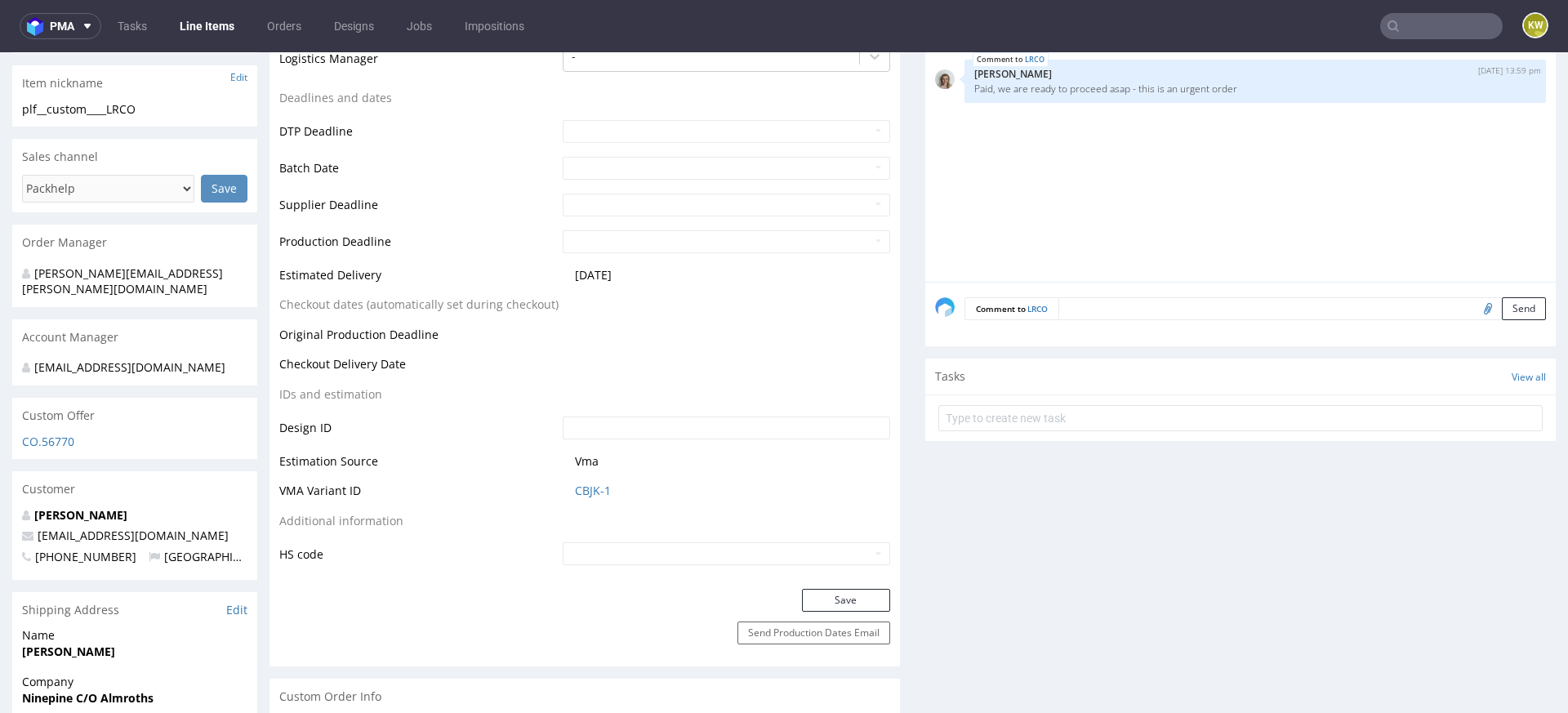
scroll to position [592, 0]
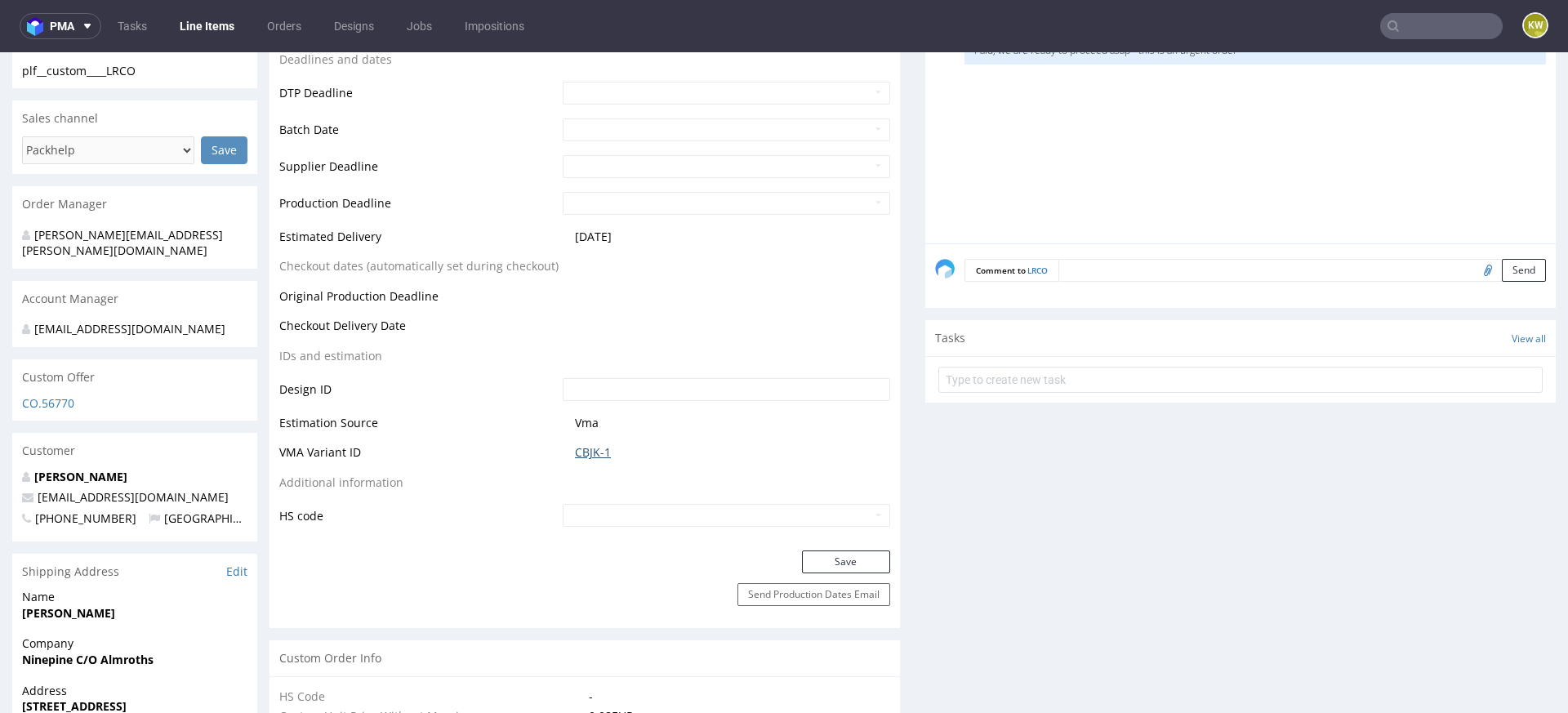
click at [598, 452] on link "CBJK-1" at bounding box center [592, 452] width 36 height 17
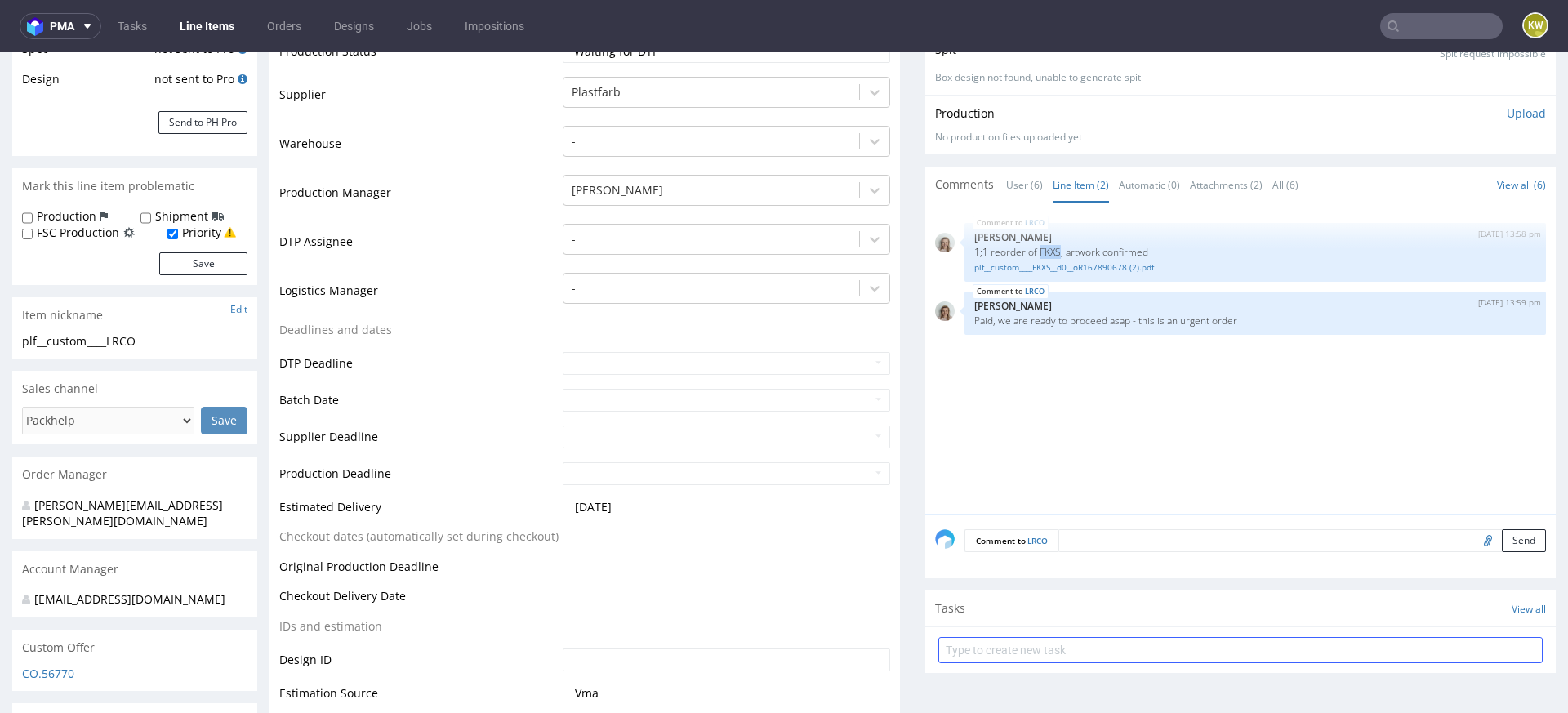
scroll to position [304, 0]
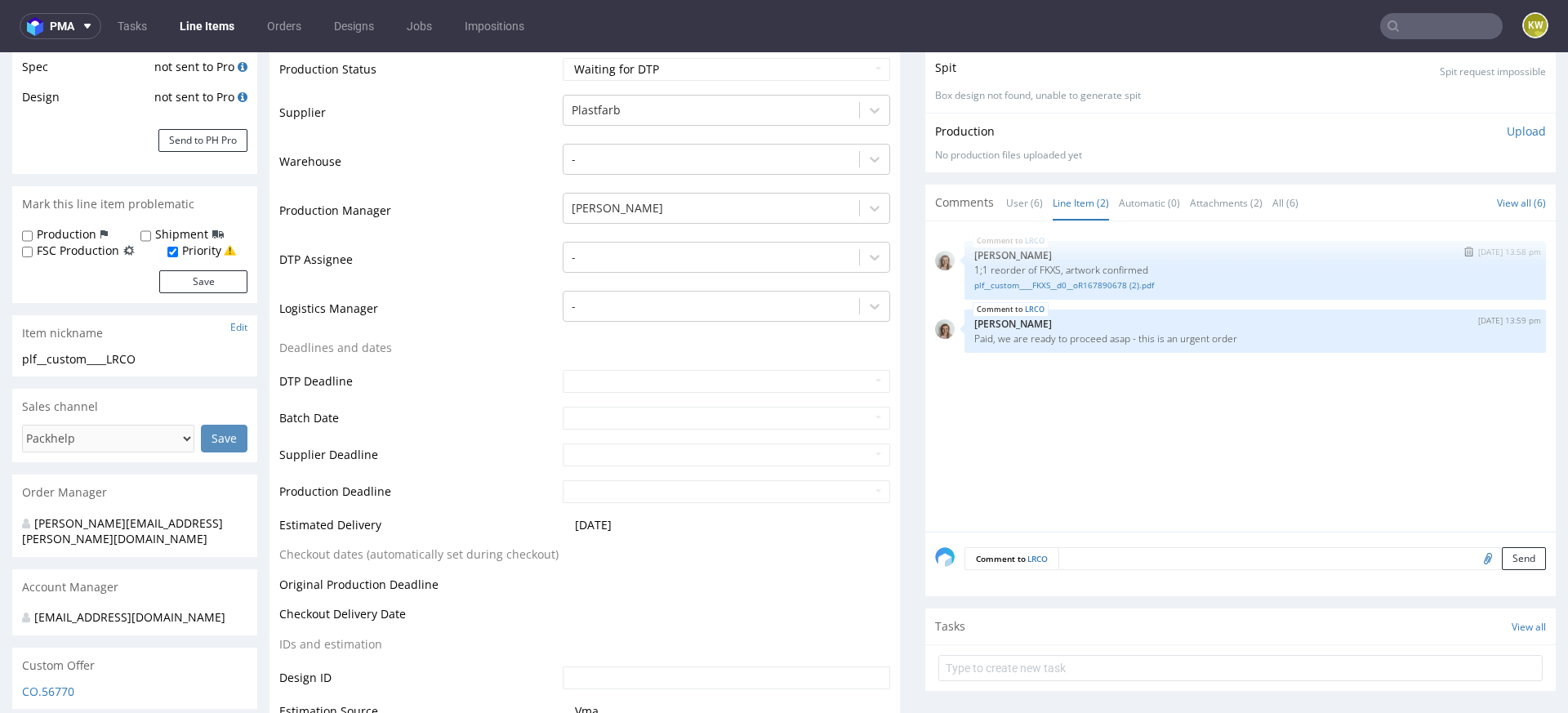
click at [1040, 266] on p "1;1 reorder of FKXS, artwork confirmed" at bounding box center [1254, 270] width 562 height 13
click at [1040, 267] on p "1;1 reorder of FKXS, artwork confirmed" at bounding box center [1254, 270] width 562 height 13
copy p "FKXS"
click at [1042, 270] on p "1;1 reorder of FKXS, artwork confirmed" at bounding box center [1254, 270] width 562 height 13
click at [1043, 270] on p "1;1 reorder of FKXS, artwork confirmed" at bounding box center [1254, 270] width 562 height 13
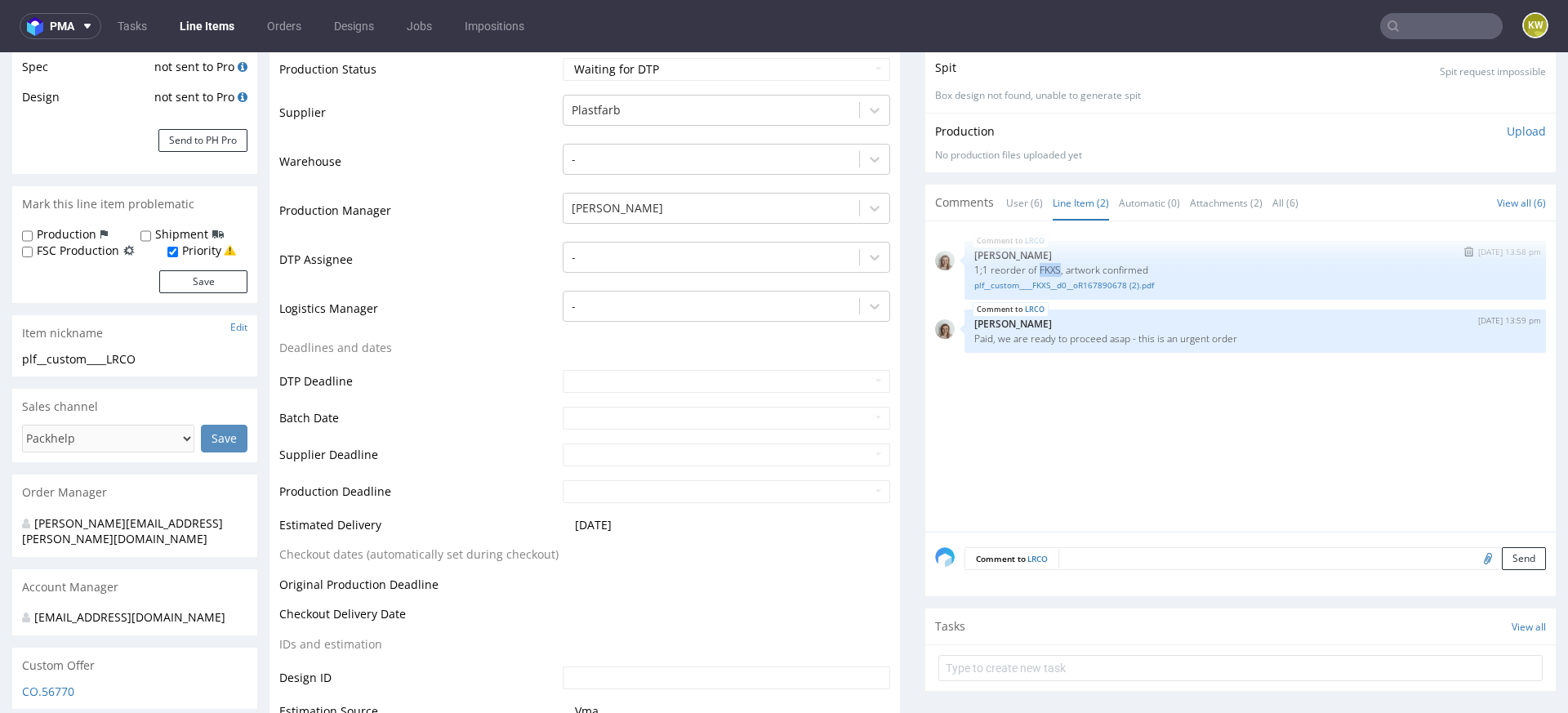
copy p "FKXS"
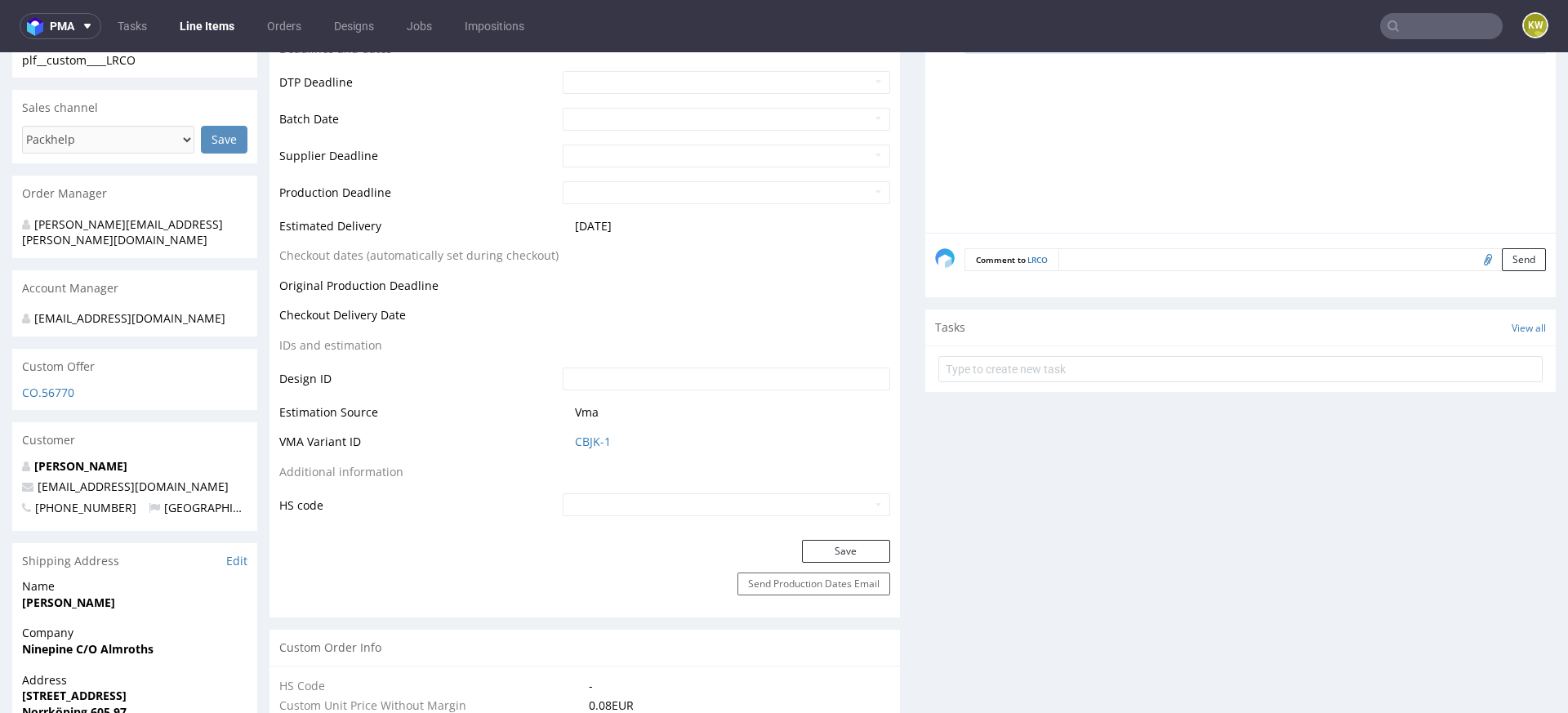
scroll to position [615, 0]
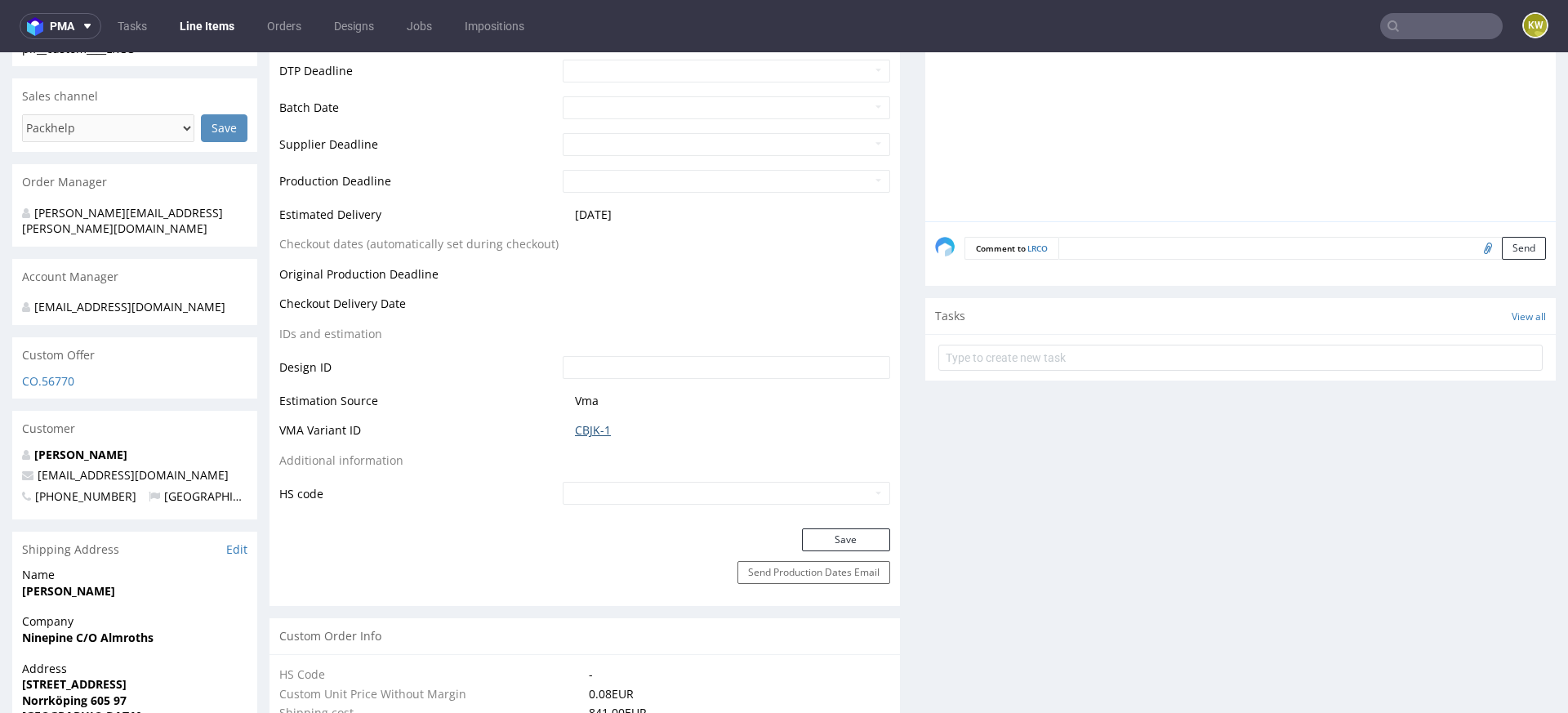
click at [578, 428] on link "CBJK-1" at bounding box center [592, 431] width 36 height 17
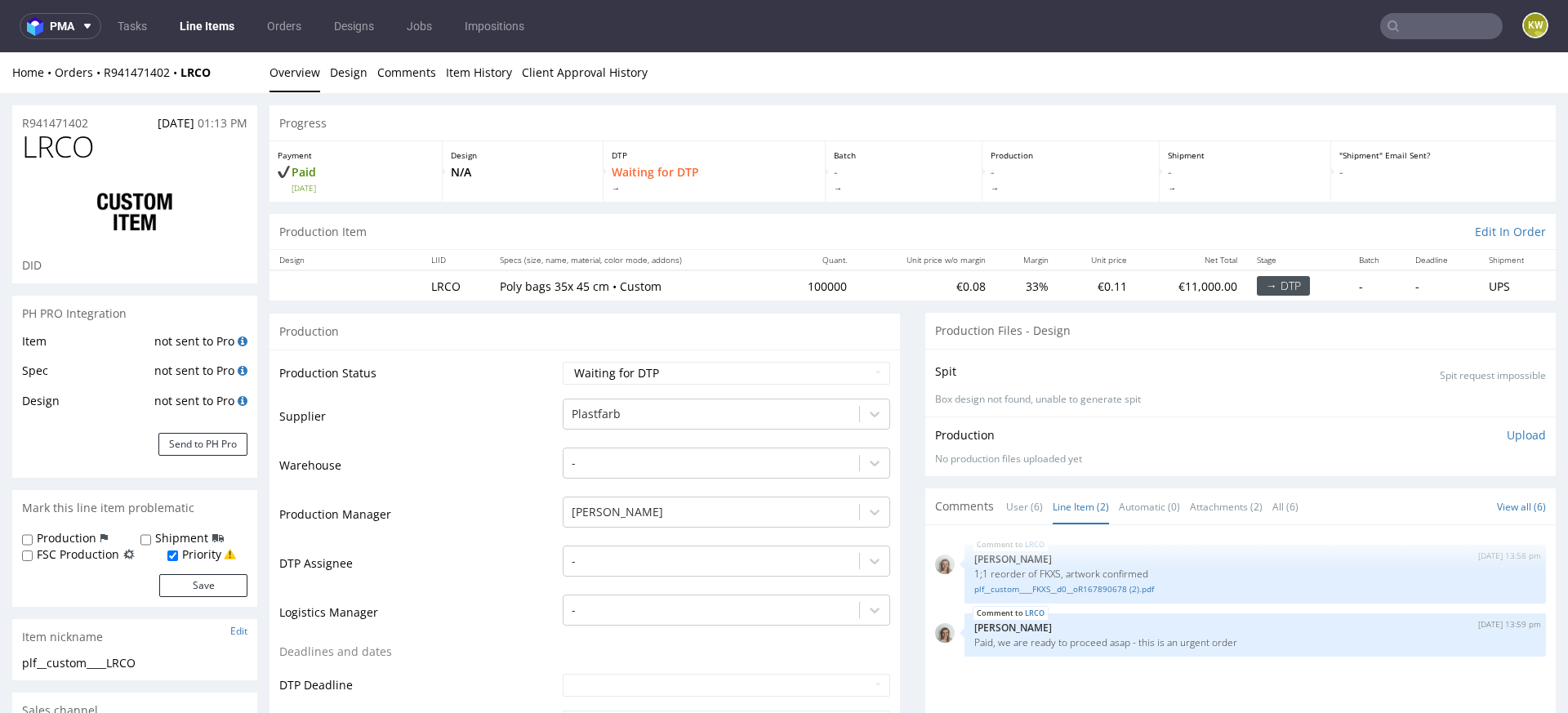
click at [57, 143] on span "LRCO" at bounding box center [58, 147] width 73 height 33
click at [56, 144] on span "LRCO" at bounding box center [58, 147] width 73 height 33
copy span "LRCO"
click at [620, 389] on td "Waiting for Artwork Waiting for Diecut Waiting for Mockup Waiting for DTP Waiti…" at bounding box center [725, 379] width 331 height 37
click at [635, 382] on select "Waiting for Artwork Waiting for Diecut Waiting for Mockup Waiting for DTP Waiti…" at bounding box center [727, 372] width 327 height 22
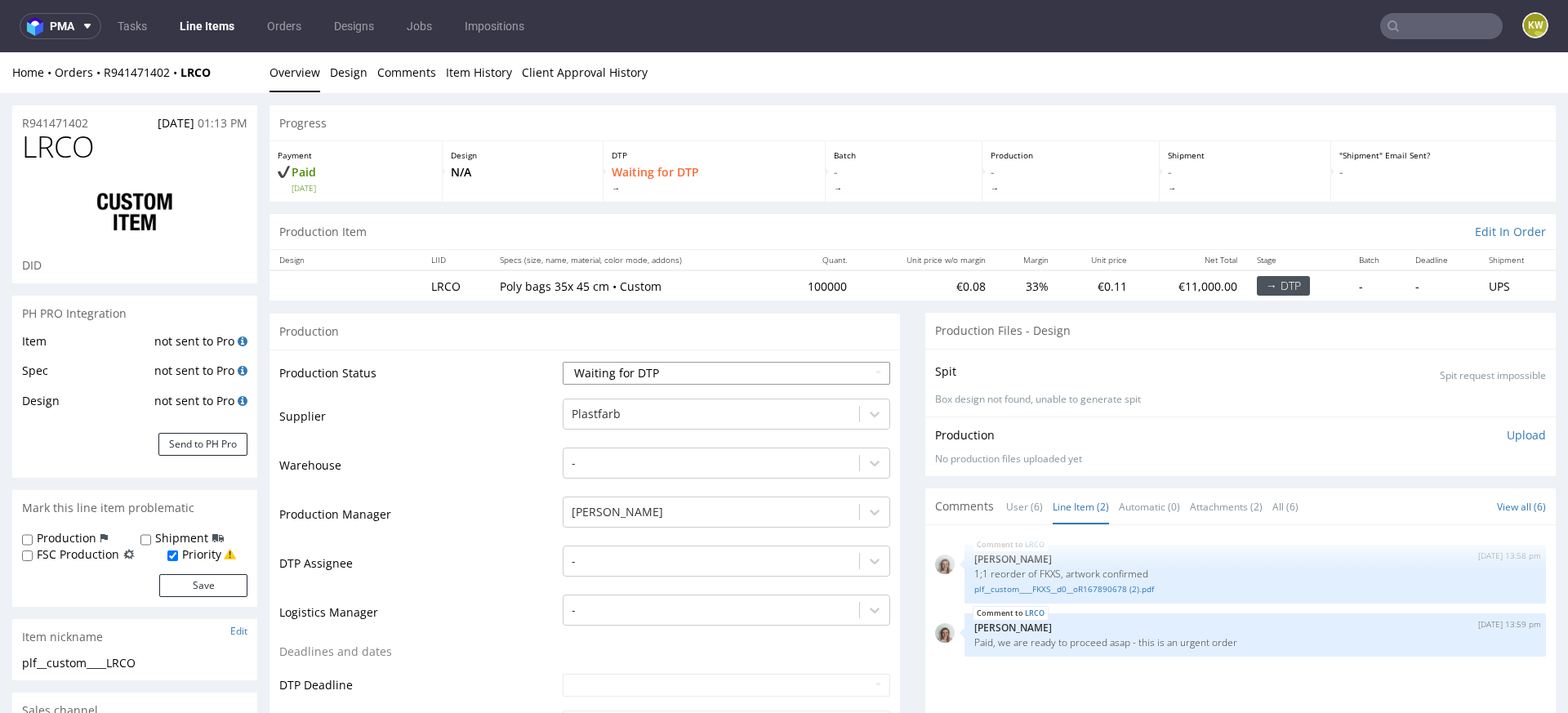
select select "production_in_process"
click at [563, 361] on select "Waiting for Artwork Waiting for Diecut Waiting for Mockup Waiting for DTP Waiti…" at bounding box center [727, 372] width 327 height 22
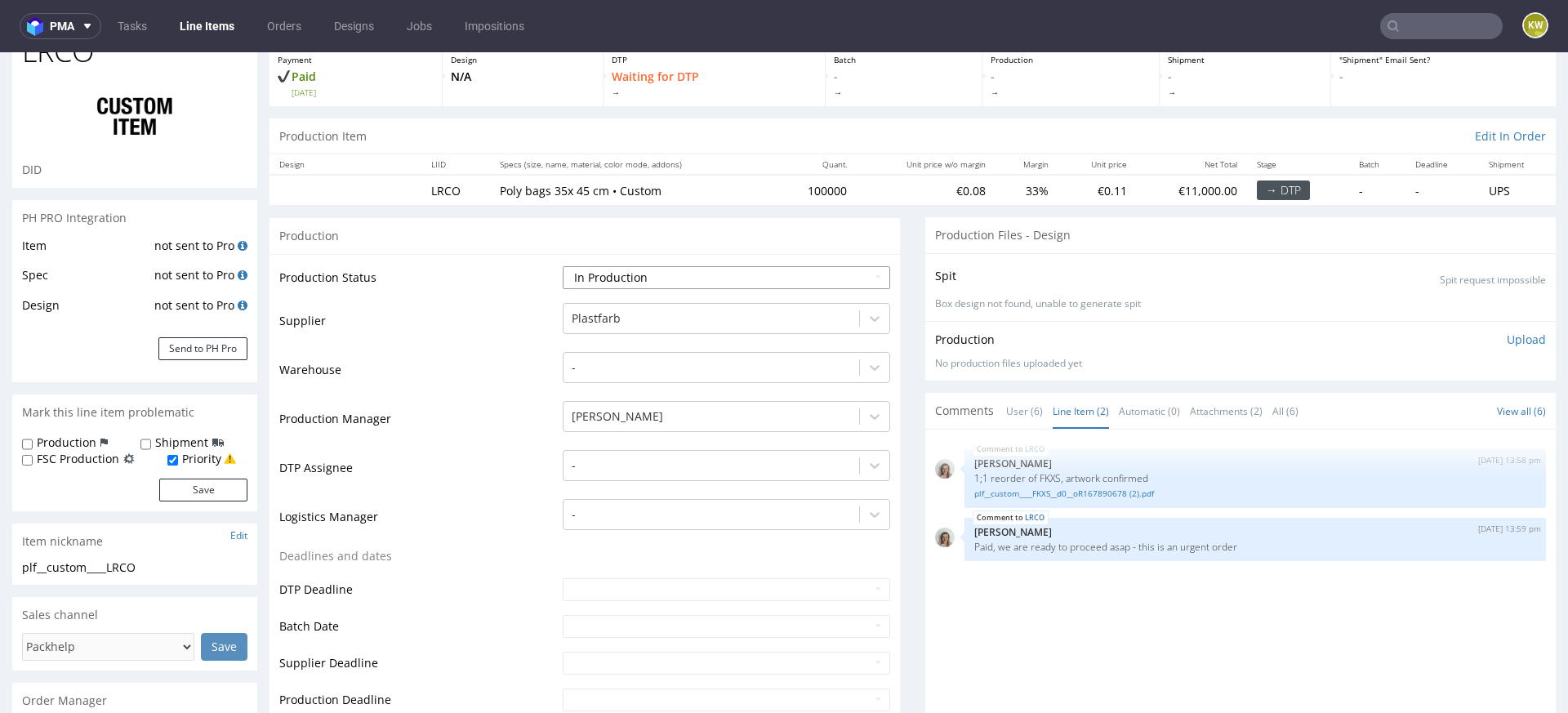
scroll to position [96, 0]
click at [570, 625] on input "text" at bounding box center [727, 625] width 327 height 22
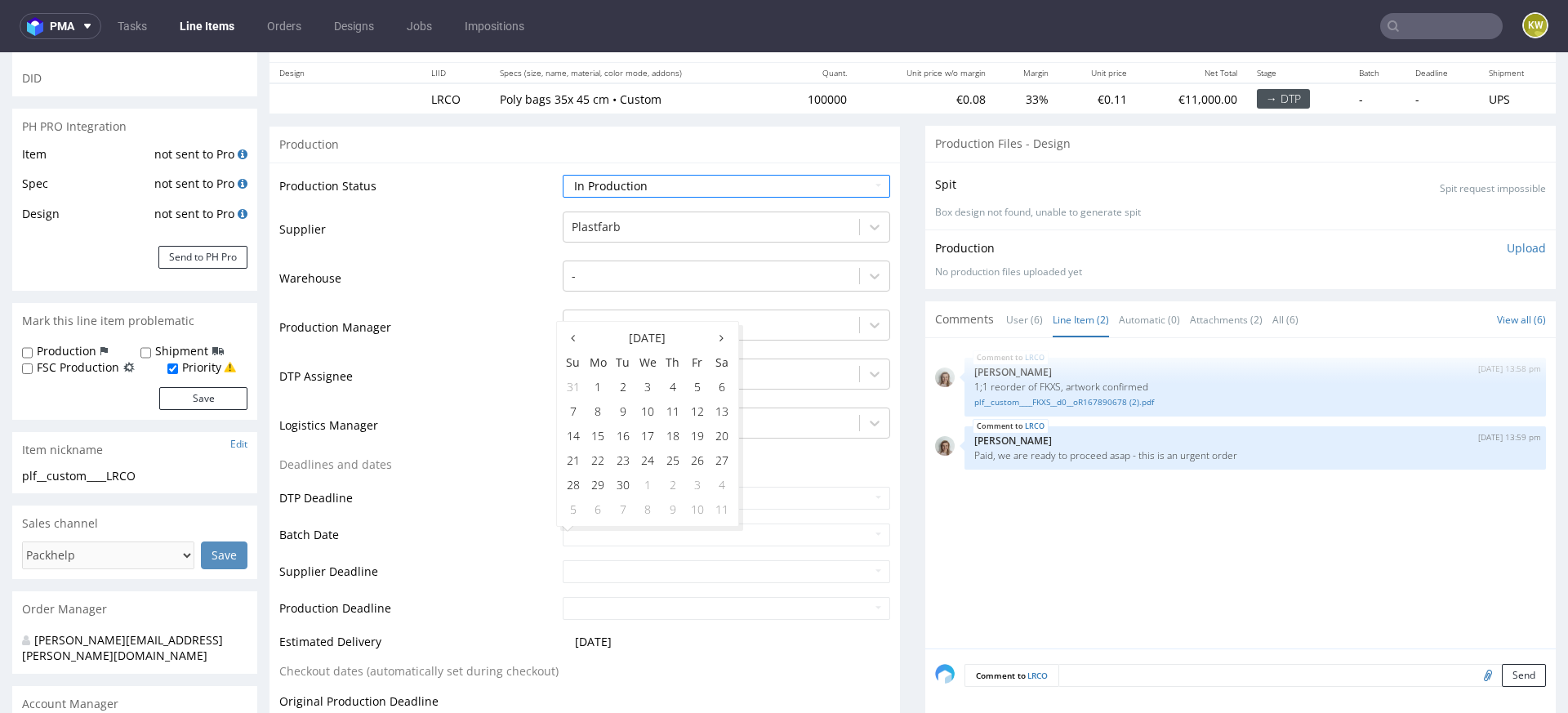
scroll to position [194, 0]
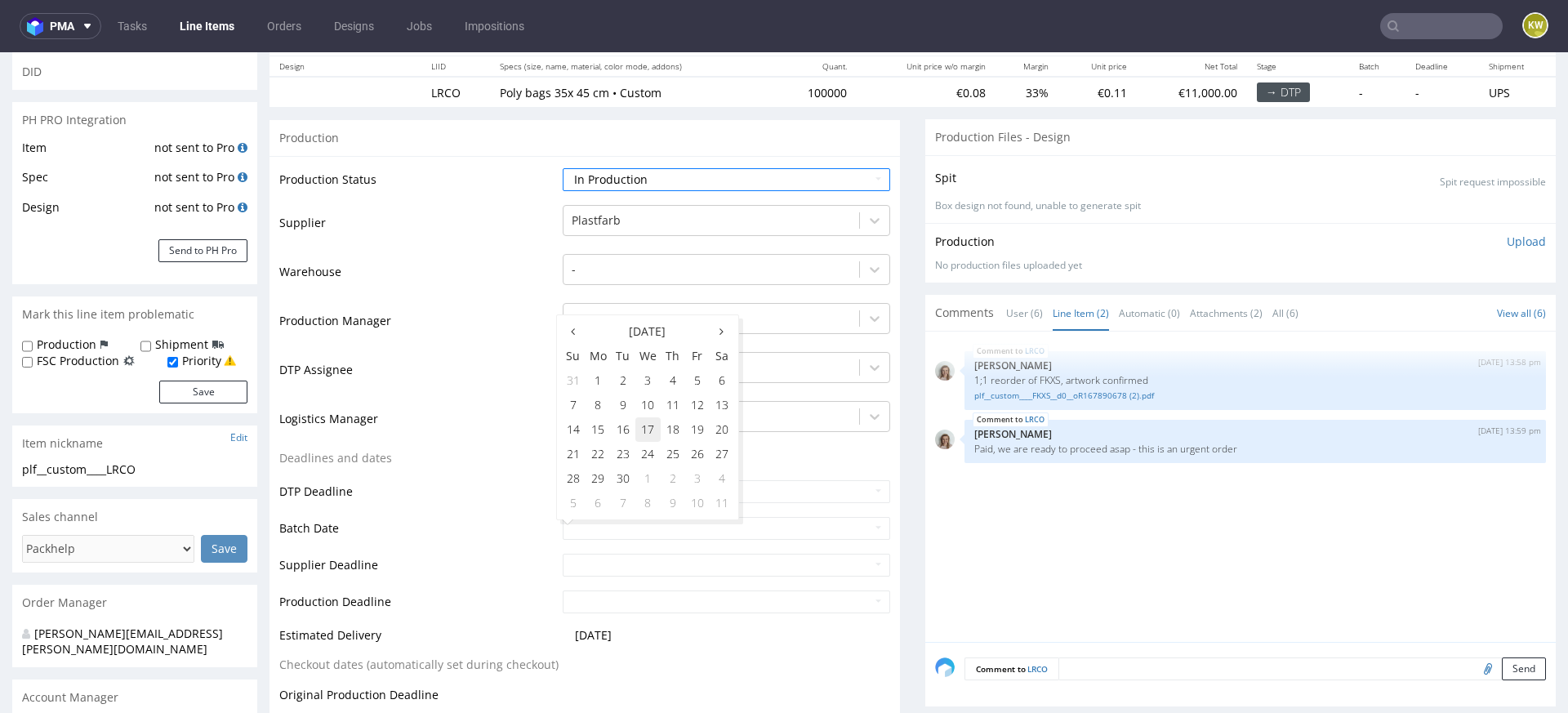
click at [635, 433] on td "17" at bounding box center [648, 430] width 25 height 24
click at [616, 543] on td "2025-09-17" at bounding box center [725, 534] width 331 height 37
click at [626, 524] on input "2025-09-17" at bounding box center [727, 528] width 327 height 22
click at [625, 428] on td "16" at bounding box center [622, 430] width 24 height 24
type input "2025-09-16"
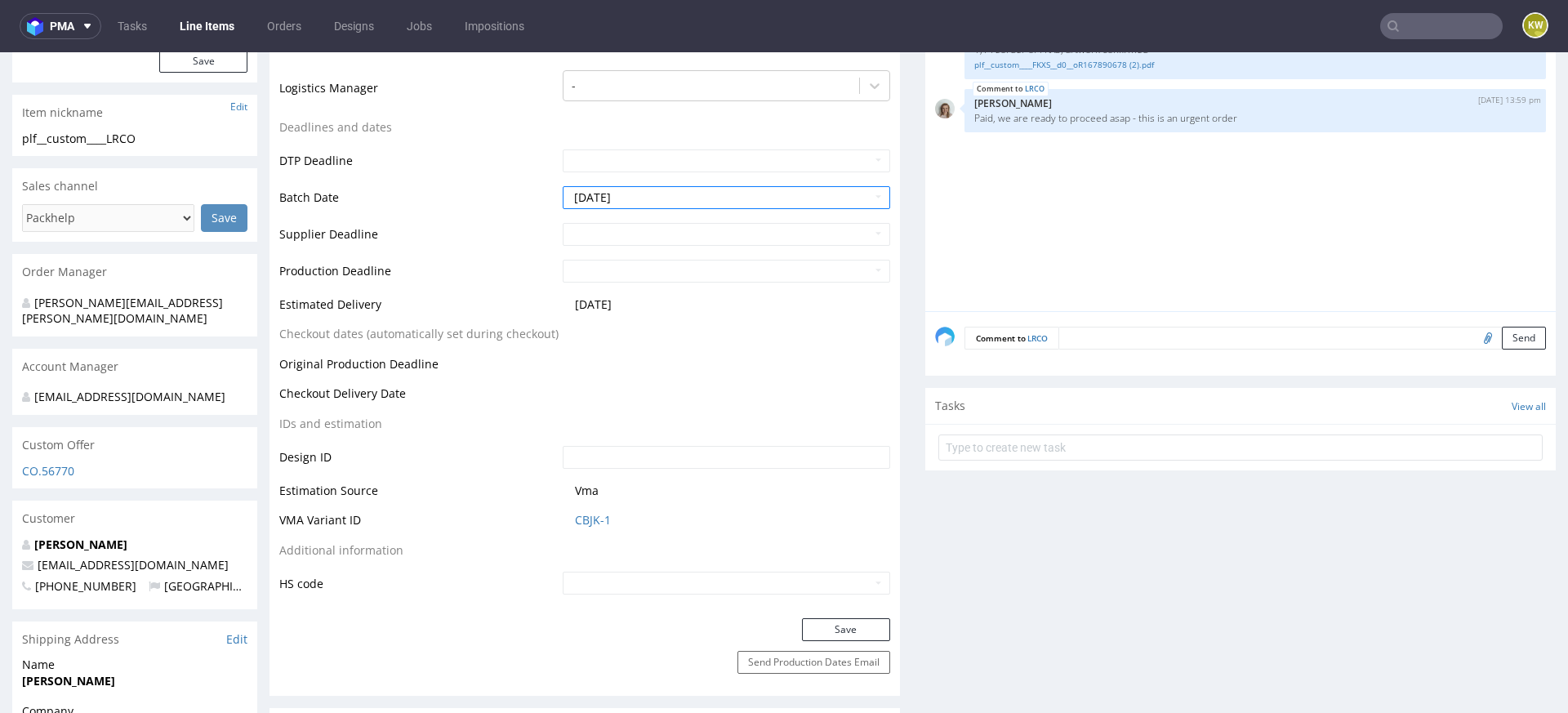
scroll to position [565, 0]
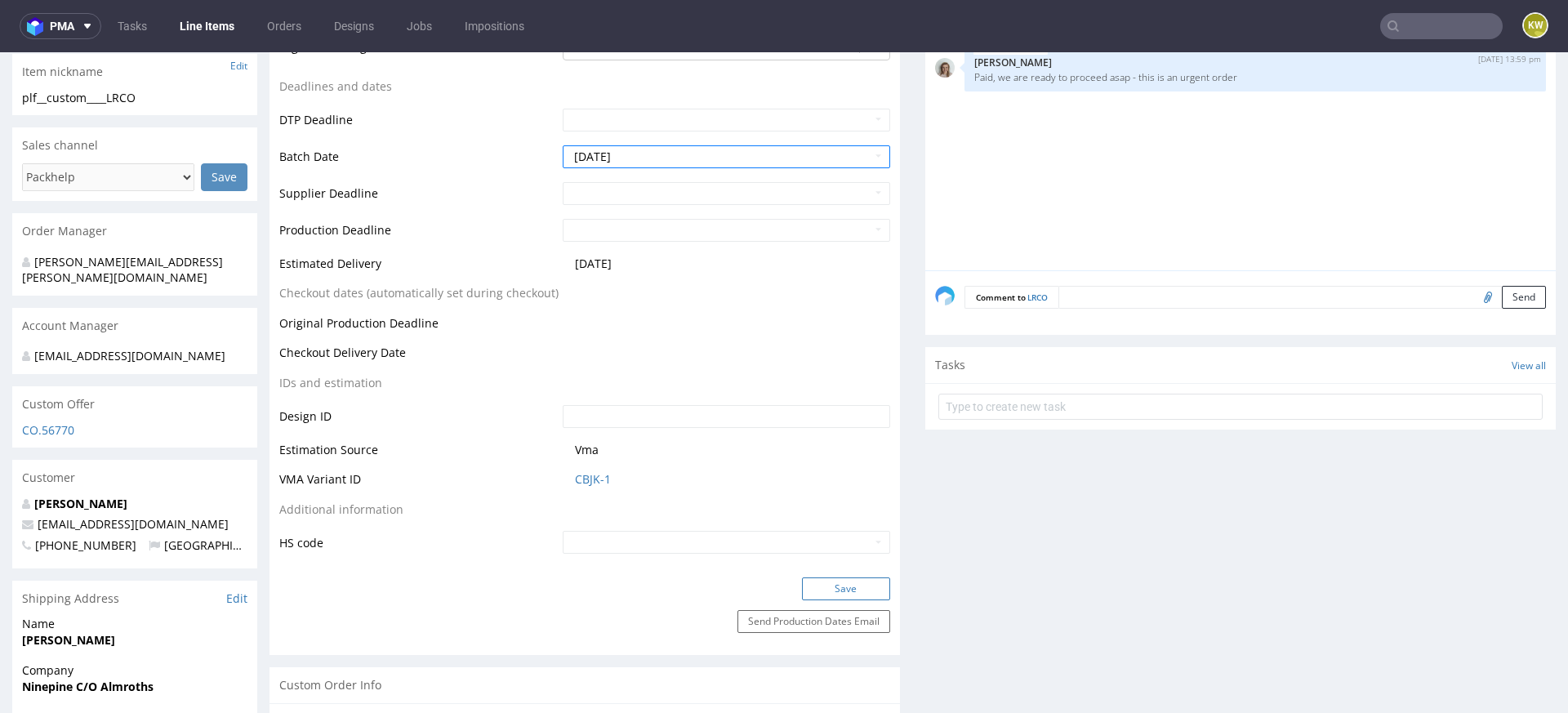
click at [839, 594] on button "Save" at bounding box center [846, 588] width 89 height 22
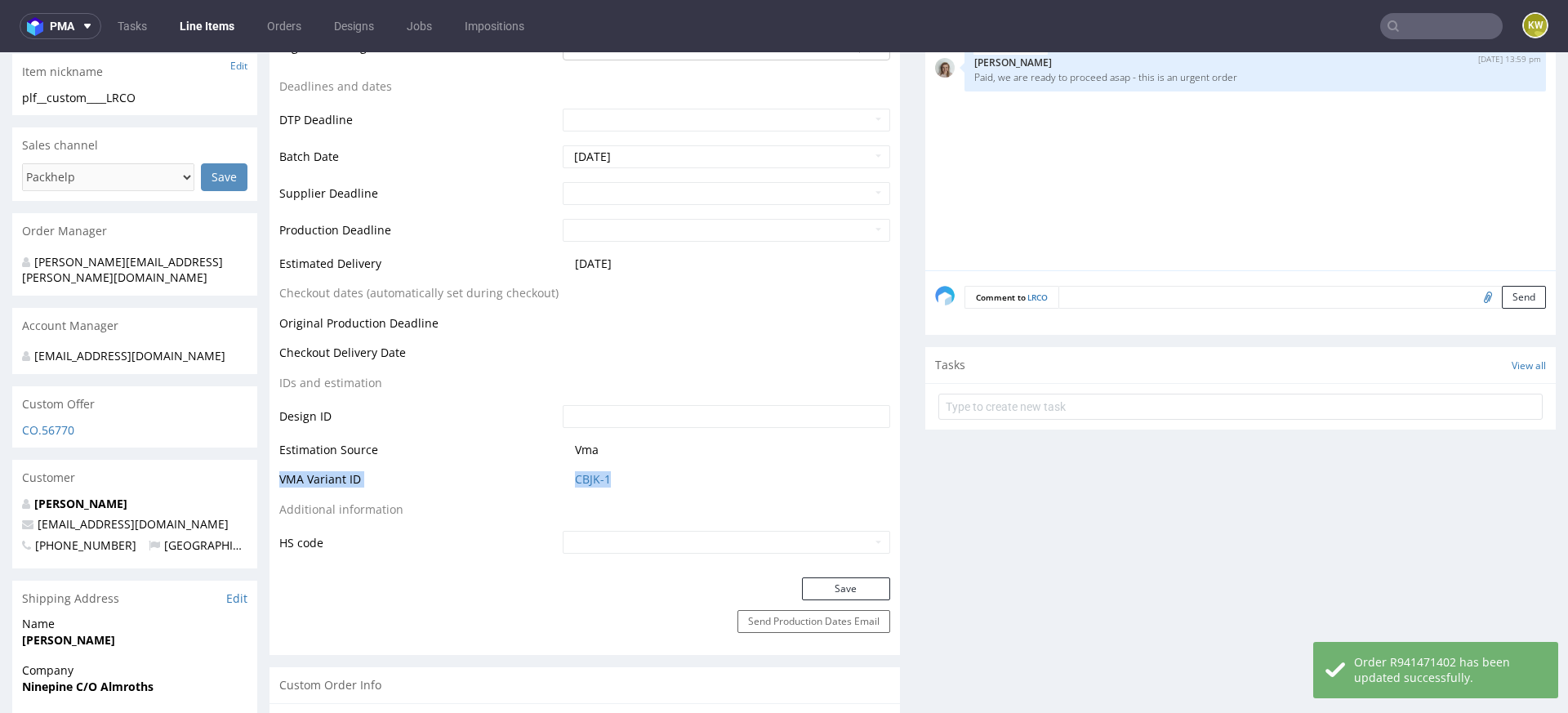
drag, startPoint x: 632, startPoint y: 466, endPoint x: 558, endPoint y: 488, distance: 77.2
click at [558, 488] on tbody "Production Status Waiting for Artwork Waiting for Diecut Waiting for Mockup Wai…" at bounding box center [584, 175] width 611 height 761
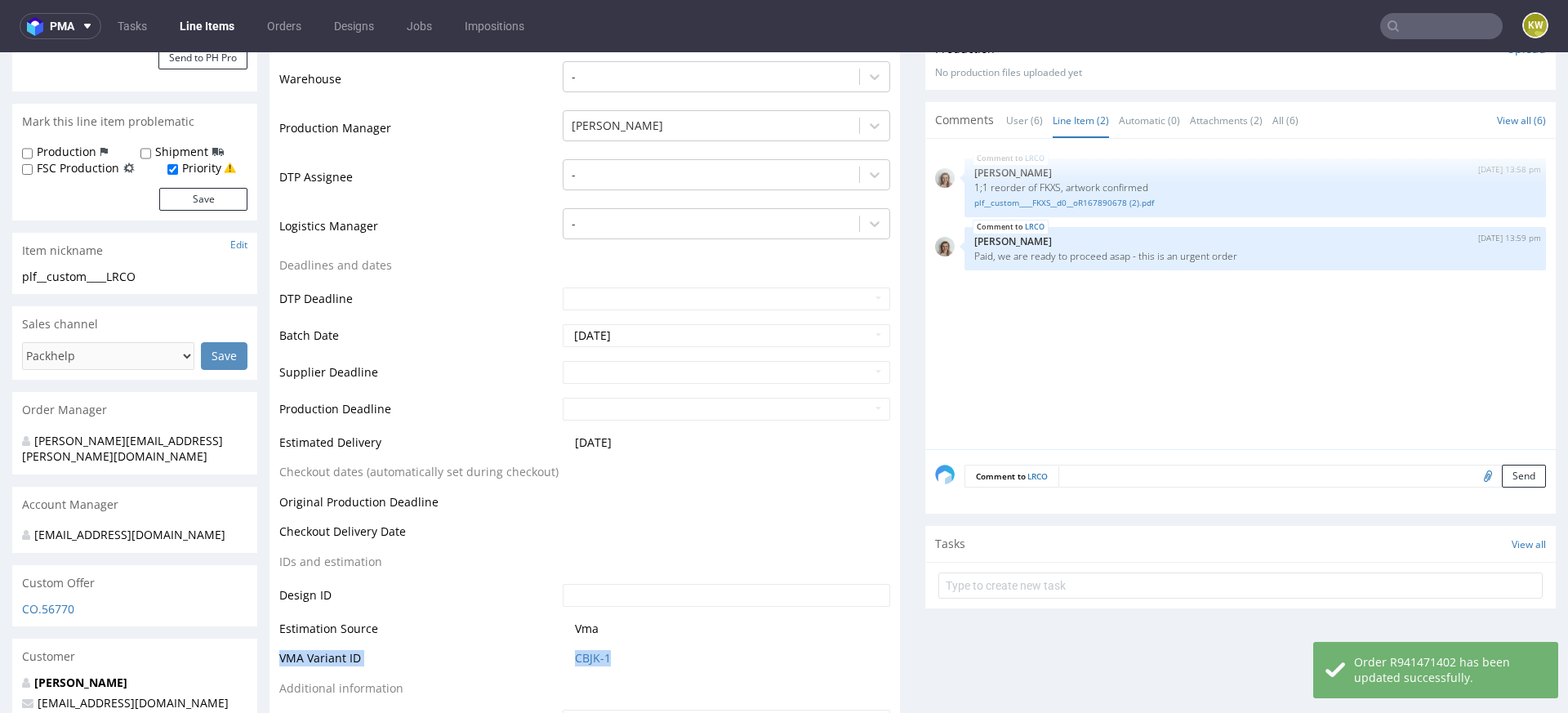
scroll to position [335, 0]
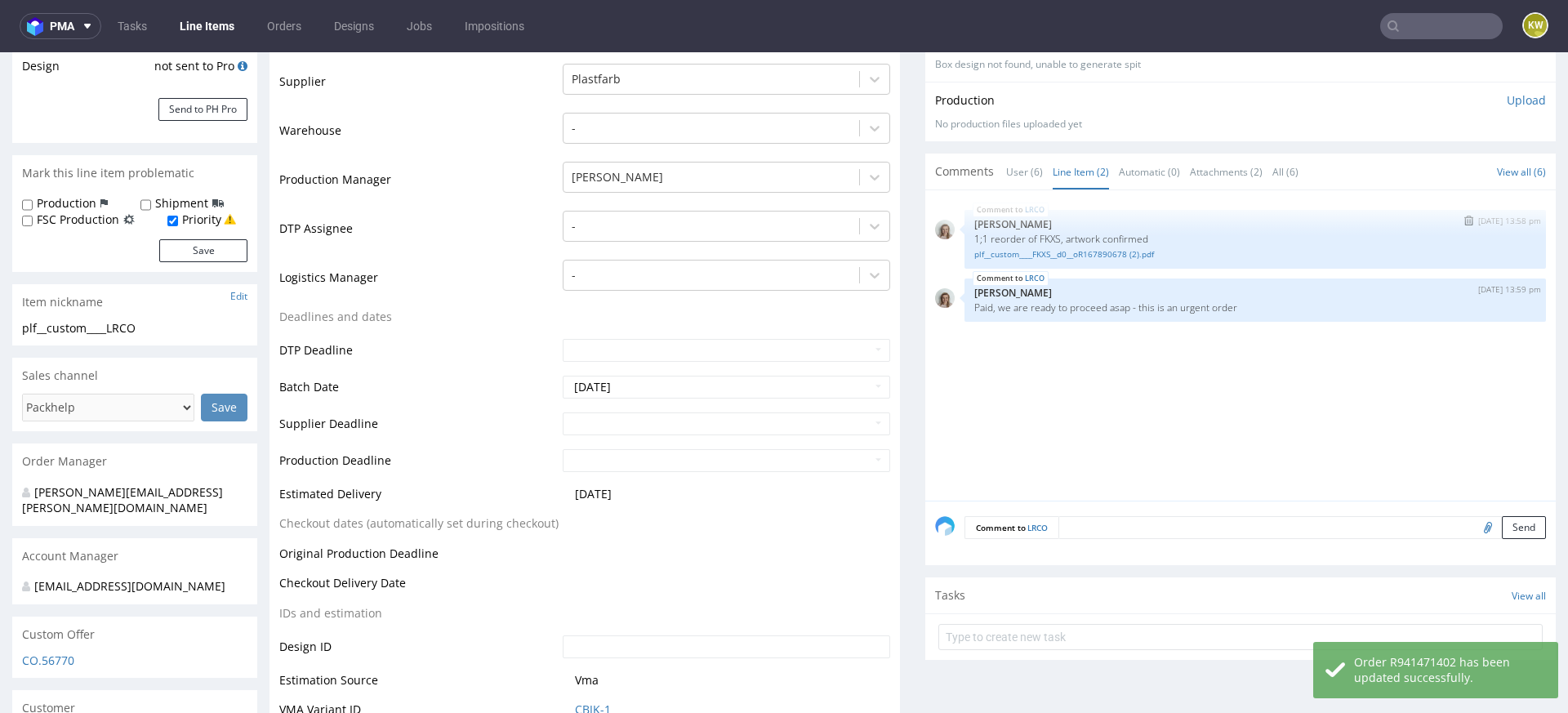
click at [1036, 236] on p "1;1 reorder of FKXS, artwork confirmed" at bounding box center [1254, 239] width 562 height 13
copy p "FKXS"
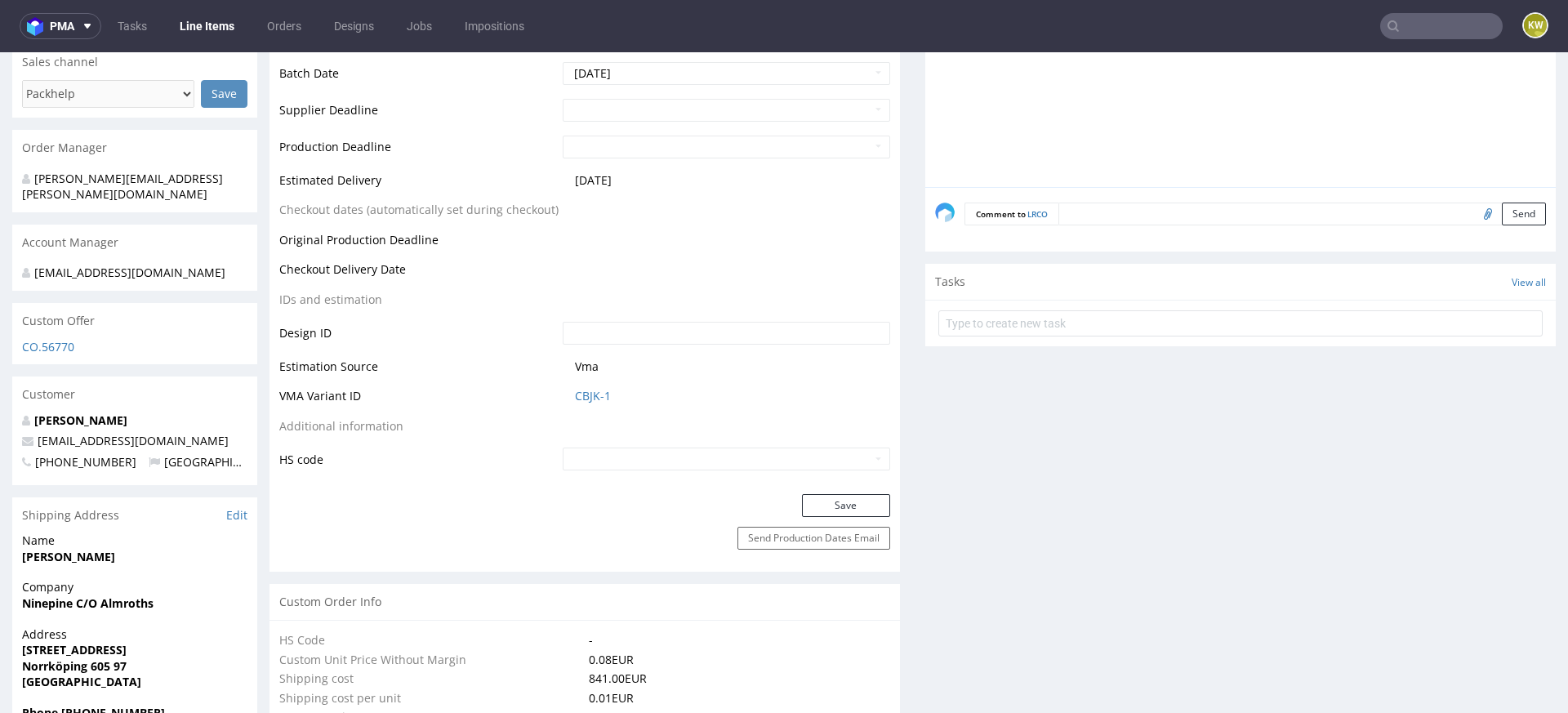
scroll to position [685, 0]
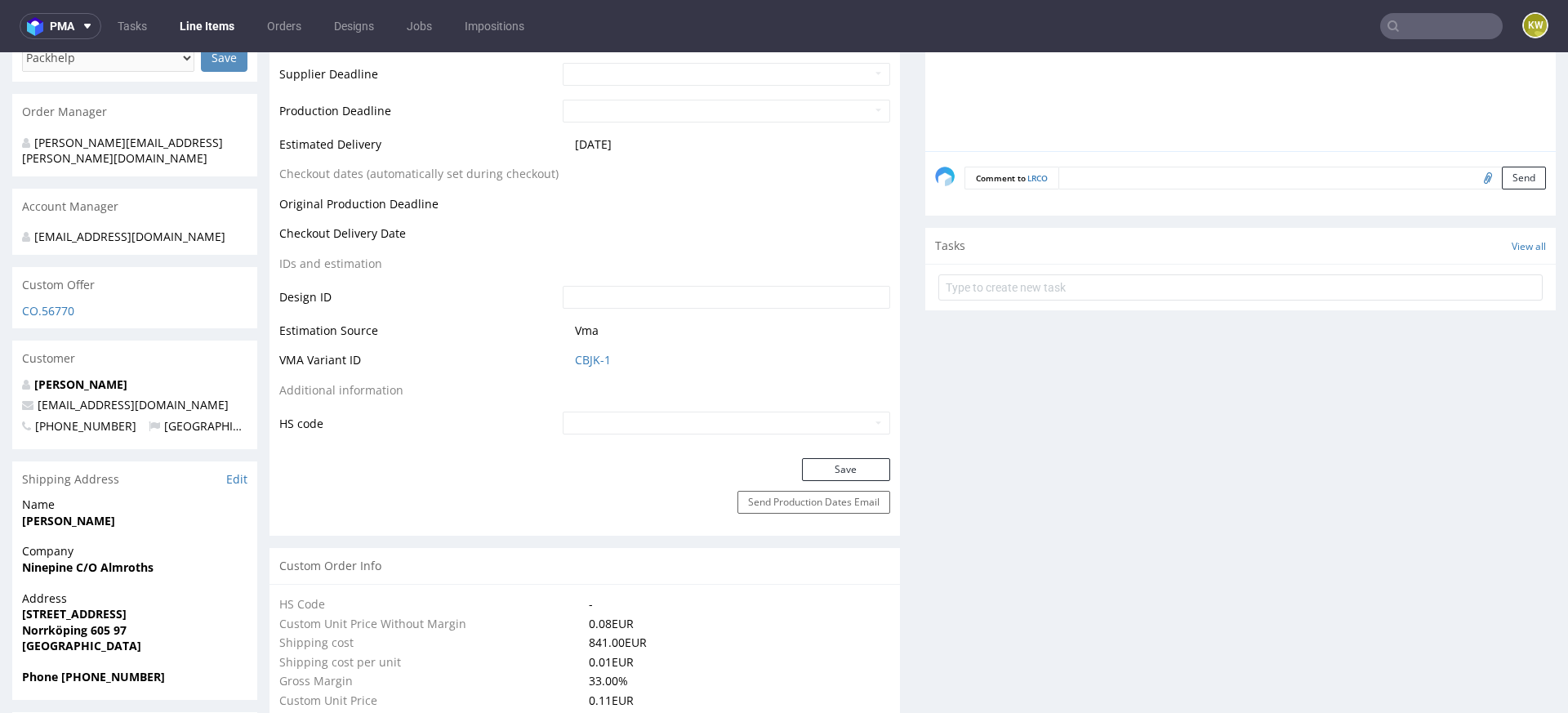
click at [615, 356] on span "CBJK-1" at bounding box center [732, 359] width 316 height 17
drag, startPoint x: 615, startPoint y: 367, endPoint x: 540, endPoint y: 367, distance: 75.0
click at [540, 367] on tr "VMA Variant ID CBJK-1" at bounding box center [584, 365] width 611 height 30
copy tr "CBJK-1"
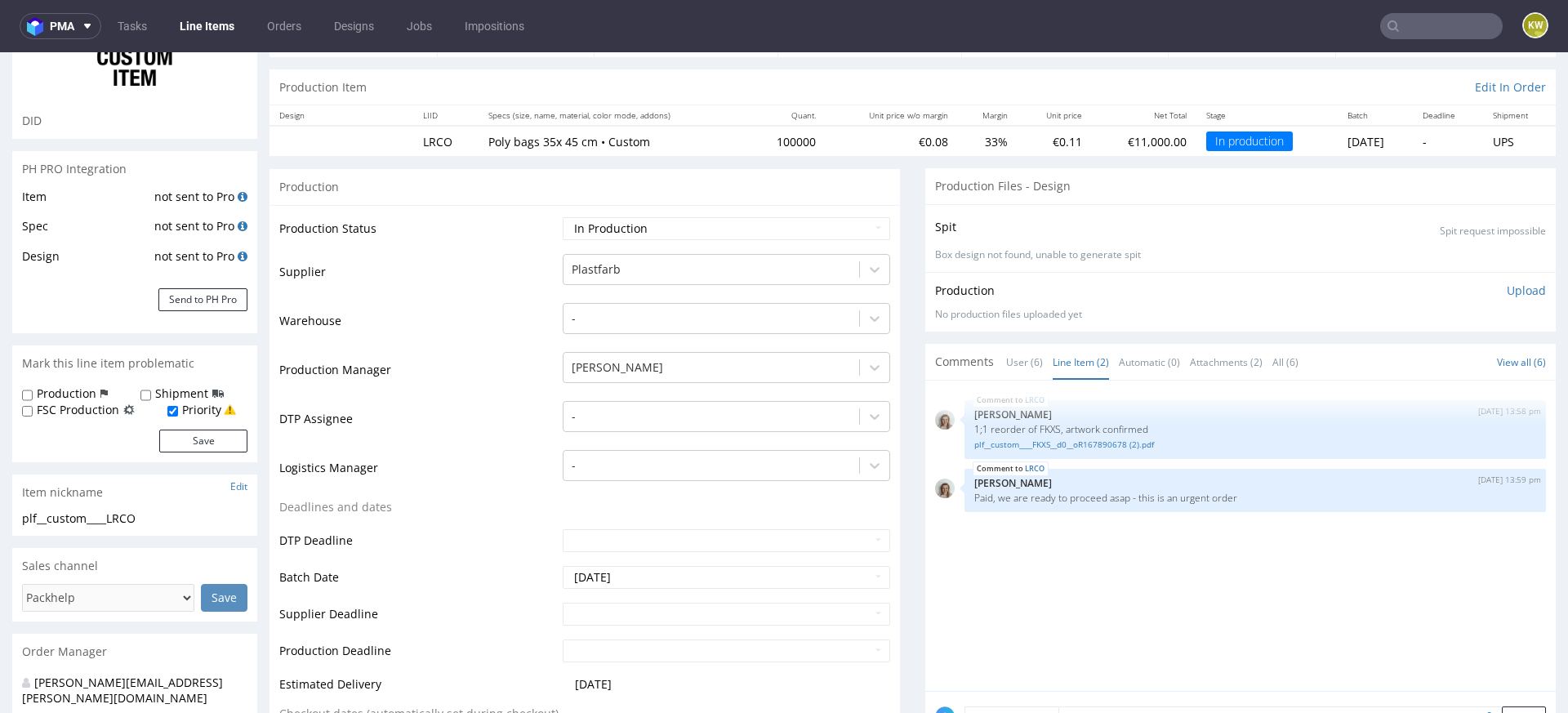
scroll to position [0, 0]
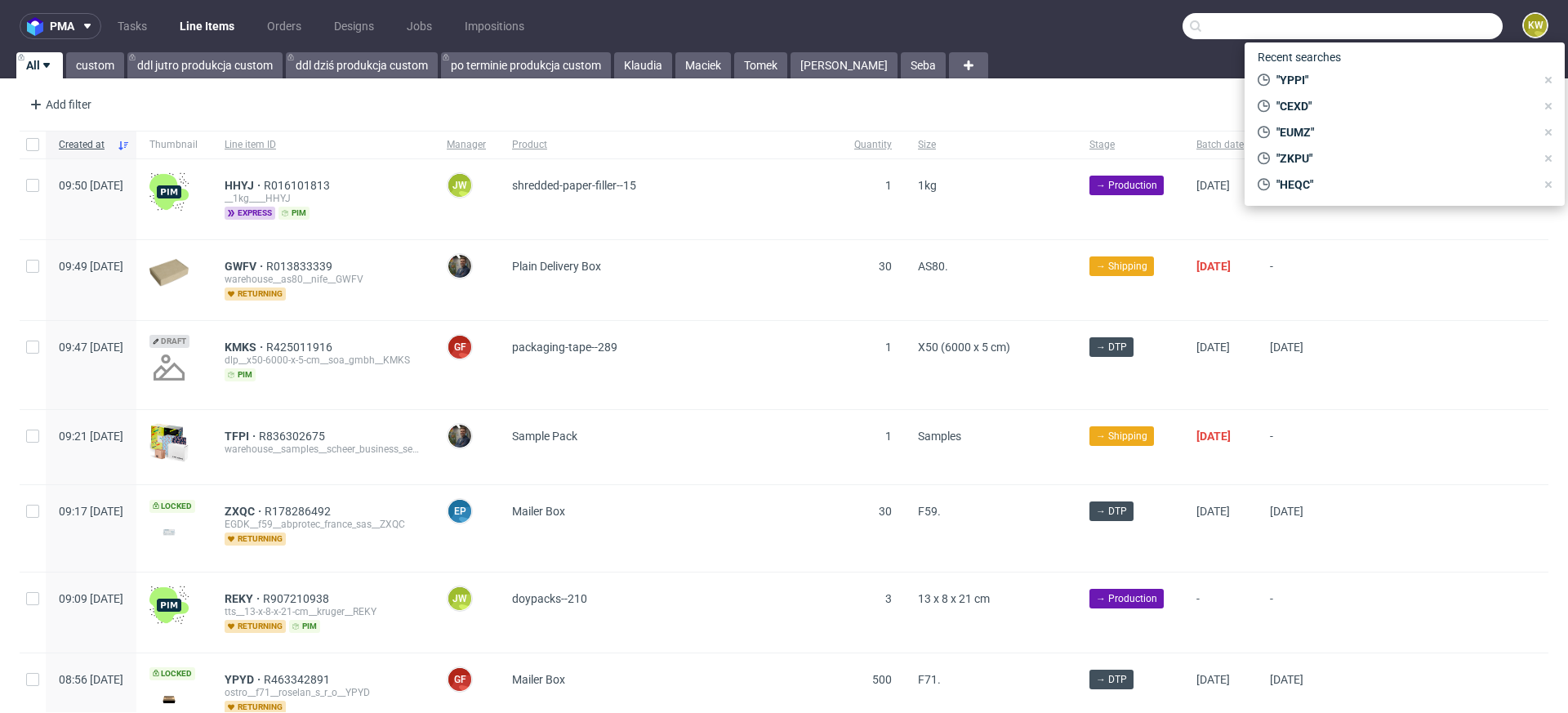
click at [1389, 25] on input "text" at bounding box center [1342, 25] width 320 height 26
paste input "FKXS"
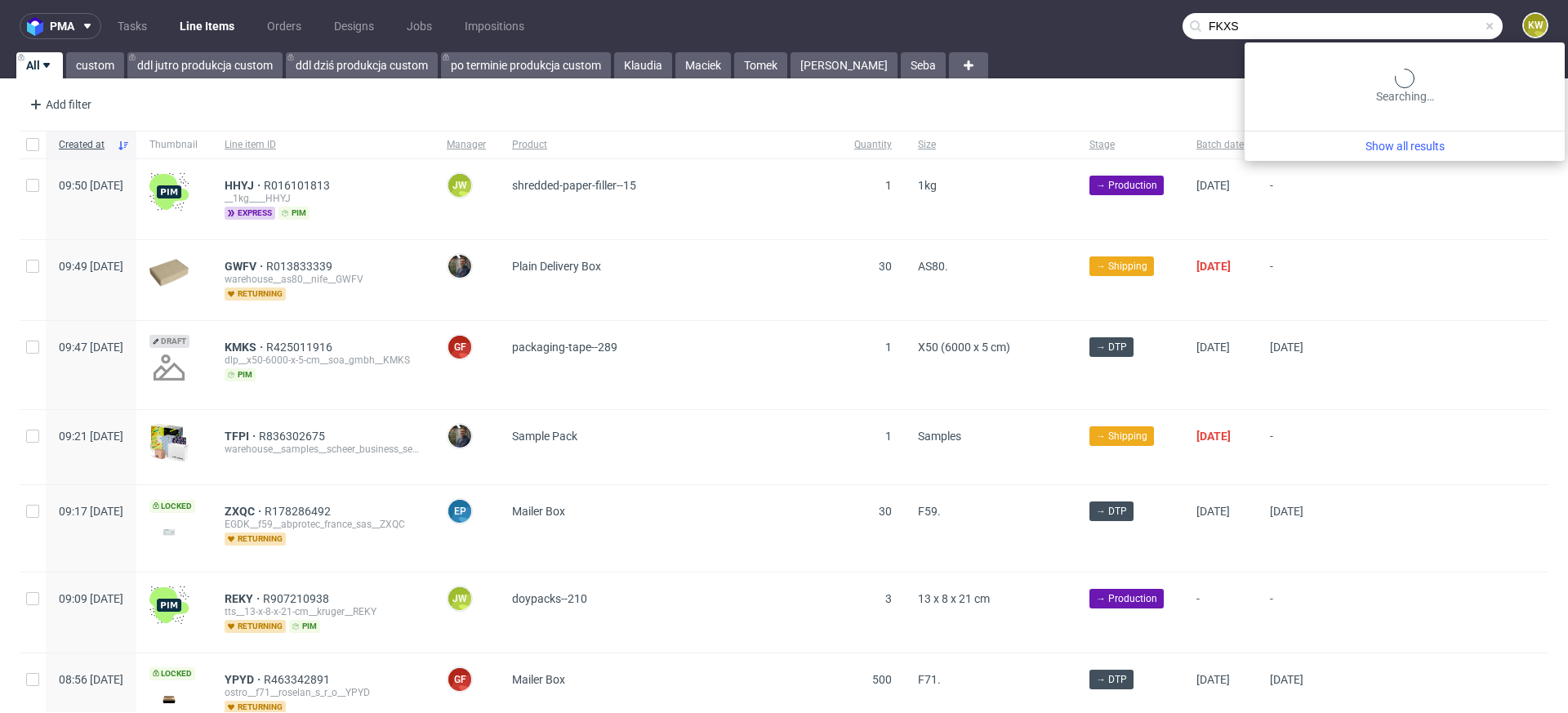
type input "FKXS"
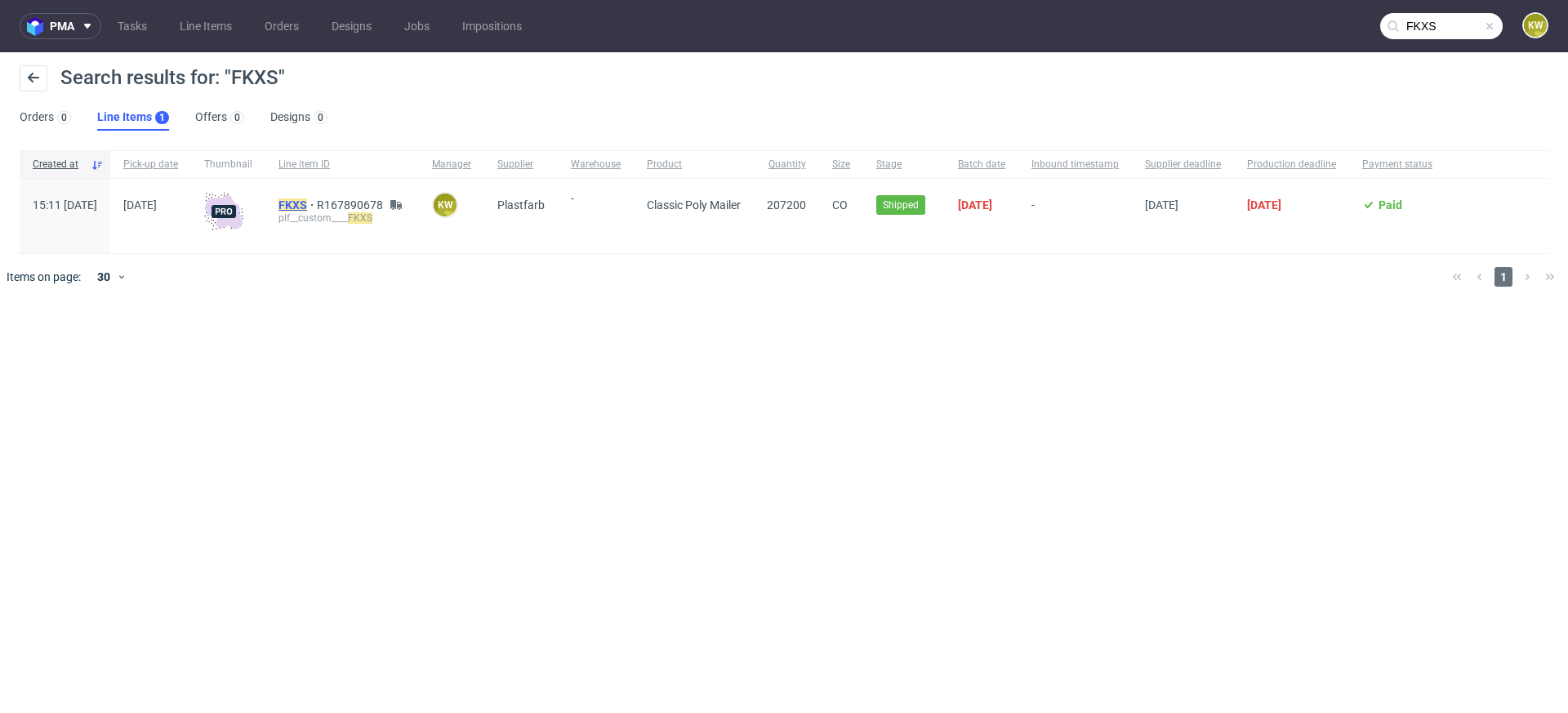
click at [307, 206] on mark "FKXS" at bounding box center [292, 205] width 28 height 13
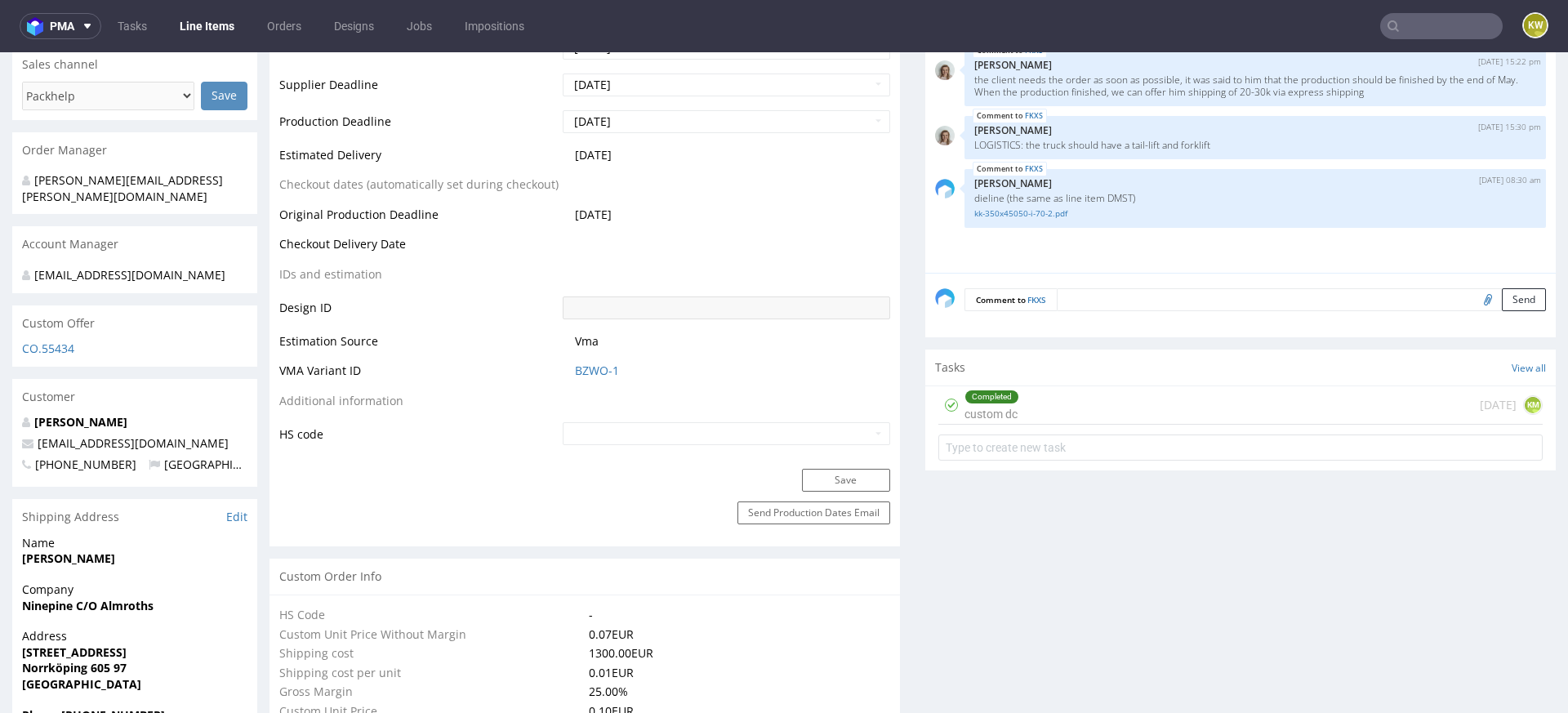
scroll to position [681, 0]
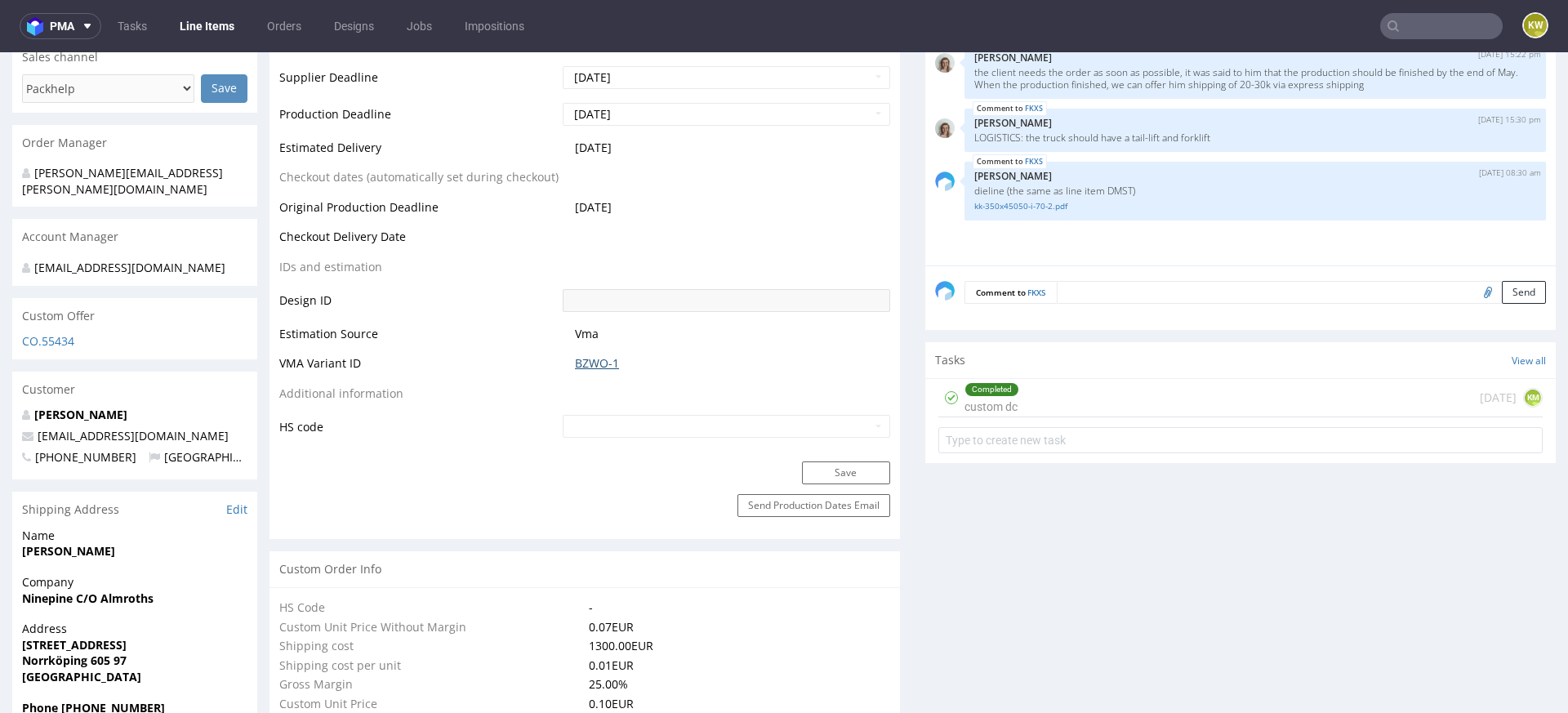
click at [584, 356] on link "BZWO-1" at bounding box center [596, 363] width 44 height 17
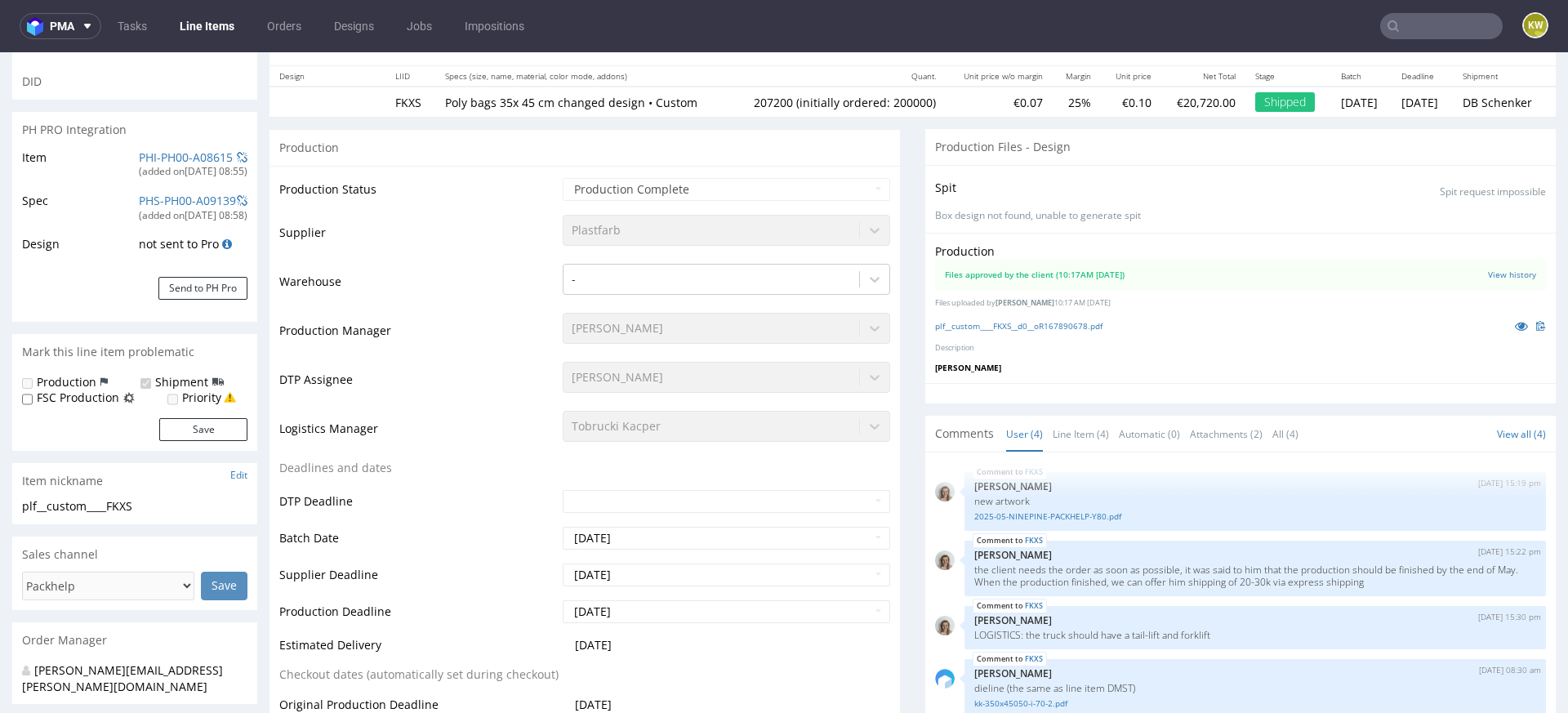
scroll to position [0, 0]
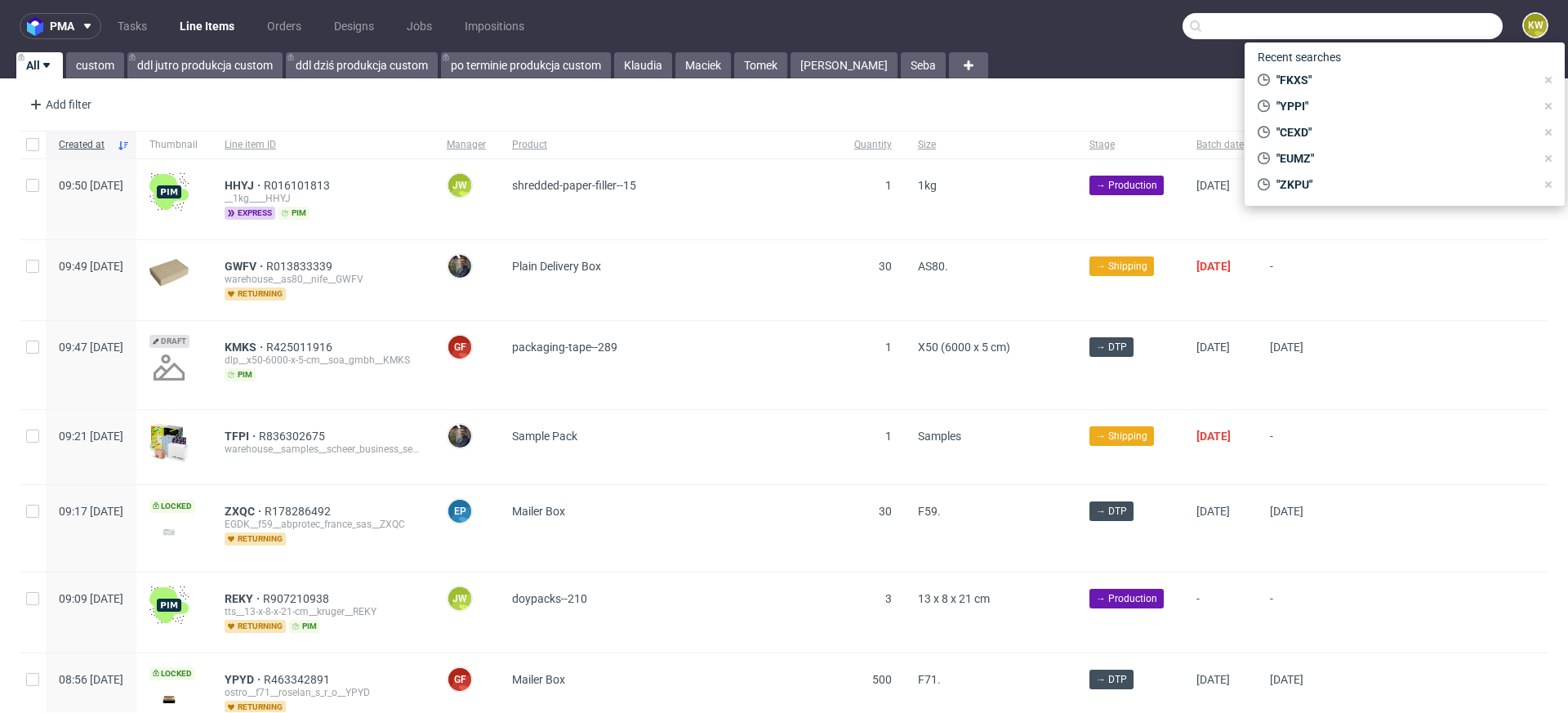
click at [1433, 28] on input "text" at bounding box center [1342, 25] width 320 height 26
paste input "FKXS"
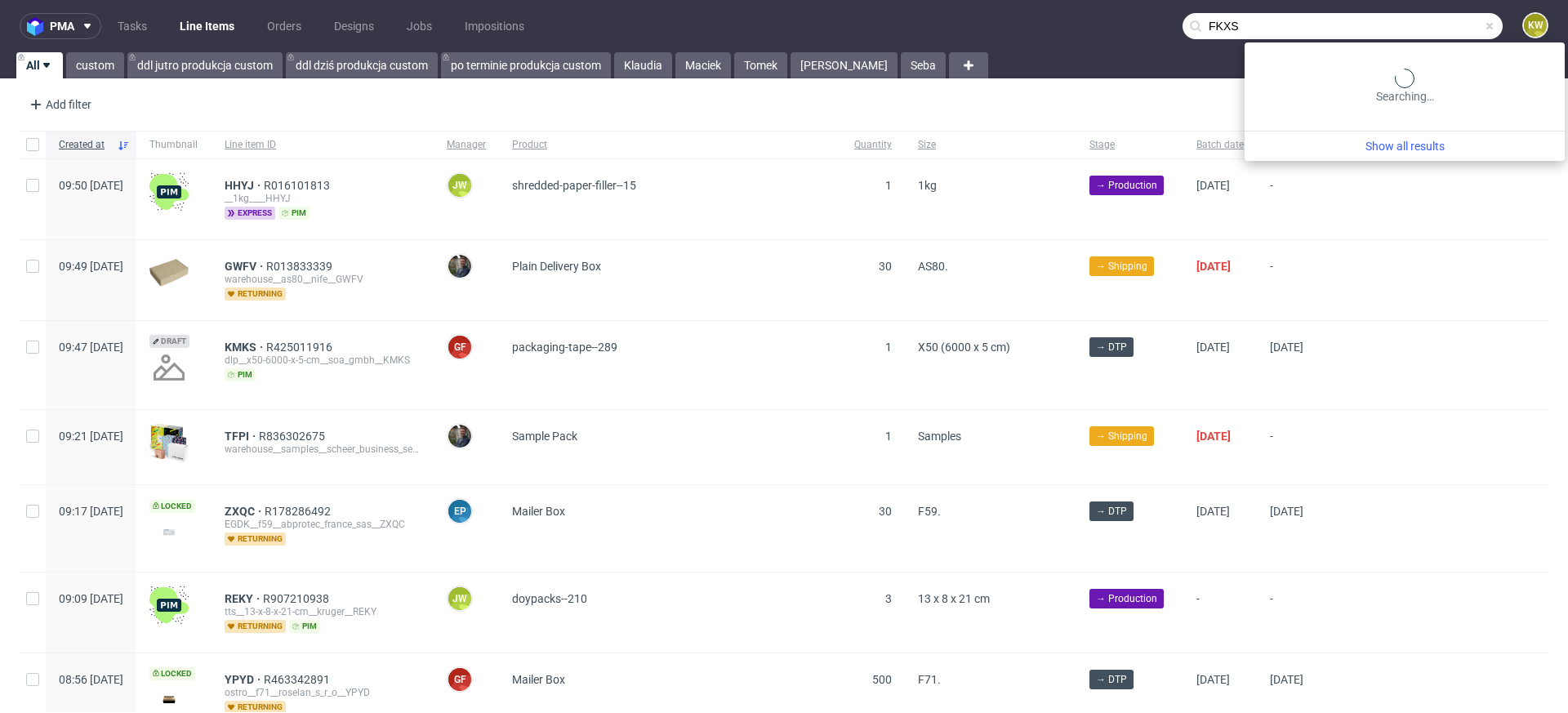
type input "FKXS"
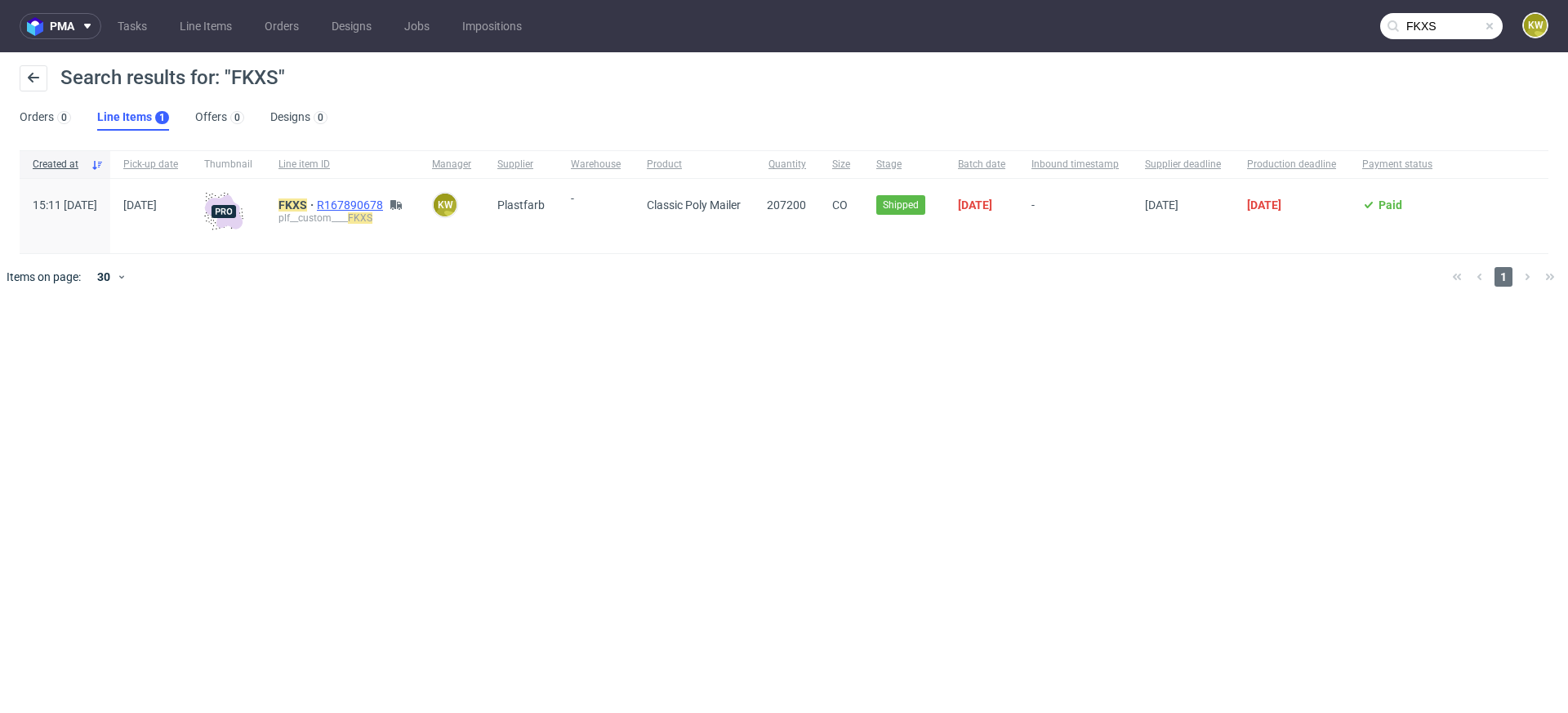
click at [387, 206] on span "R167890678" at bounding box center [351, 205] width 69 height 13
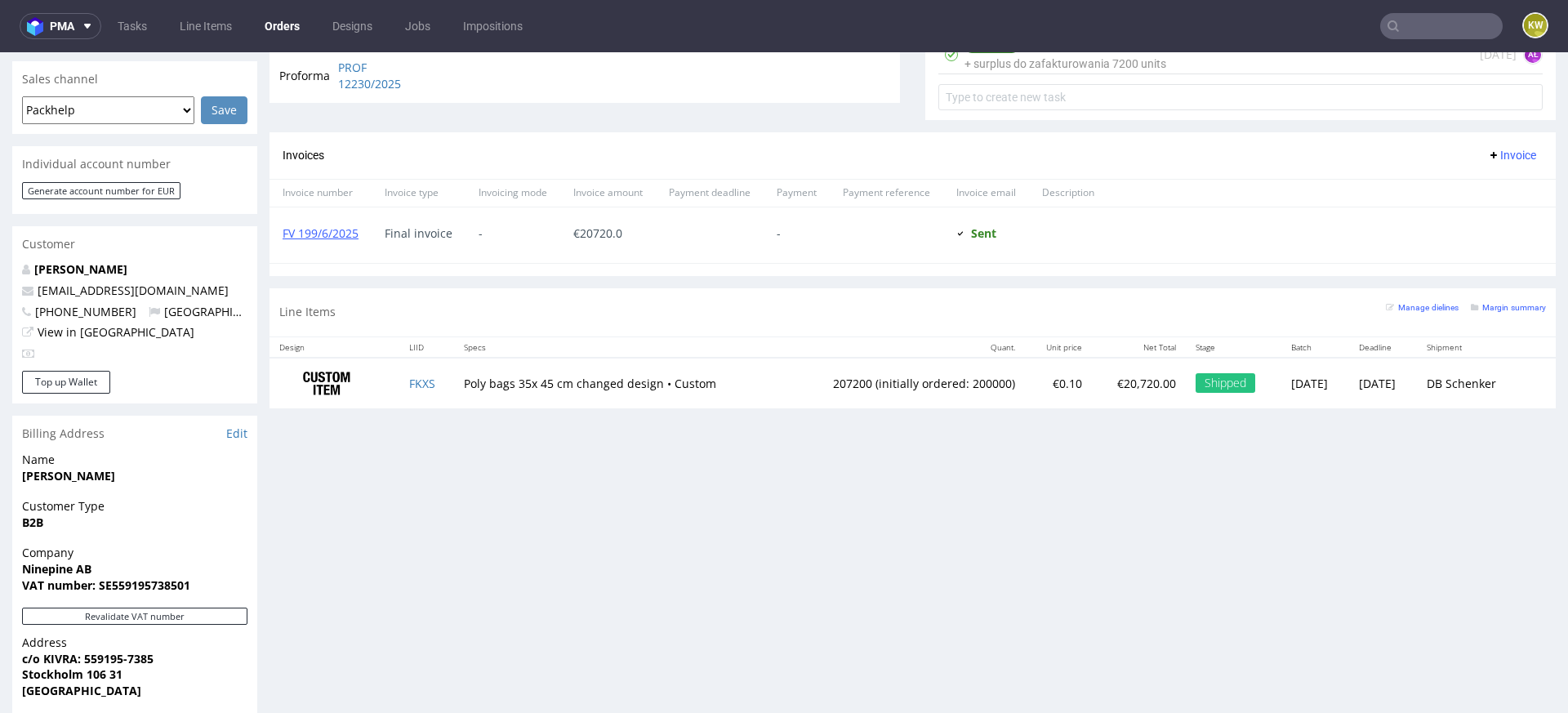
scroll to position [681, 0]
